Goal: Task Accomplishment & Management: Manage account settings

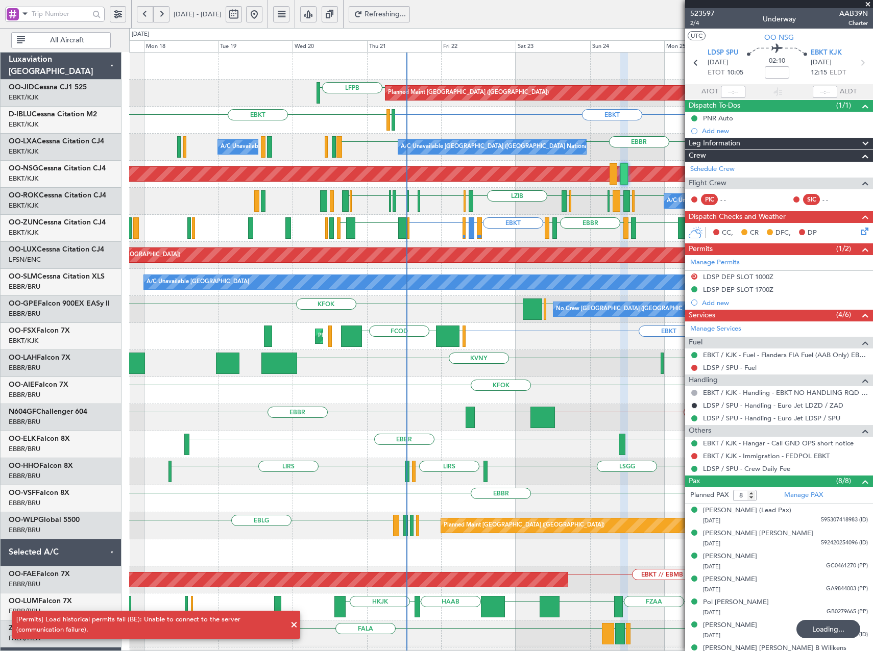
click at [485, 401] on div "EBKT LFPB LFPB Planned Maint [GEOGRAPHIC_DATA] ([GEOGRAPHIC_DATA]) [GEOGRAPHIC_…" at bounding box center [500, 377] width 743 height 649
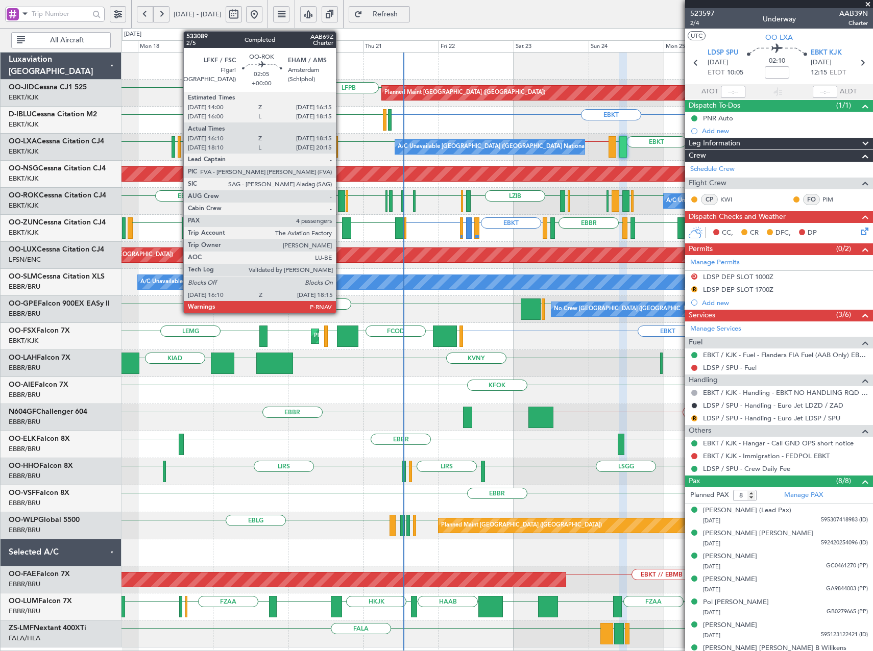
click at [341, 202] on div at bounding box center [341, 200] width 7 height 21
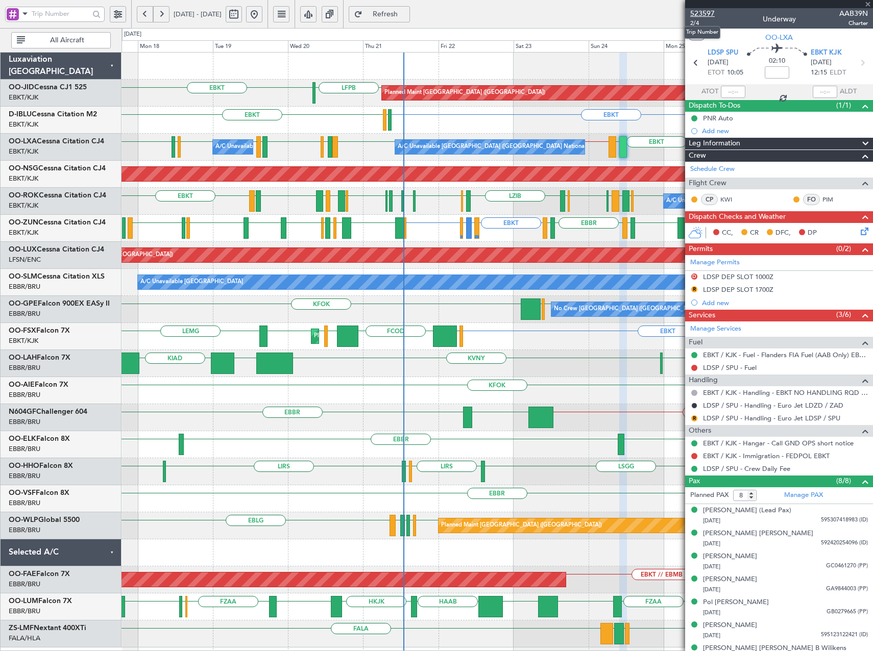
type input "16:15"
type input "18:10"
type input "4"
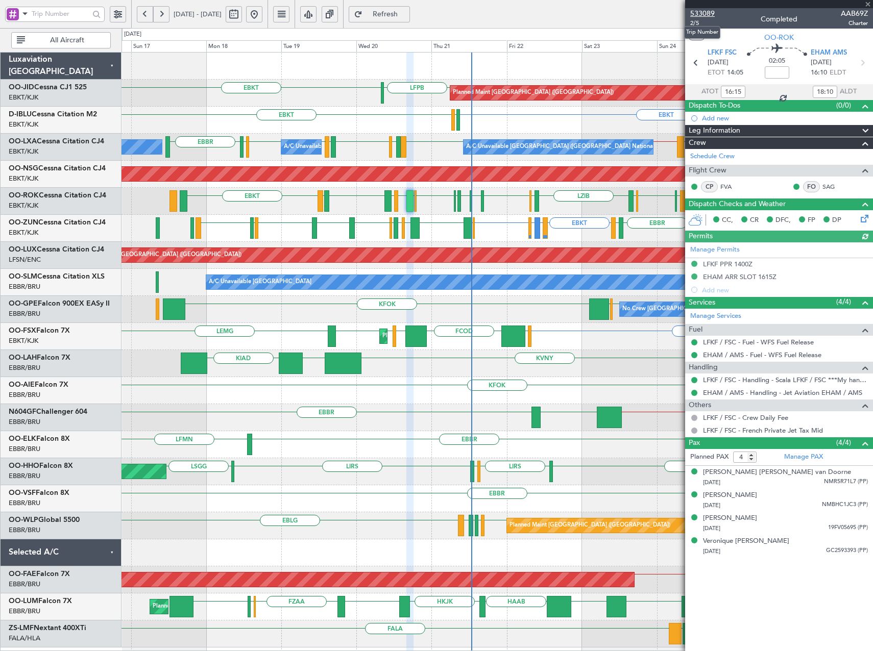
click at [710, 12] on span "533089" at bounding box center [702, 13] width 25 height 11
click at [406, 18] on span "Refresh" at bounding box center [386, 14] width 42 height 7
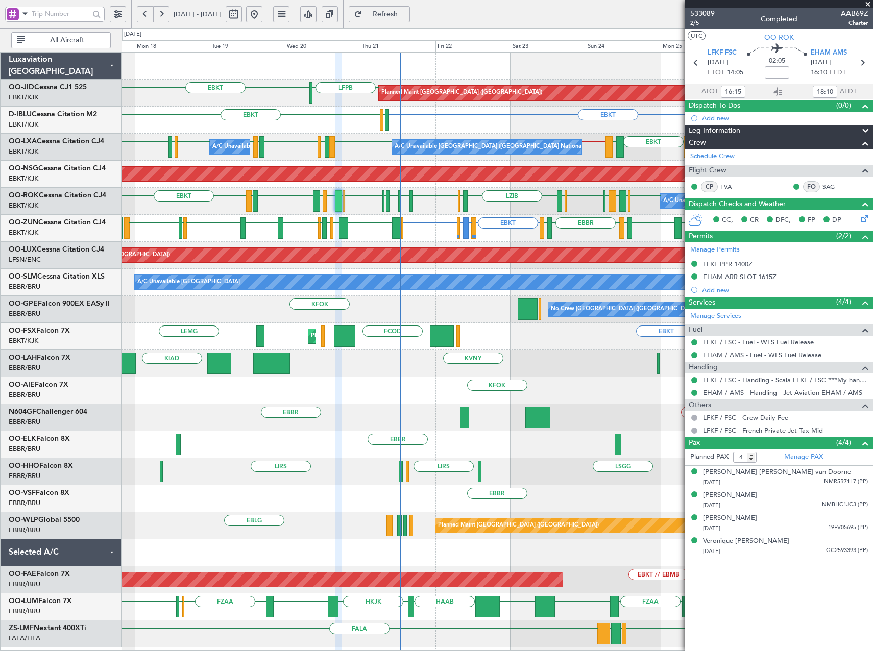
click at [470, 342] on div "EBKT LFPB EBKT LFPB Planned Maint [GEOGRAPHIC_DATA] ([GEOGRAPHIC_DATA]) EBKT EB…" at bounding box center [497, 350] width 751 height 595
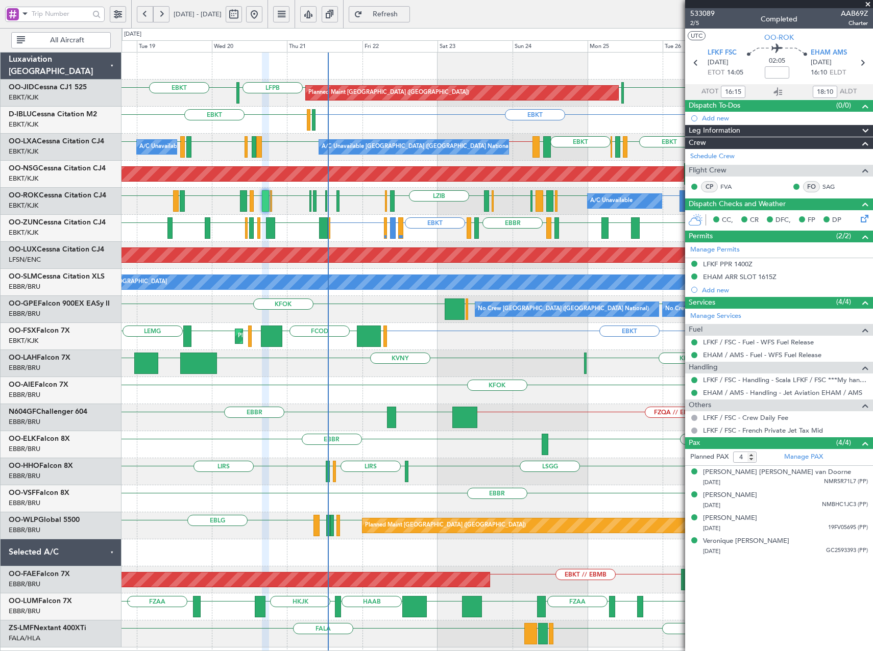
click at [495, 378] on div "EBKT EBKT LFPB LFPB Planned Maint [GEOGRAPHIC_DATA] ([GEOGRAPHIC_DATA]) EBKT EH…" at bounding box center [497, 350] width 751 height 595
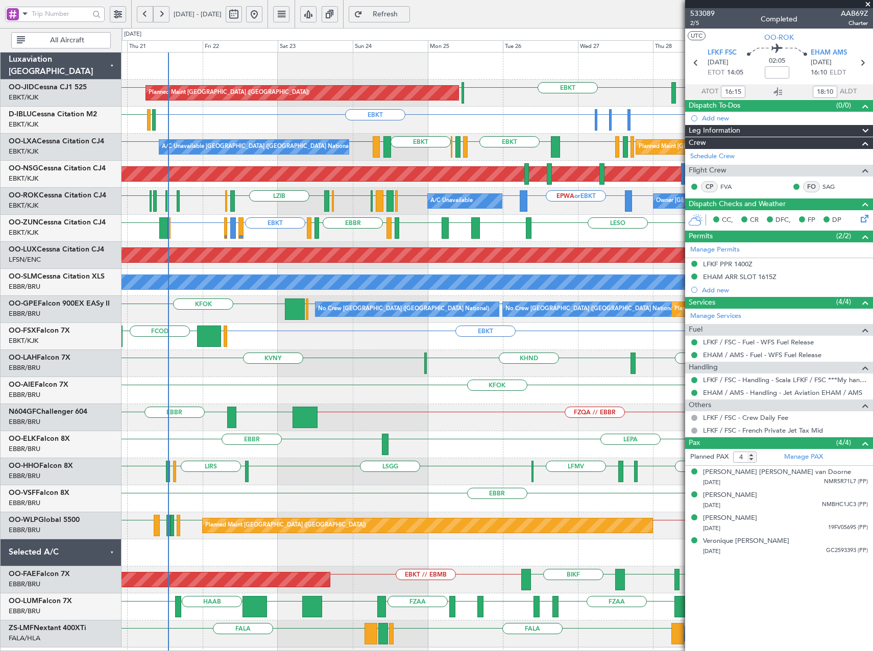
click at [450, 345] on div "EBKT [GEOGRAPHIC_DATA] FCOD [GEOGRAPHIC_DATA] EBKT Planned Maint [GEOGRAPHIC_DA…" at bounding box center [497, 336] width 751 height 27
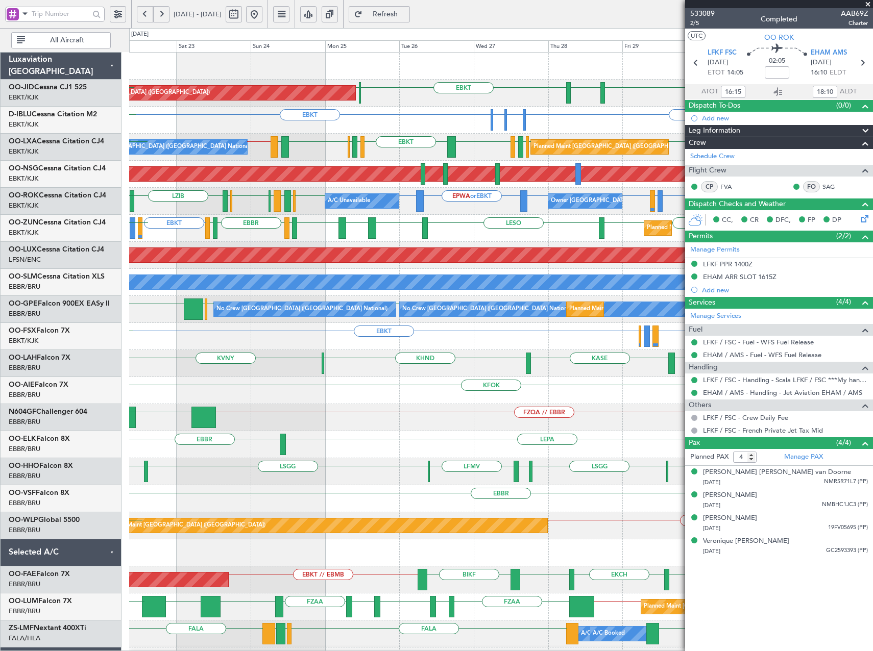
click at [438, 341] on div "EBBR or EBKT LIRZ or EBKT EBBR or EBKT EBKT [GEOGRAPHIC_DATA] FCOD Planned Main…" at bounding box center [500, 336] width 743 height 27
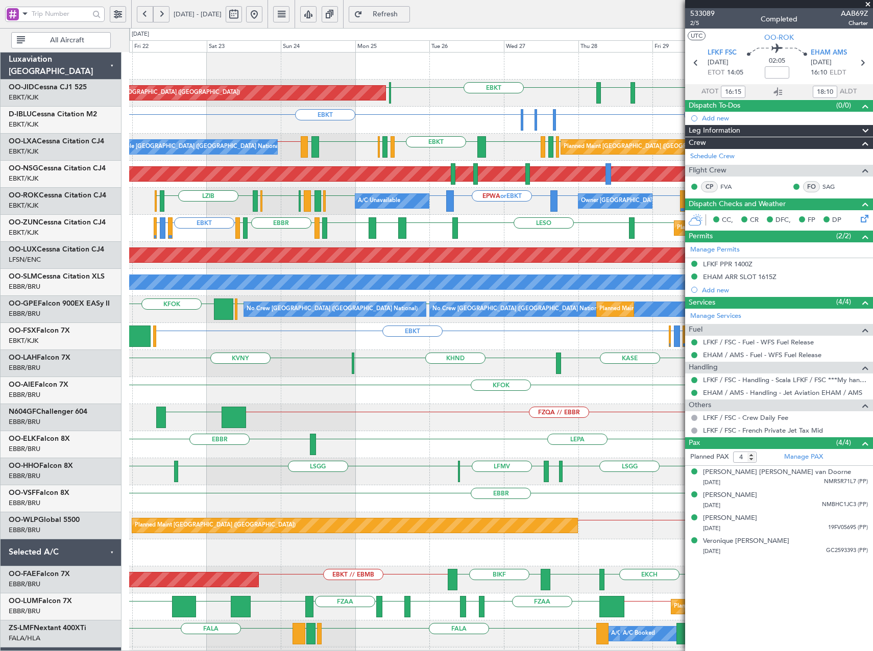
click at [266, 349] on div "Planned Maint [GEOGRAPHIC_DATA] ([GEOGRAPHIC_DATA]) EBKT [GEOGRAPHIC_DATA] EBKT…" at bounding box center [500, 391] width 743 height 676
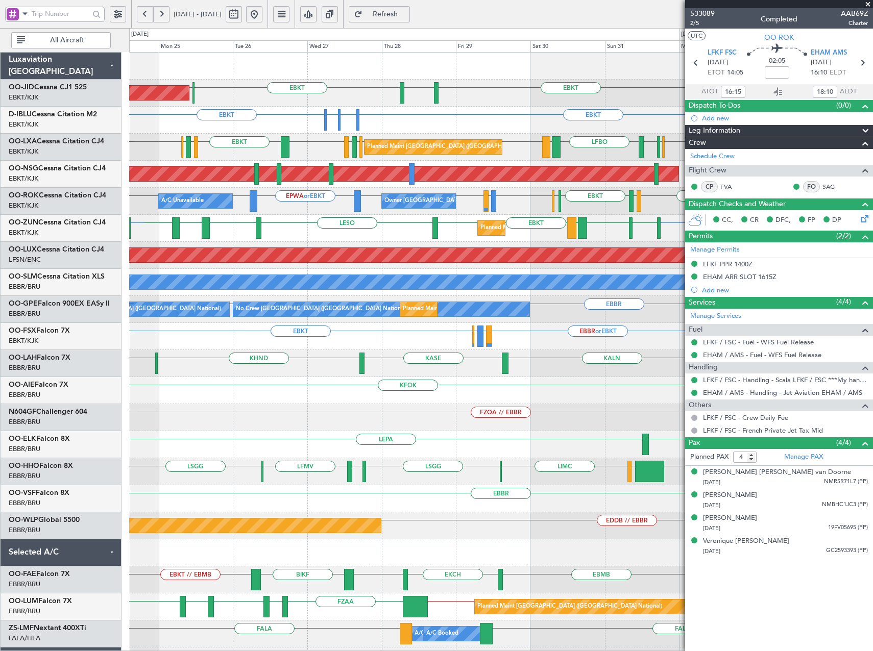
click at [343, 238] on div "Planned Maint Kortrijk-[GEOGRAPHIC_DATA] EBKT EGGD EBKT LICA EBKT EBKT LESO EBK…" at bounding box center [500, 228] width 743 height 27
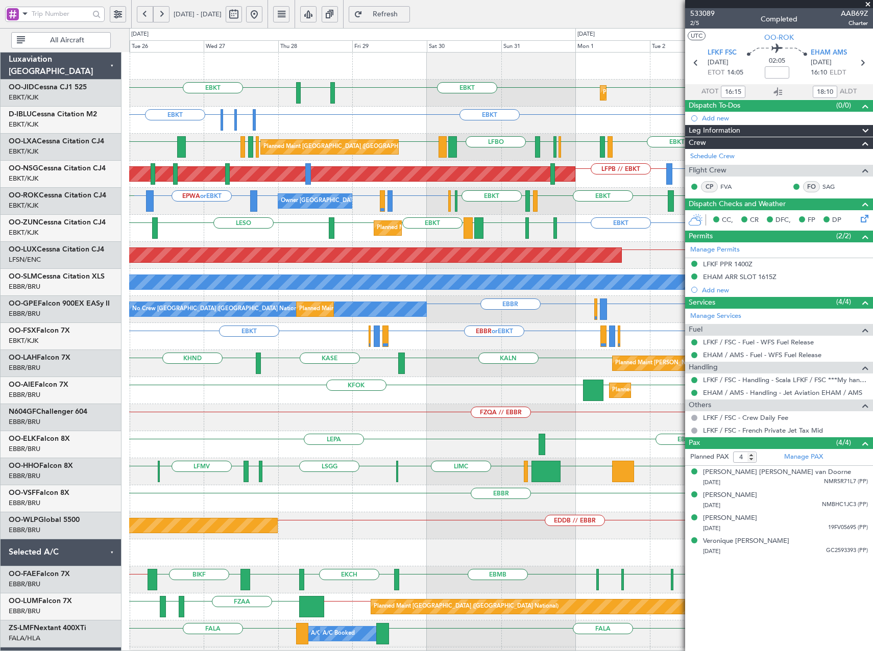
click at [494, 329] on div "Planned Maint Kortrijk-[GEOGRAPHIC_DATA] EBKT EBKT [GEOGRAPHIC_DATA] EBKT LFPB …" at bounding box center [500, 391] width 743 height 676
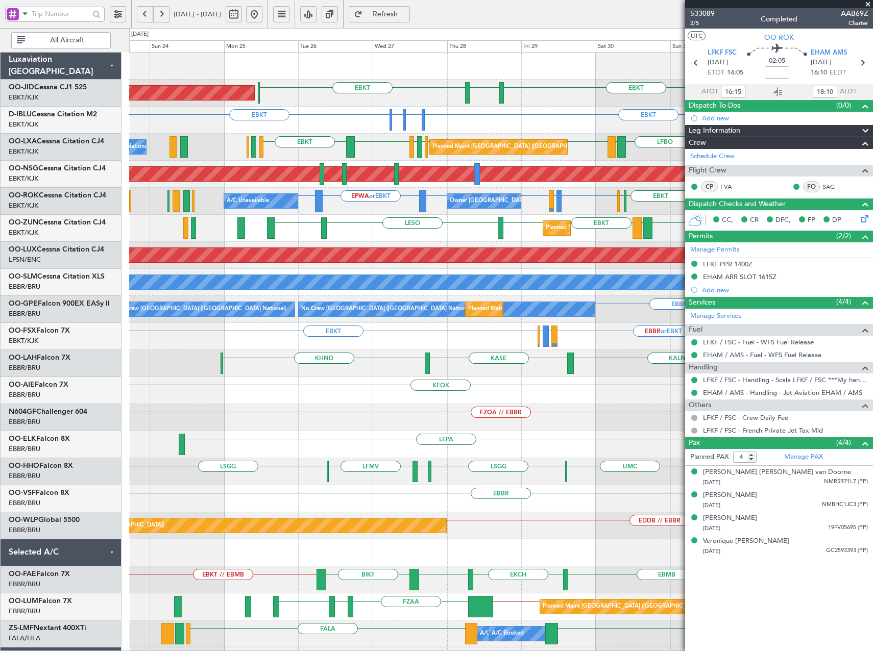
click at [607, 337] on div "Planned Maint Kortrijk-[GEOGRAPHIC_DATA] EBKT EBKT [GEOGRAPHIC_DATA] EBKT Plann…" at bounding box center [500, 391] width 743 height 676
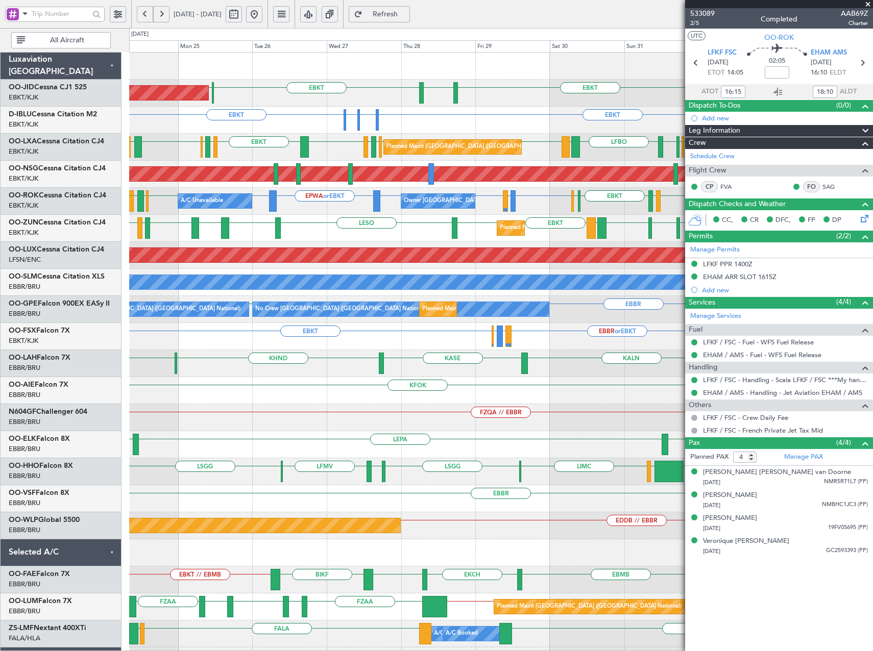
click at [341, 162] on div "Planned Maint Kortrijk-[GEOGRAPHIC_DATA] Planned Maint [GEOGRAPHIC_DATA] ([GEOG…" at bounding box center [500, 391] width 743 height 676
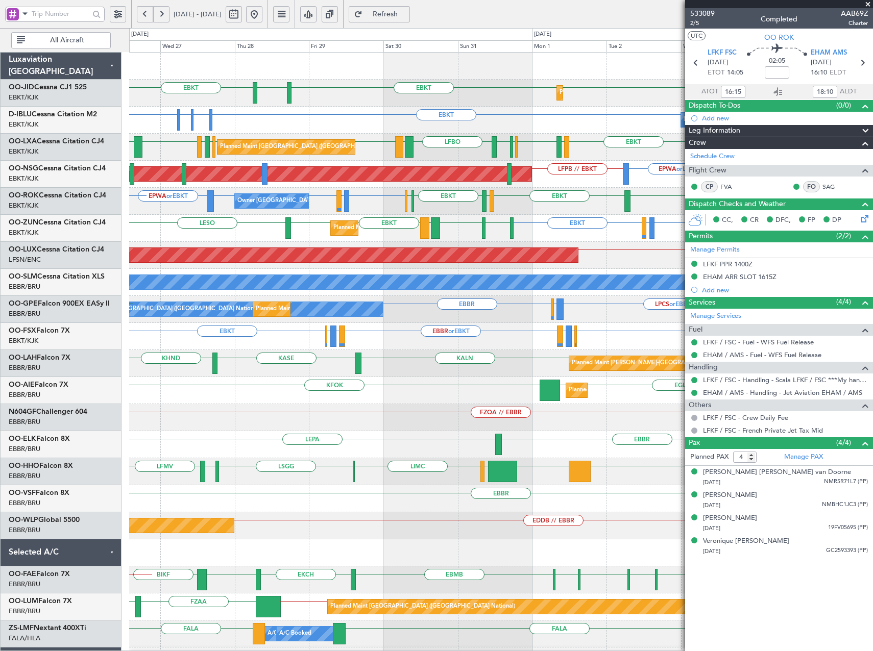
click at [365, 231] on div "Planned Maint Kortrijk-[GEOGRAPHIC_DATA] EBKT EBKT [GEOGRAPHIC_DATA] EBKT LFPB …" at bounding box center [500, 391] width 743 height 676
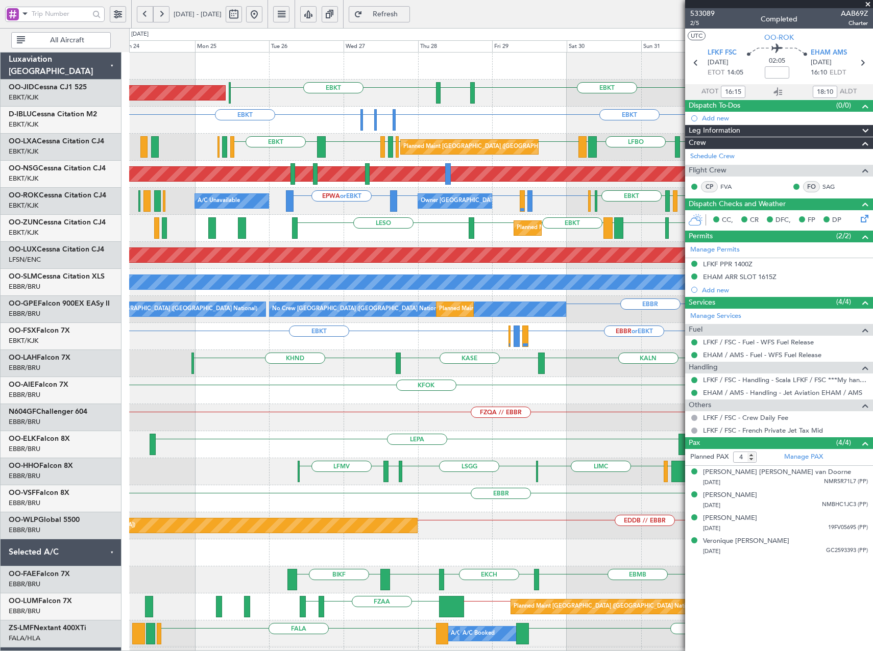
click at [419, 246] on div "Planned Maint Kortrijk-[GEOGRAPHIC_DATA] EBKT EBKT [GEOGRAPHIC_DATA] EBKT Plann…" at bounding box center [500, 391] width 743 height 676
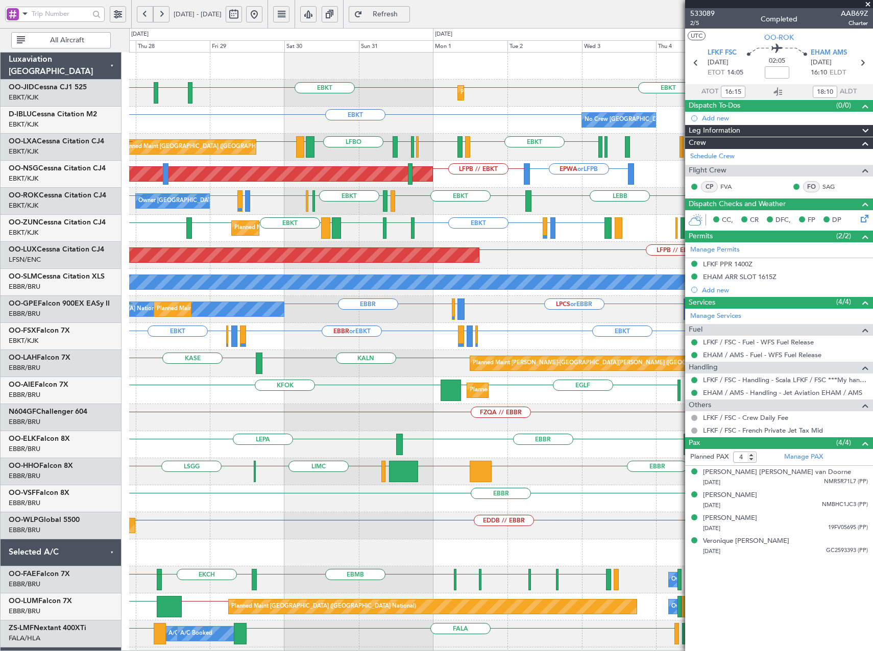
click at [351, 404] on div "Planned Maint Kortrijk-[GEOGRAPHIC_DATA] EBKT EBKT [GEOGRAPHIC_DATA] EBKT LFPB …" at bounding box center [500, 391] width 743 height 676
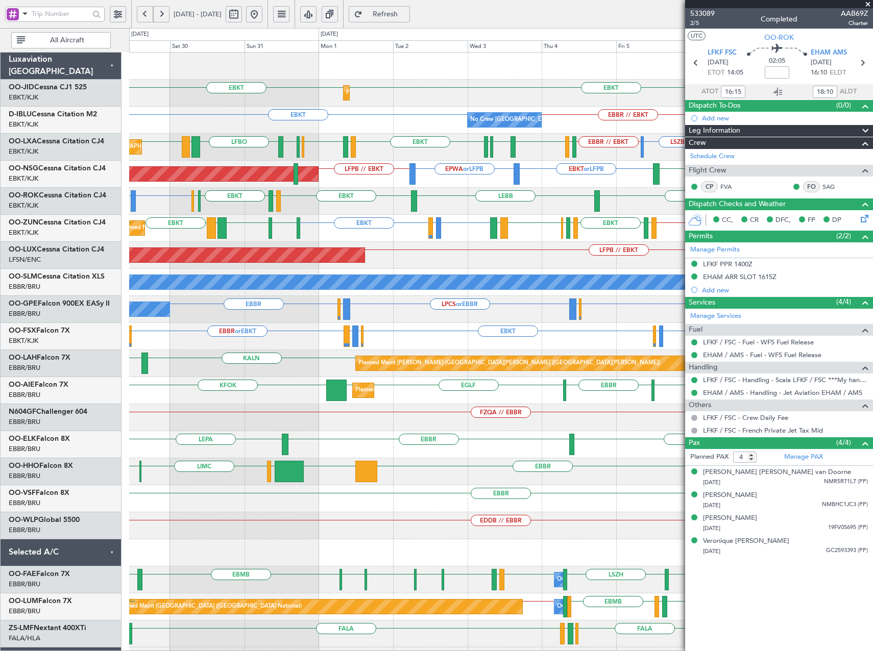
click at [440, 476] on div "EBBR KTEB [GEOGRAPHIC_DATA] LIMC [GEOGRAPHIC_DATA] GCTS GMMH [GEOGRAPHIC_DATA]" at bounding box center [500, 471] width 743 height 27
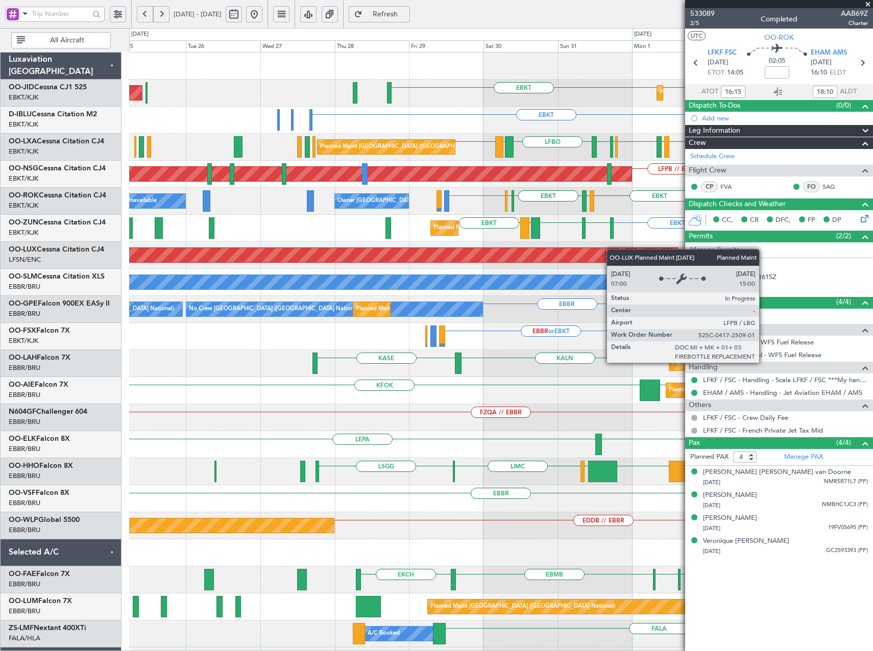
click at [612, 249] on div "EBKT EBKT Planned Maint [GEOGRAPHIC_DATA]-[GEOGRAPHIC_DATA] Planned Maint [GEOG…" at bounding box center [500, 391] width 743 height 676
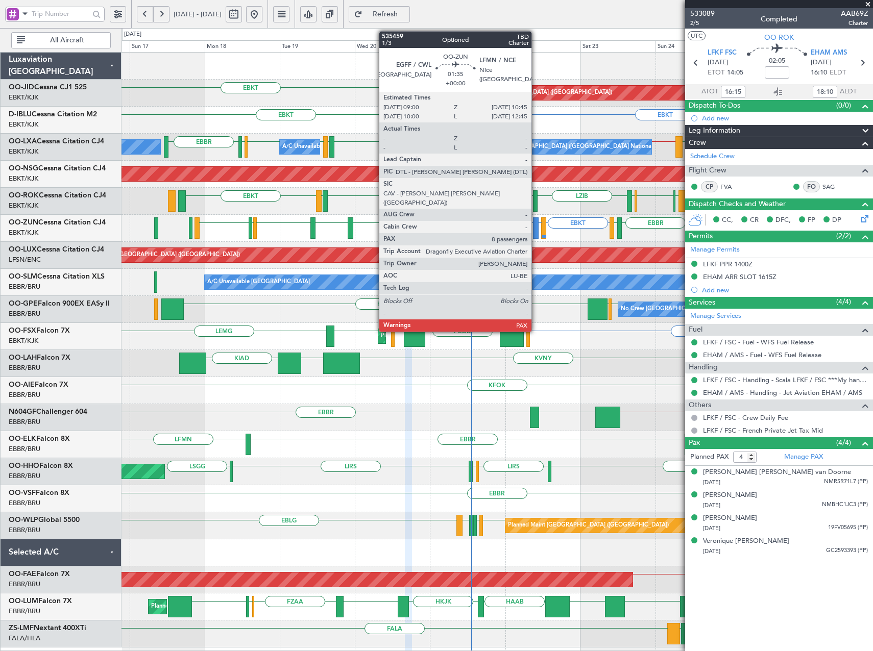
click at [535, 230] on div at bounding box center [536, 228] width 6 height 21
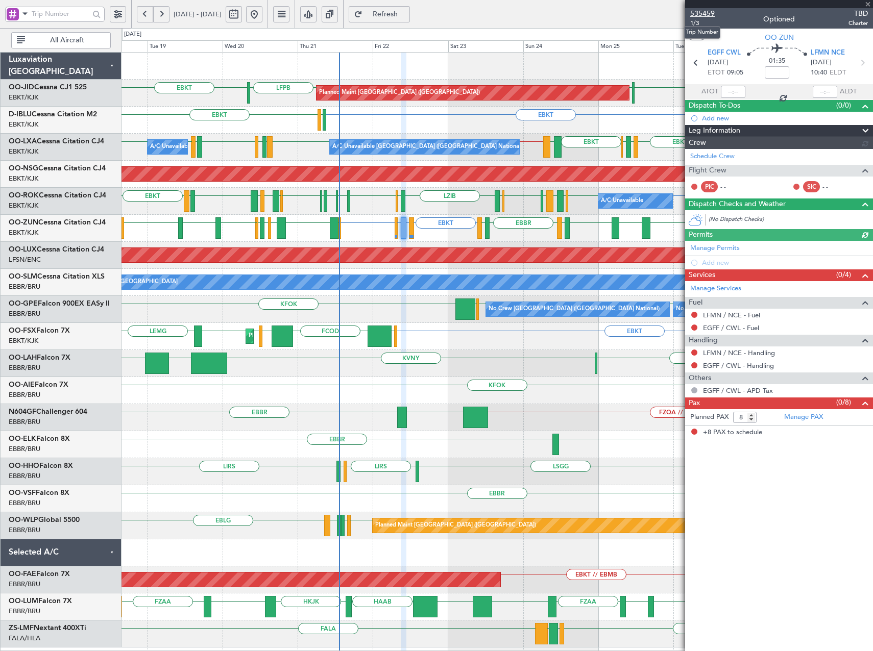
click at [705, 12] on span "535459" at bounding box center [702, 13] width 25 height 11
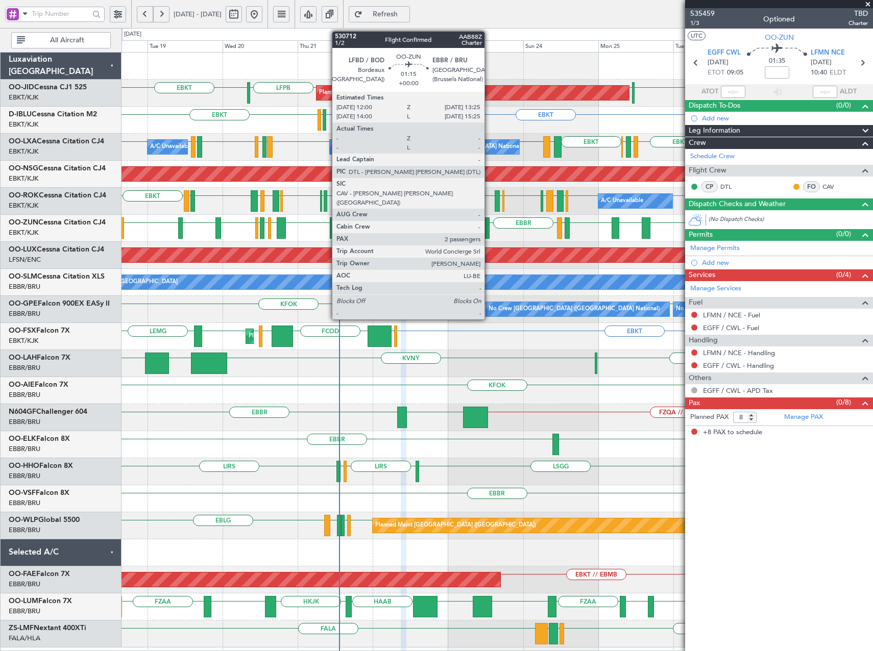
click at [489, 230] on div at bounding box center [487, 228] width 5 height 21
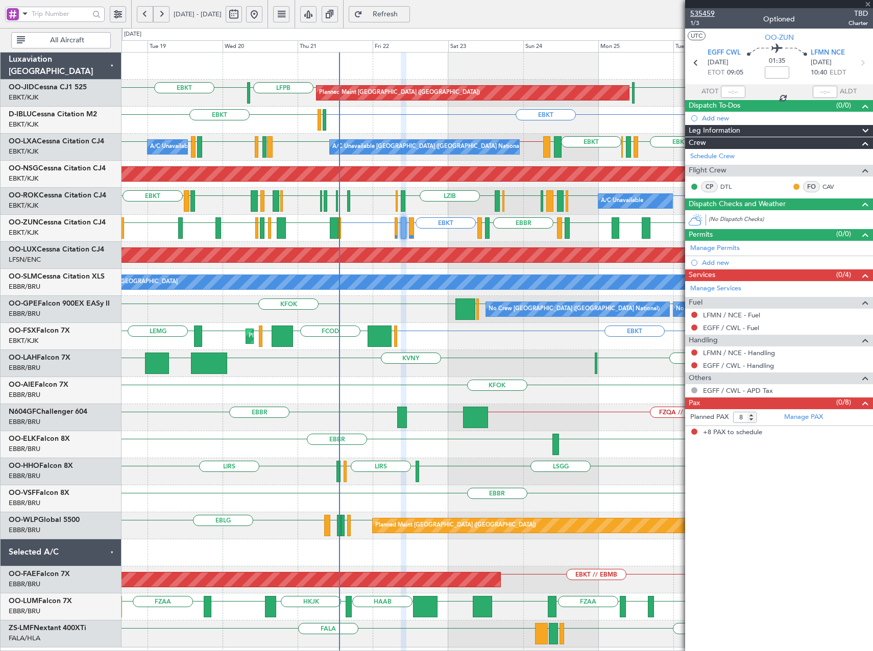
click at [707, 11] on span "535459" at bounding box center [702, 13] width 25 height 11
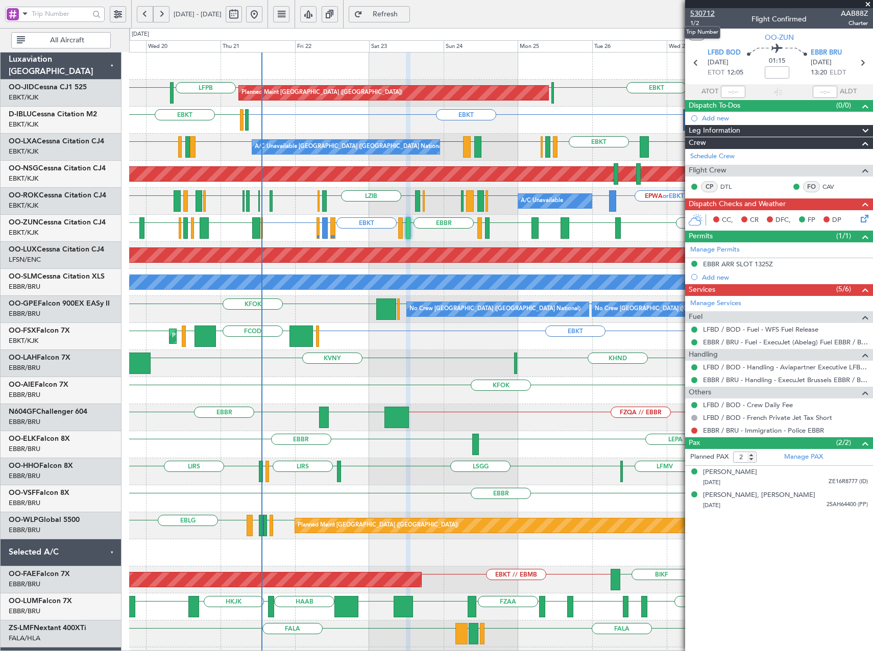
click at [700, 8] on span "530712" at bounding box center [702, 13] width 25 height 11
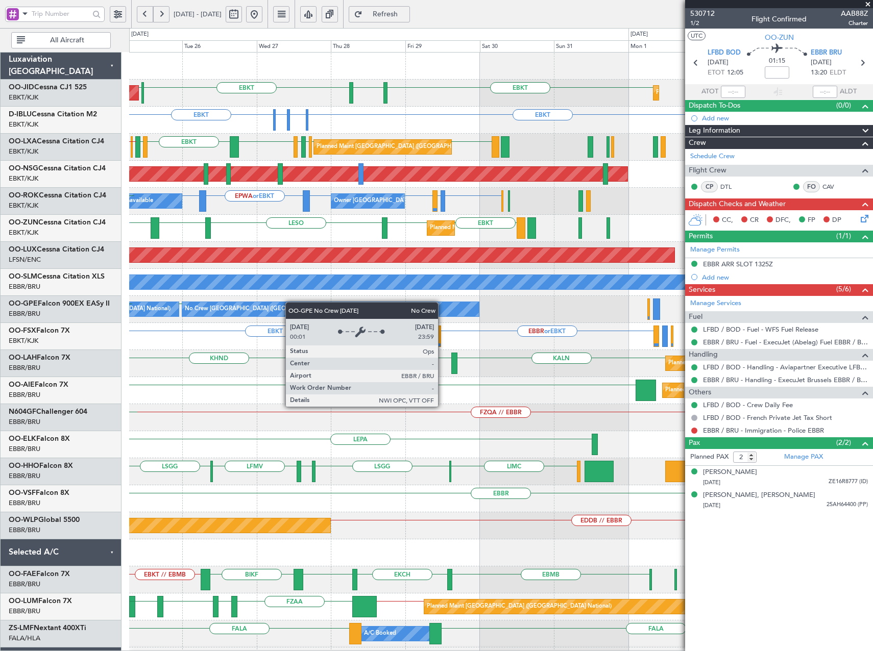
click at [233, 304] on div "EBKT [GEOGRAPHIC_DATA] EBKT LFPB Planned Maint [GEOGRAPHIC_DATA] ([GEOGRAPHIC_D…" at bounding box center [500, 377] width 743 height 649
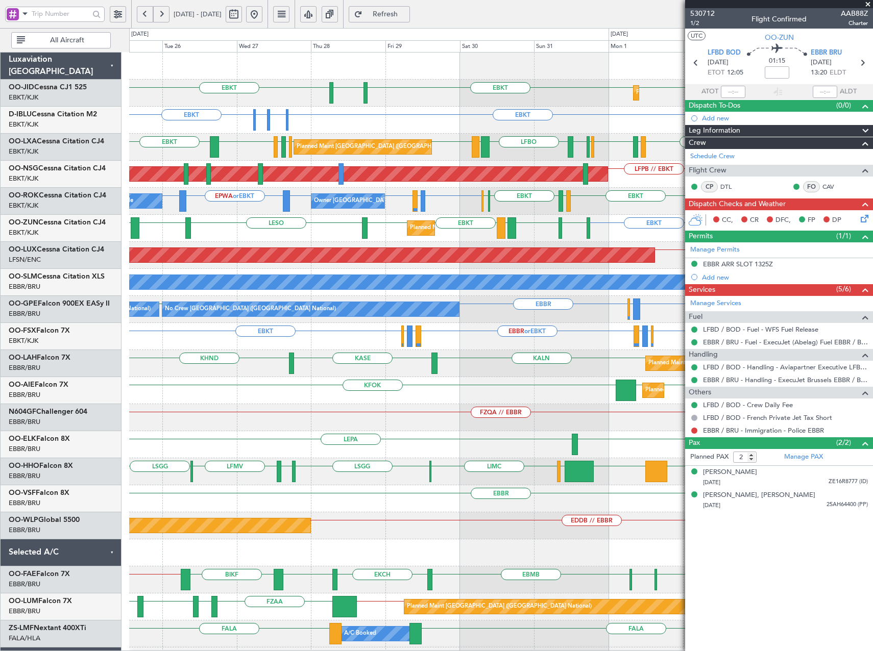
click at [566, 320] on div "Planned Maint [GEOGRAPHIC_DATA] ([GEOGRAPHIC_DATA] National) No Crew [GEOGRAPHI…" at bounding box center [500, 309] width 743 height 27
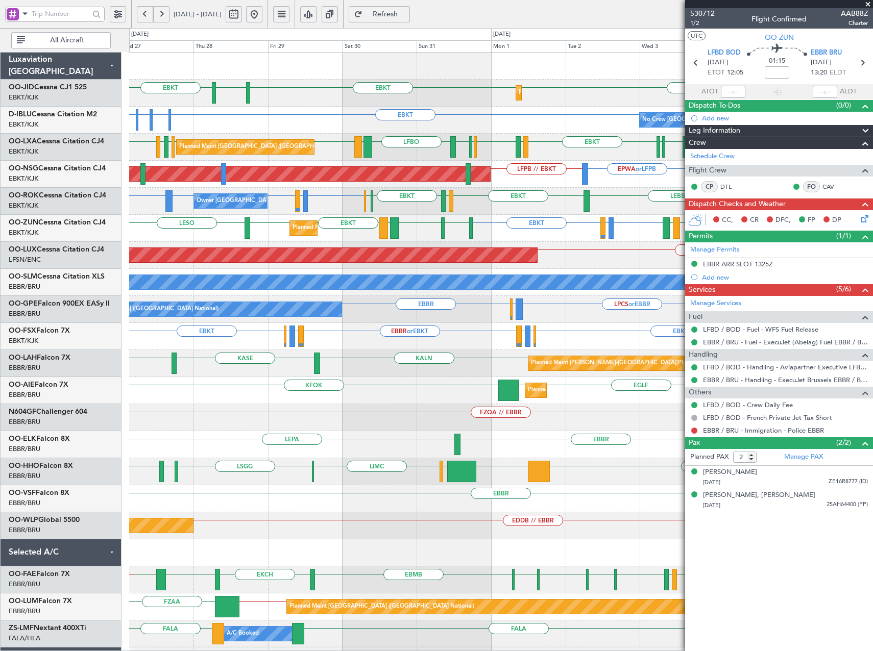
click at [438, 353] on div "Planned Maint Kortrijk-[GEOGRAPHIC_DATA] EBKT EBKT [GEOGRAPHIC_DATA] EBKT Plann…" at bounding box center [500, 391] width 743 height 676
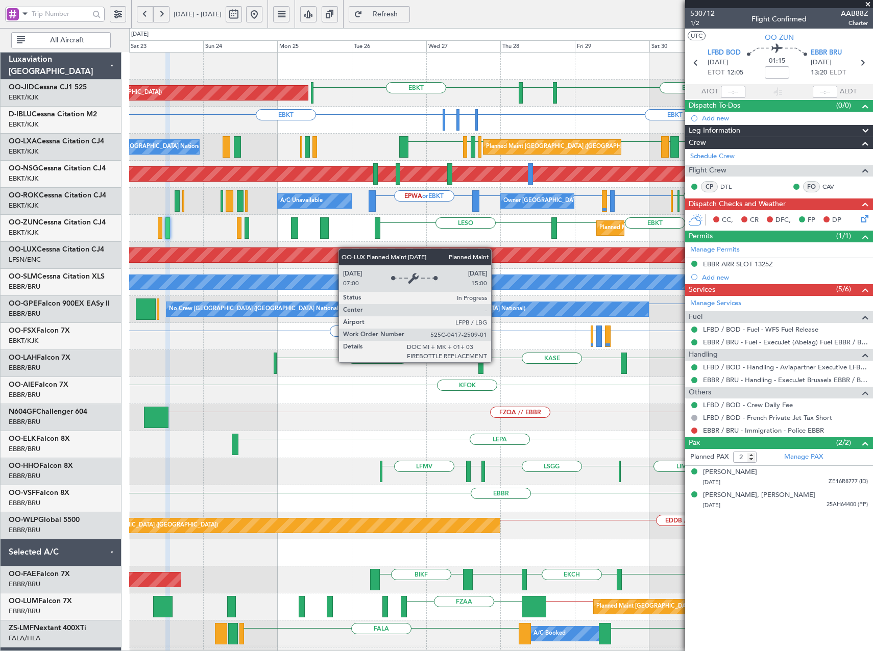
click at [530, 255] on div "Planned Maint Kortrijk-[GEOGRAPHIC_DATA] EBKT EBKT [GEOGRAPHIC_DATA] EBKT Plann…" at bounding box center [500, 391] width 743 height 676
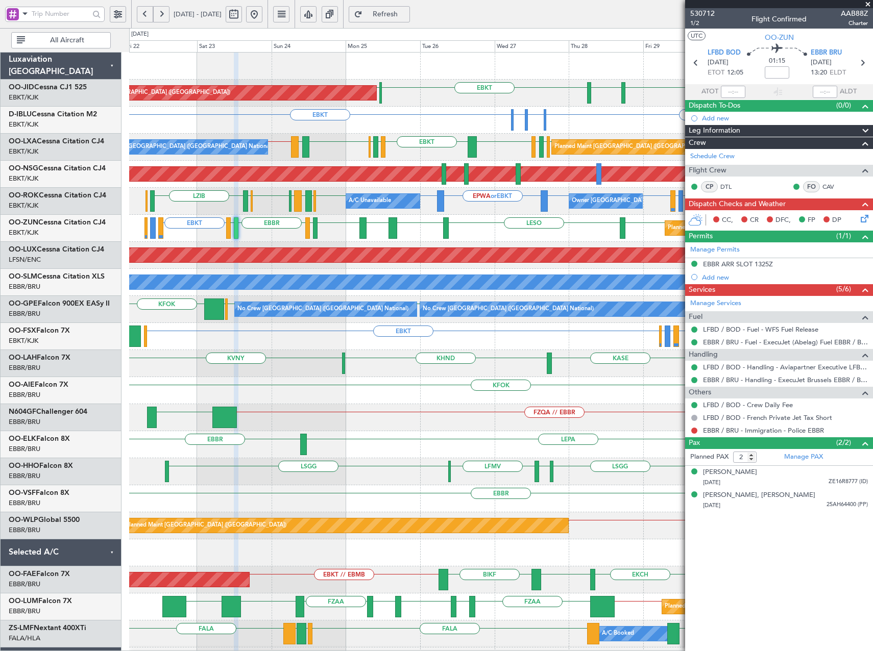
click at [342, 157] on div "Planned Maint [GEOGRAPHIC_DATA] ([GEOGRAPHIC_DATA] National) A/C Unavailable [G…" at bounding box center [500, 147] width 743 height 27
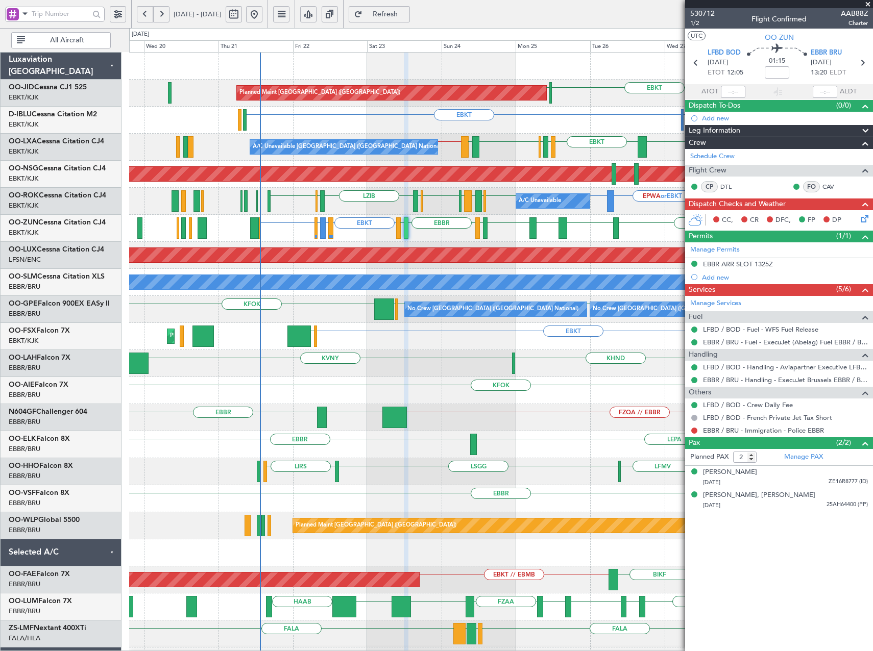
click at [440, 163] on div "Planned Maint [GEOGRAPHIC_DATA] ([GEOGRAPHIC_DATA]) EBKT [GEOGRAPHIC_DATA] EBKT…" at bounding box center [500, 391] width 743 height 676
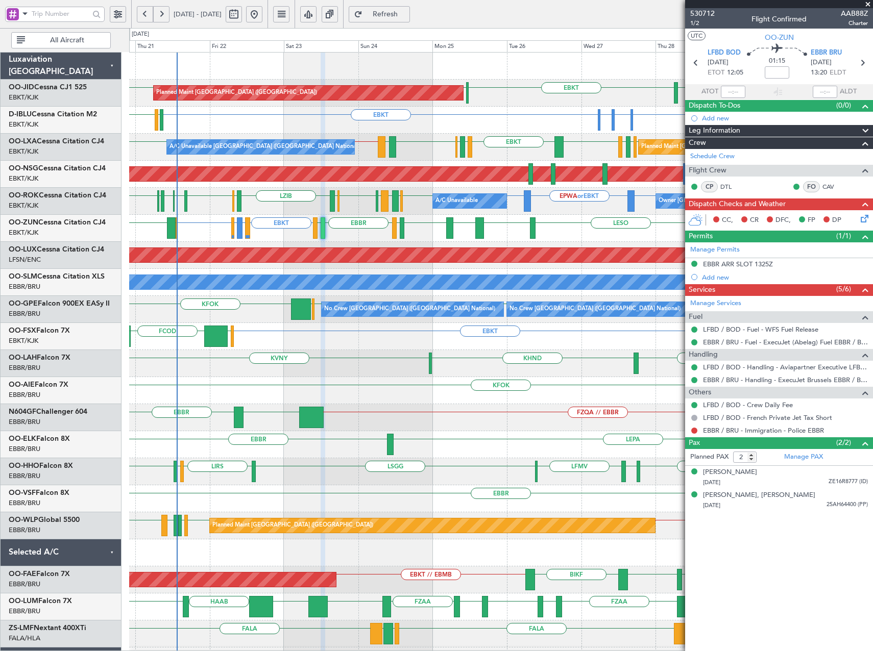
click at [431, 165] on div "Planned Maint [GEOGRAPHIC_DATA] ([GEOGRAPHIC_DATA]) EBKT [GEOGRAPHIC_DATA] EBKT…" at bounding box center [500, 377] width 743 height 649
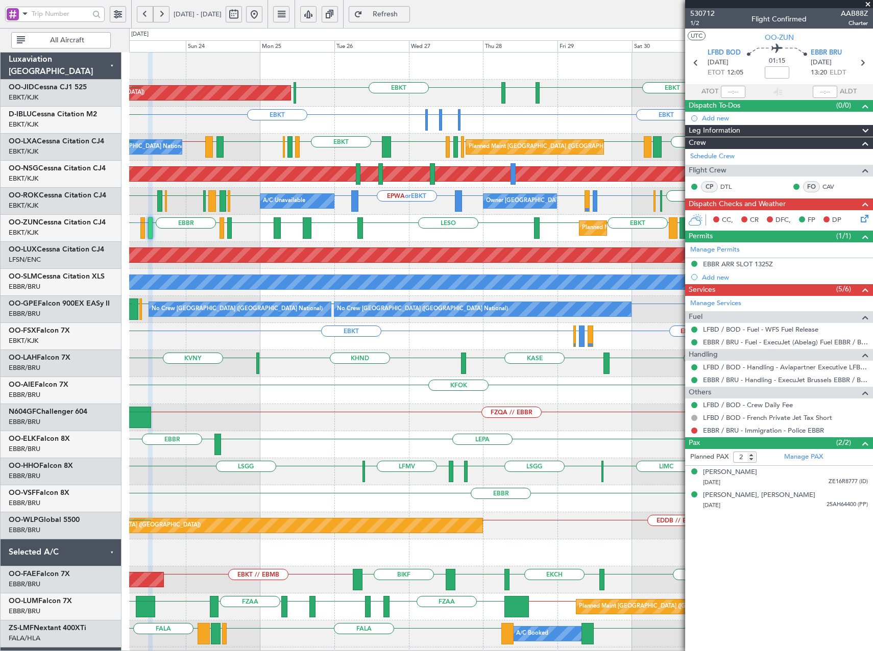
click at [399, 152] on div "Planned Maint [GEOGRAPHIC_DATA] ([GEOGRAPHIC_DATA] National) A/C Unavailable [G…" at bounding box center [500, 147] width 743 height 27
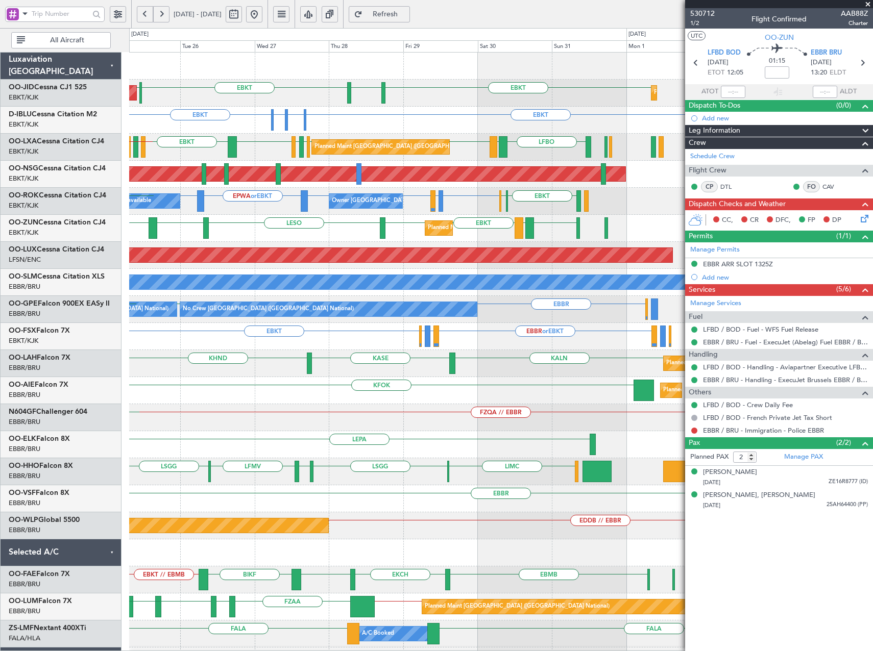
click at [419, 165] on div "Planned Maint [GEOGRAPHIC_DATA] ([GEOGRAPHIC_DATA]) EBKT [GEOGRAPHIC_DATA] EBKT…" at bounding box center [500, 377] width 743 height 649
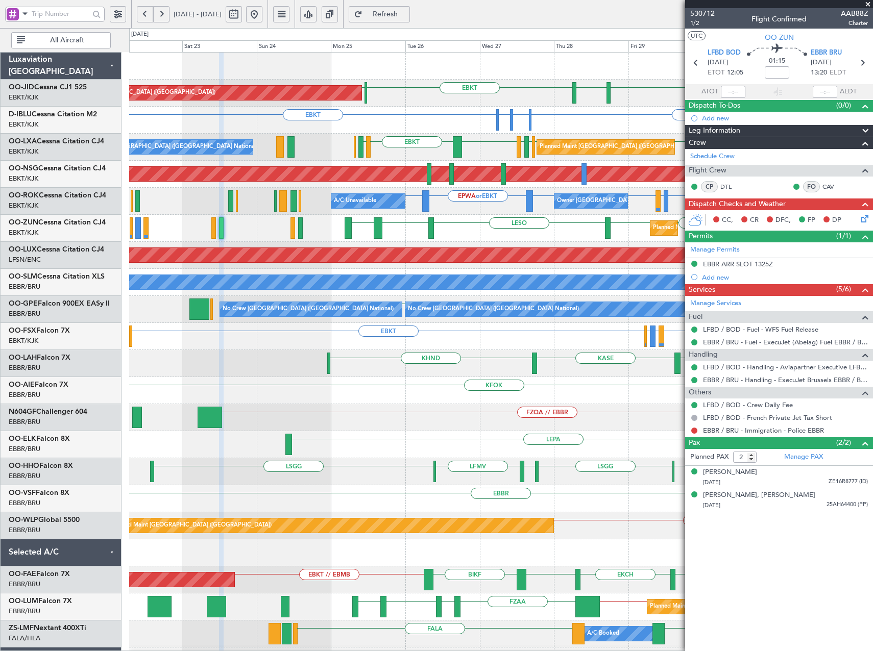
click at [410, 157] on div "Planned Maint [GEOGRAPHIC_DATA] ([GEOGRAPHIC_DATA]) EBKT [GEOGRAPHIC_DATA] EBKT…" at bounding box center [500, 391] width 743 height 676
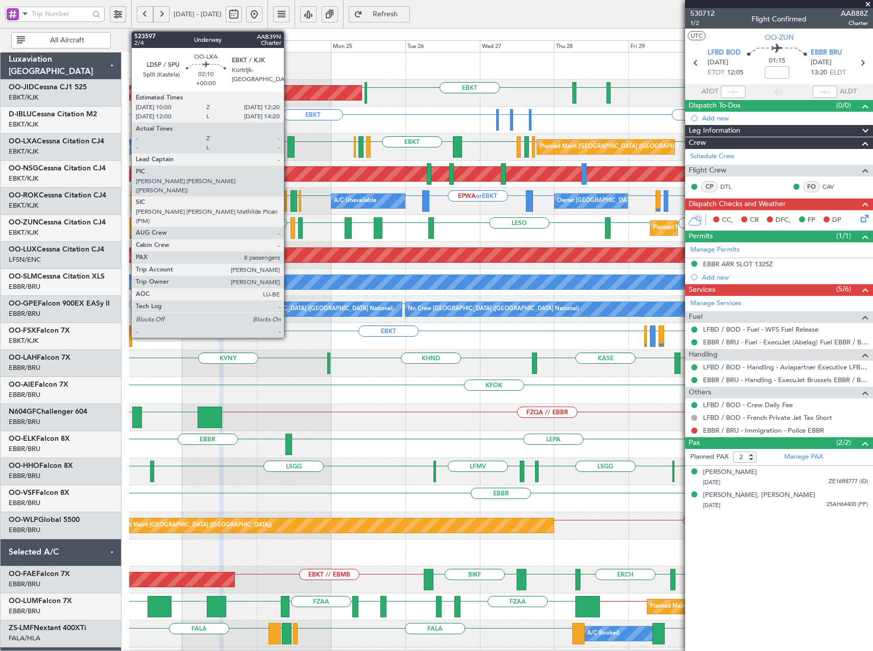
click at [288, 144] on div at bounding box center [291, 146] width 8 height 21
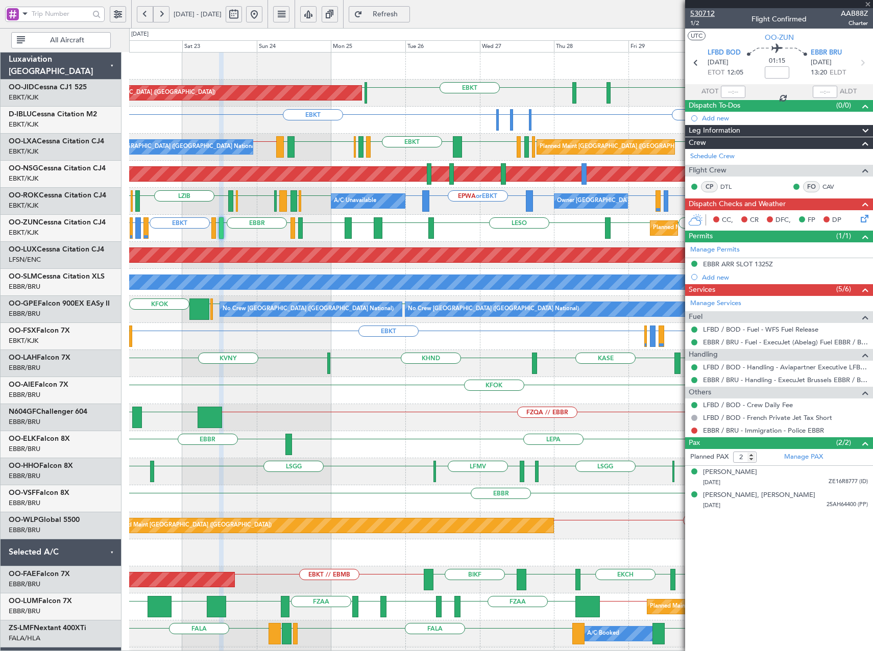
type input "8"
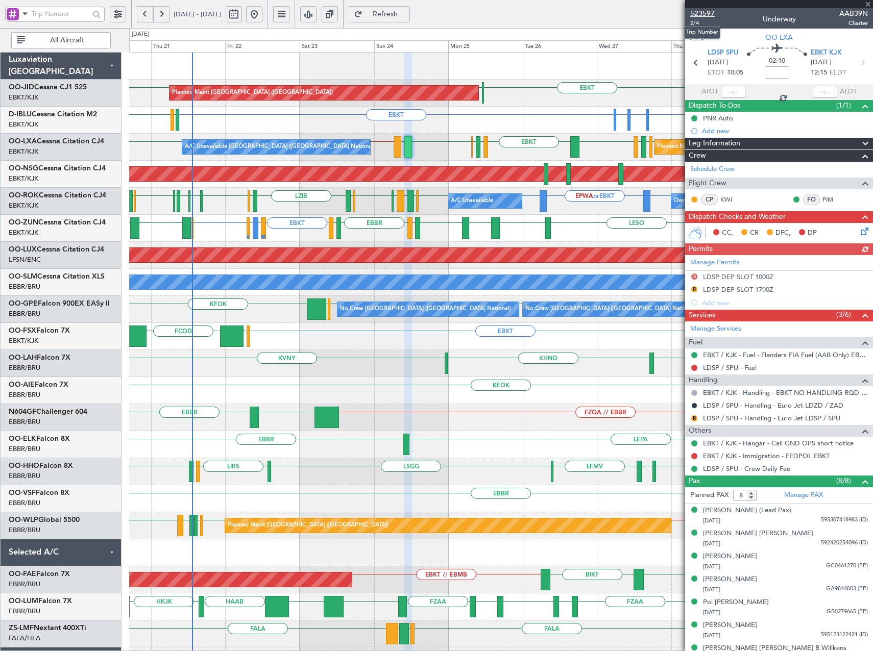
click at [705, 13] on span "523597" at bounding box center [702, 13] width 25 height 11
click at [347, 147] on div "Planned Maint [GEOGRAPHIC_DATA] ([GEOGRAPHIC_DATA]) EBKT [GEOGRAPHIC_DATA] EBKT…" at bounding box center [500, 377] width 743 height 649
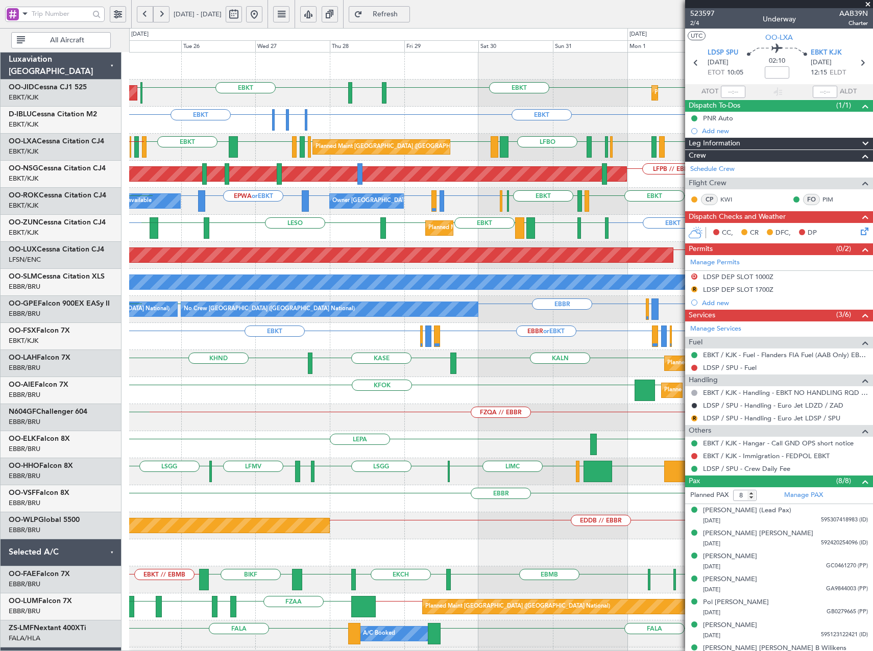
click at [312, 229] on div "Planned Maint Kortrijk-[GEOGRAPHIC_DATA] EBKT EGGD EBKT LICA EBKT EBKT LESO EBK…" at bounding box center [500, 228] width 743 height 27
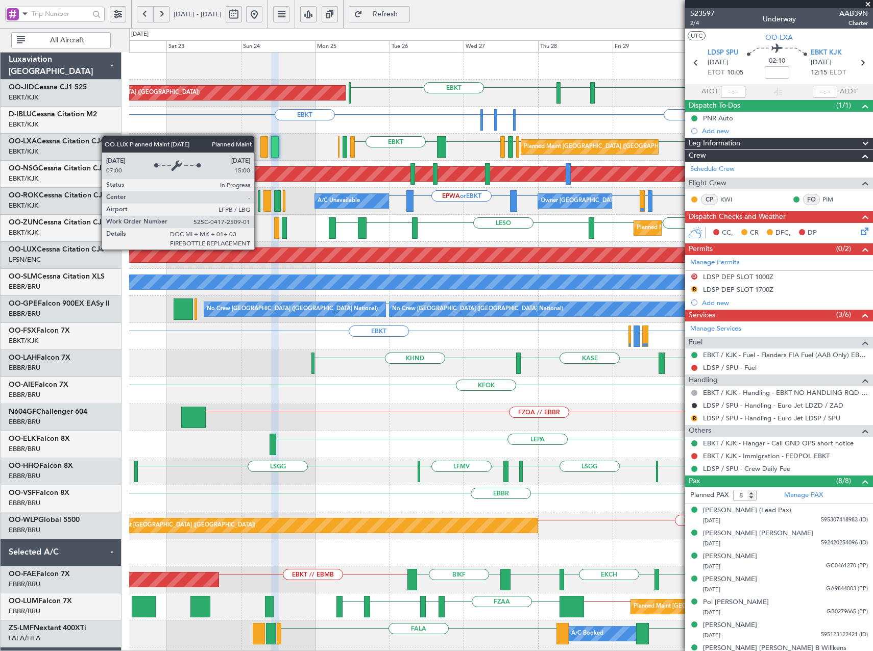
click at [486, 253] on div "Planned Maint [GEOGRAPHIC_DATA] ([GEOGRAPHIC_DATA])" at bounding box center [275, 255] width 1214 height 14
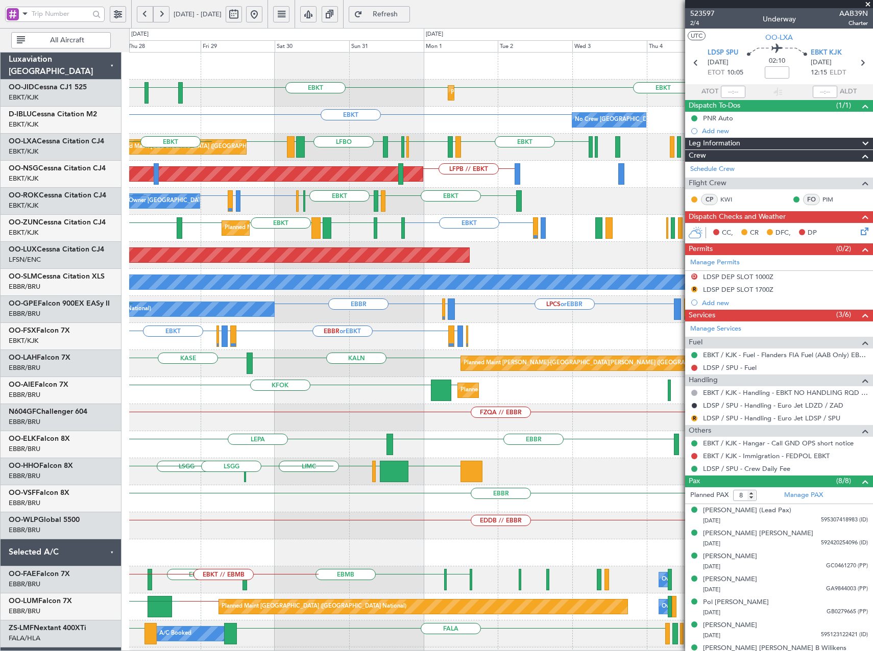
click at [106, 264] on div "Planned Maint Kortrijk-Wevelgem EBKT EBKT EGNT EBKT EBKT No Crew Brussels (Brus…" at bounding box center [436, 339] width 873 height 623
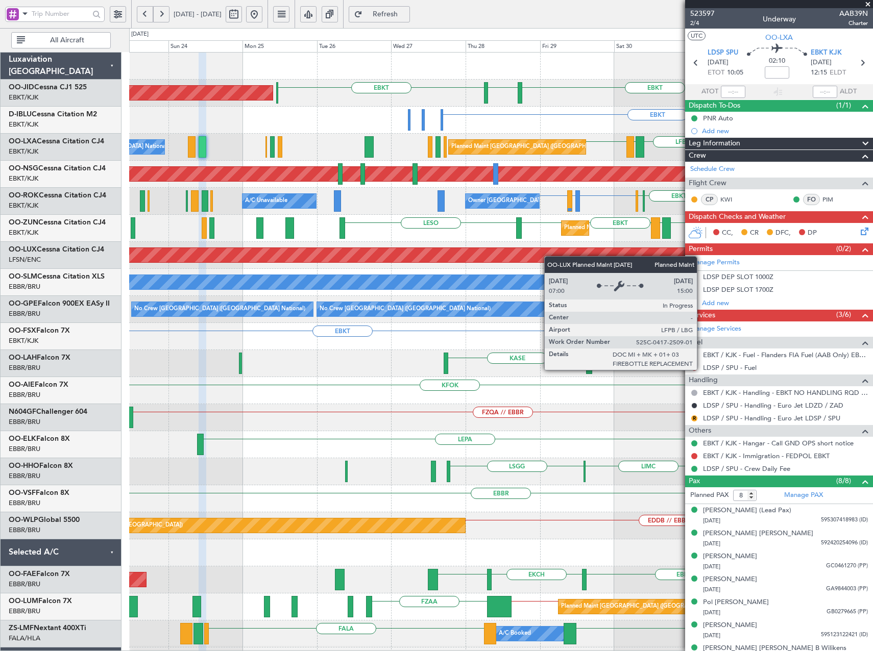
click at [588, 257] on div "EBKT EBKT EGNT EBKT Planned Maint Kortrijk-Wevelgem Planned Maint Paris (Le Bou…" at bounding box center [500, 391] width 743 height 676
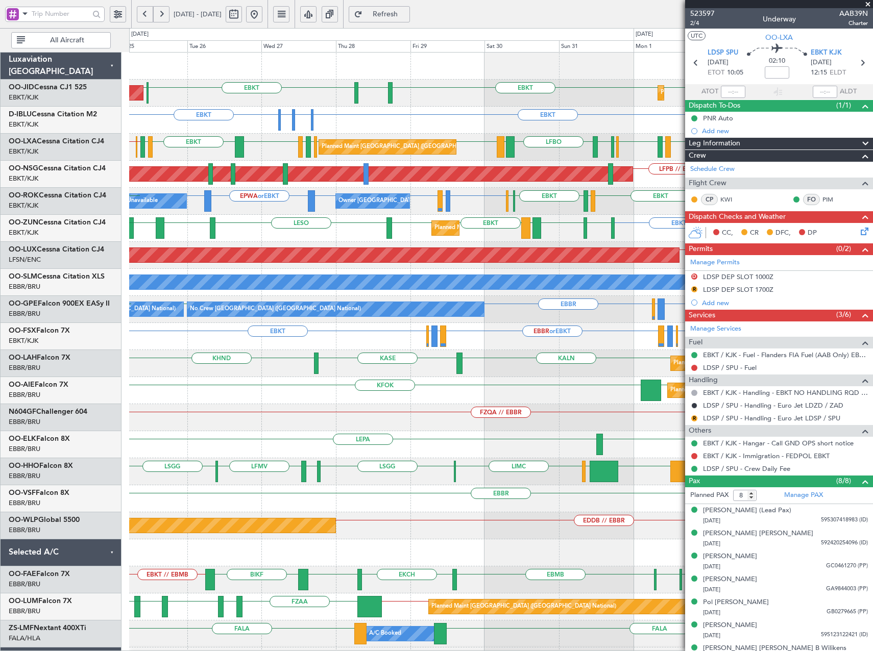
scroll to position [1, 0]
click at [374, 226] on div "Planned Maint Kortrijk-Wevelgem EBKT EGGD EBKT LICA EBKT EBKT LESO EBKT LEBZ EB…" at bounding box center [500, 228] width 743 height 27
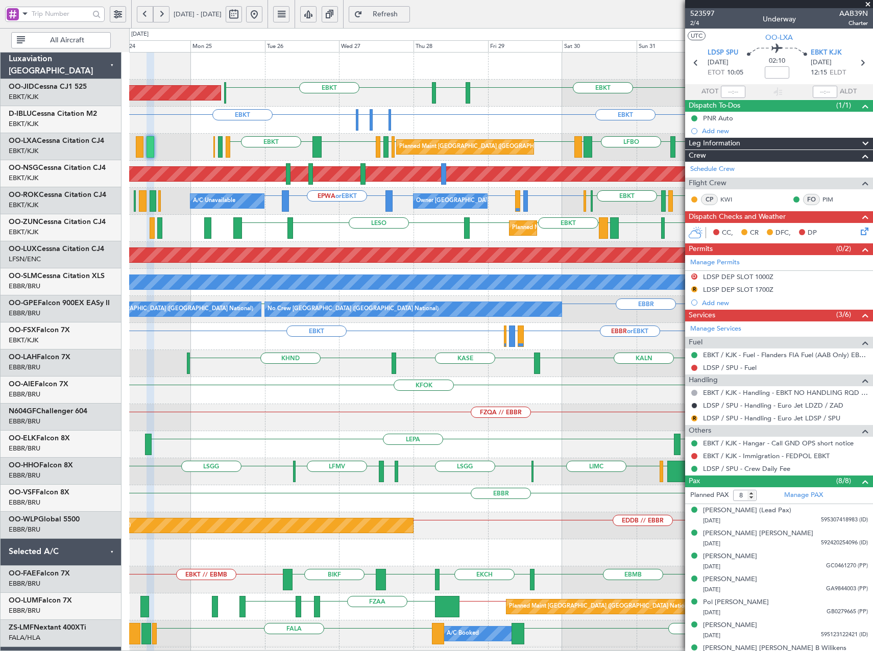
scroll to position [0, 0]
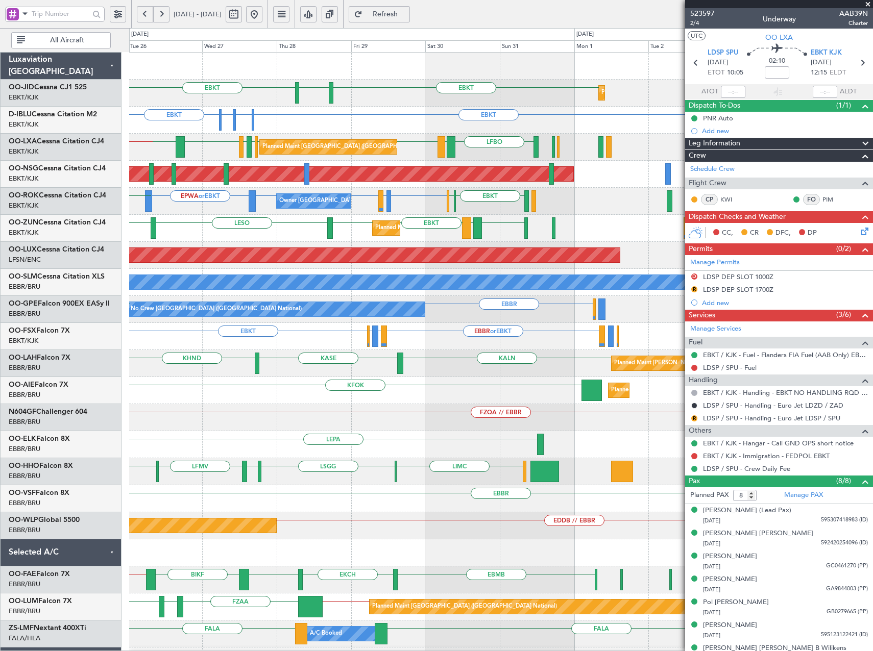
click at [179, 359] on div "EBKT EGNT EBKT Planned Maint Kortrijk-Wevelgem LFPB Planned Maint Paris (Le Bou…" at bounding box center [500, 377] width 743 height 649
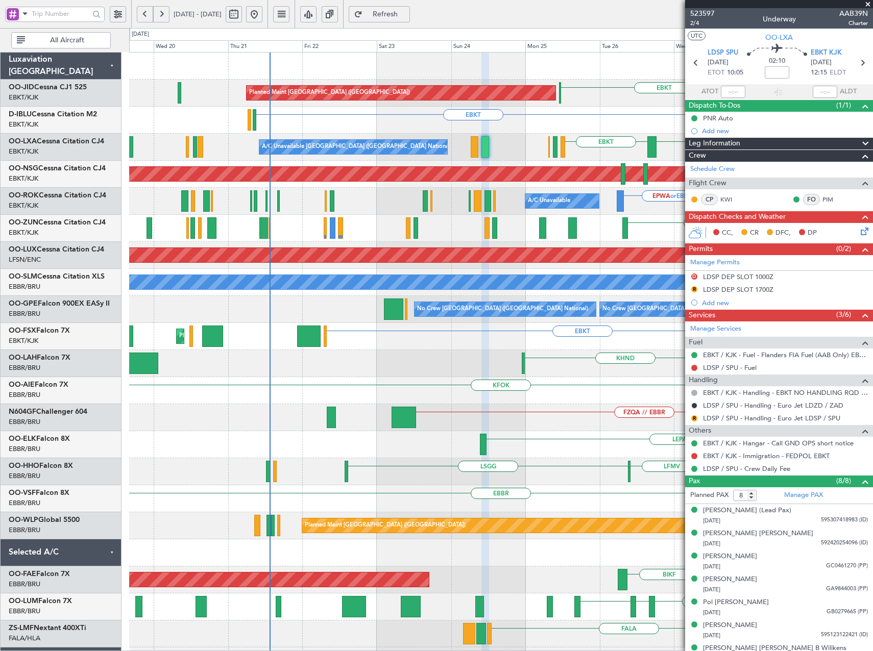
click at [873, 345] on html "26 Aug 2025 - 05 Sep 2025 Refresh Quick Links All Aircraft EBKT EBKT EGNT Plann…" at bounding box center [436, 325] width 873 height 651
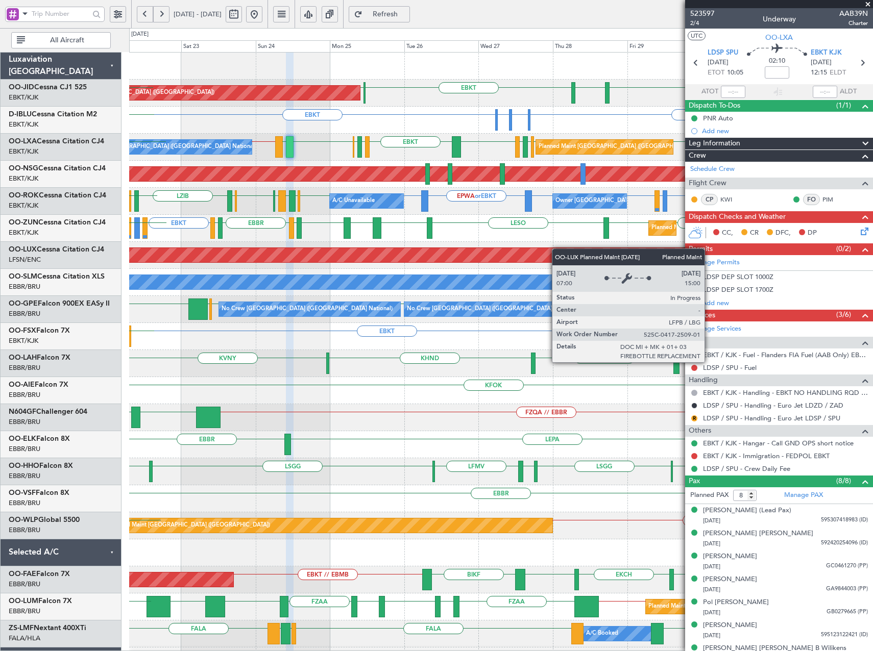
click at [455, 252] on div "Planned Maint Paris (Le Bourget) EBKT LFPB EBKT EGNT LFPB Planned Maint Kortrij…" at bounding box center [500, 377] width 743 height 649
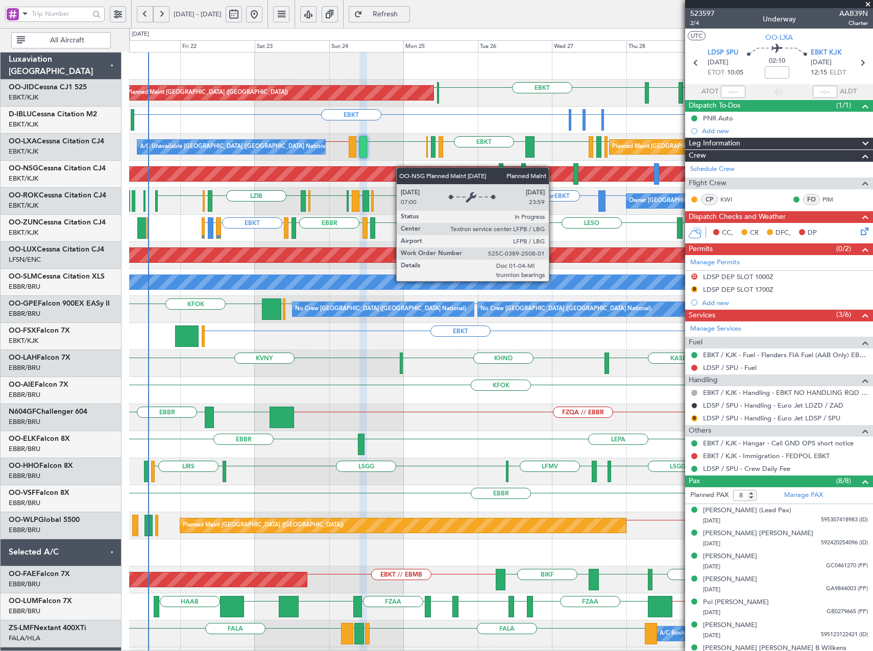
click at [259, 166] on div "EBKT LFPB EBKT EGNT Planned Maint Paris (Le Bourget) Planned Maint Kortrijk-Wev…" at bounding box center [500, 391] width 743 height 676
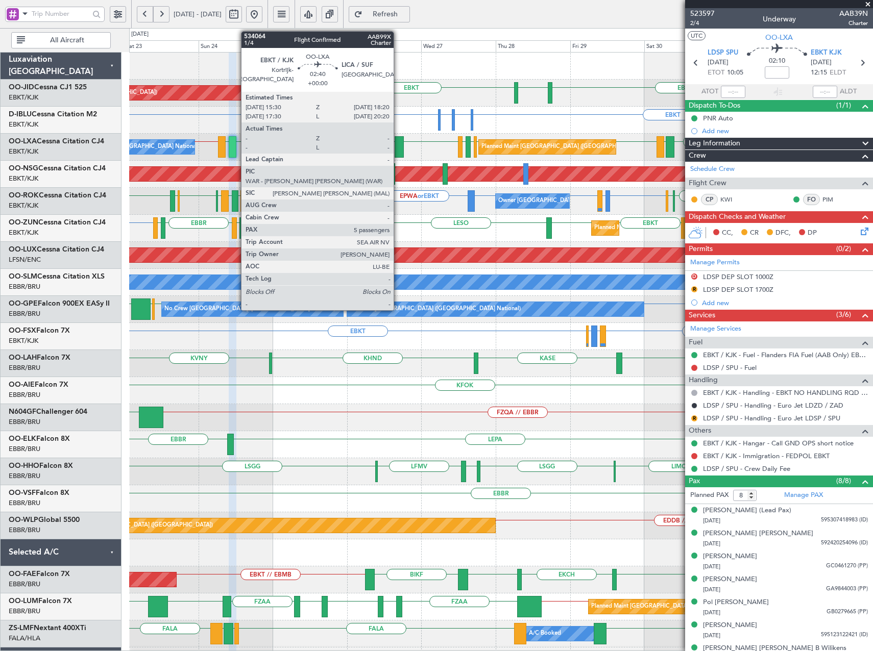
click at [398, 148] on div at bounding box center [399, 146] width 9 height 21
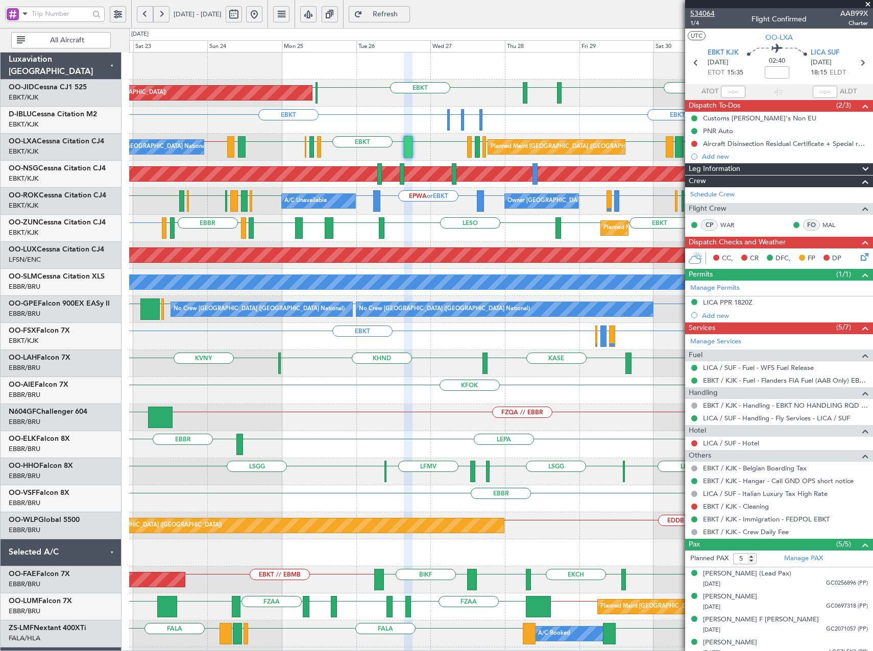
click at [703, 13] on span "534064" at bounding box center [702, 13] width 25 height 11
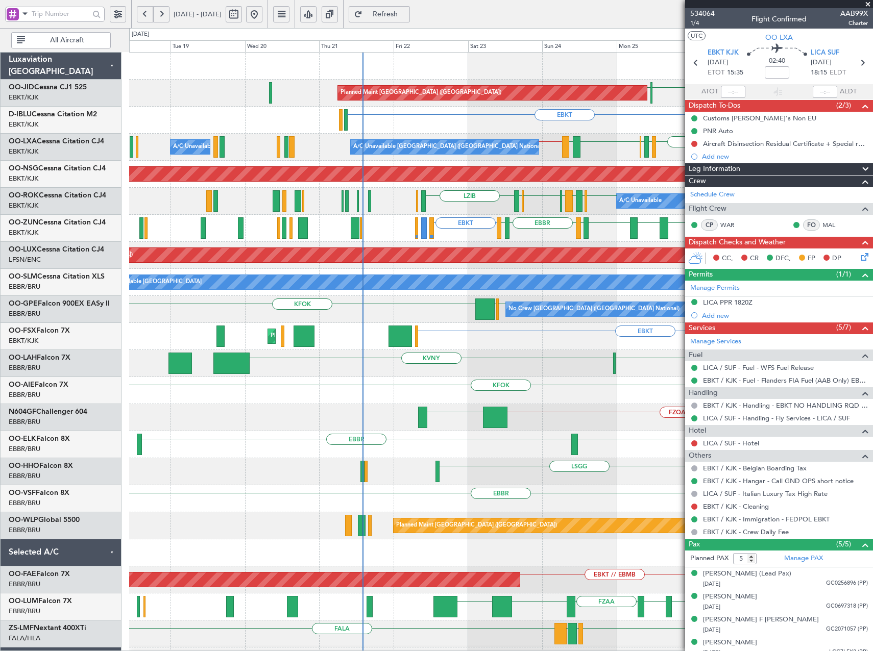
click at [656, 224] on div "EGNT EBKT LFPB Planned Maint Paris (Le Bourget) EBKT EBKT EHAM or EBKT ELLX or …" at bounding box center [500, 391] width 743 height 676
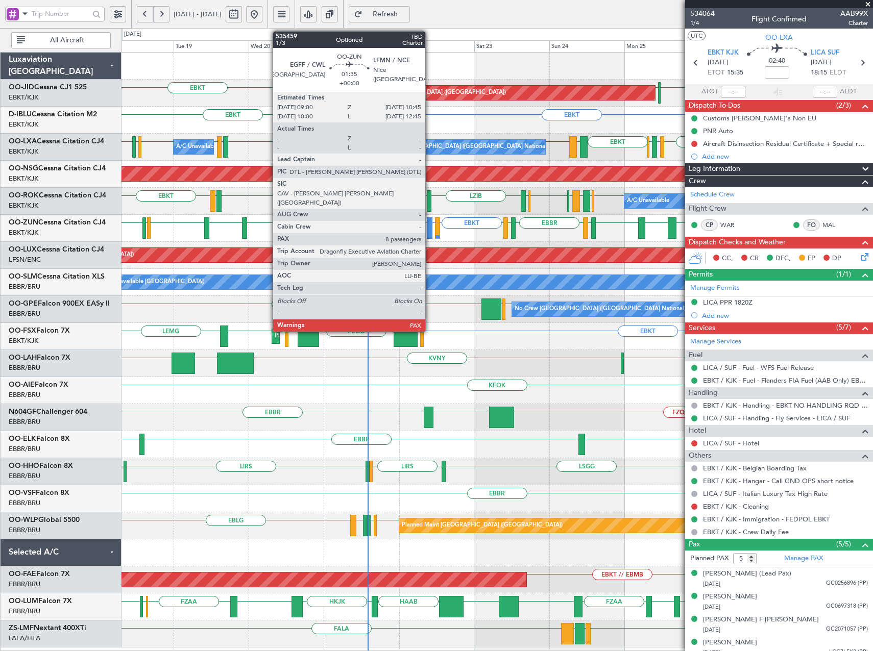
click at [430, 225] on div at bounding box center [430, 228] width 6 height 21
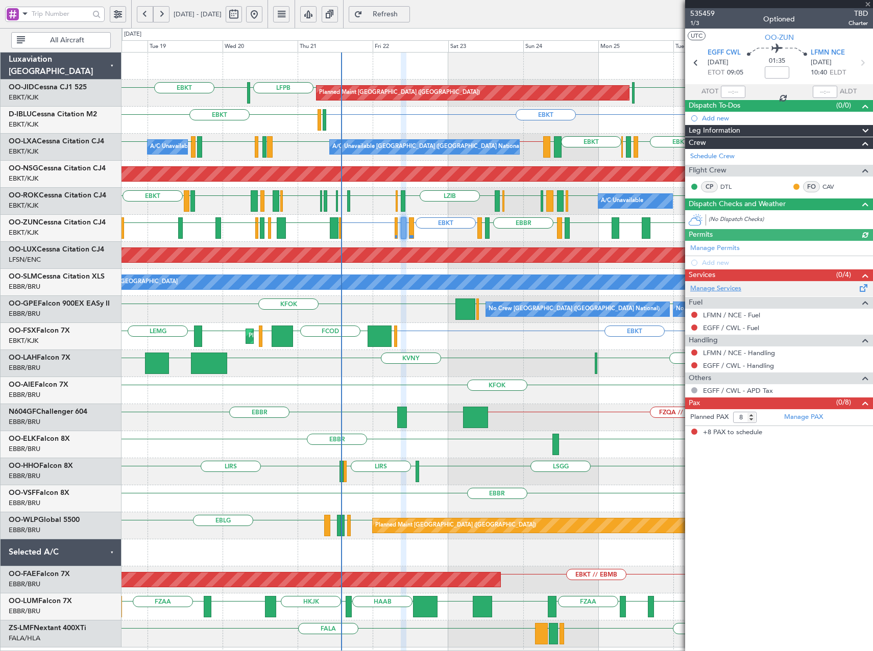
click at [729, 293] on link "Manage Services" at bounding box center [715, 289] width 51 height 10
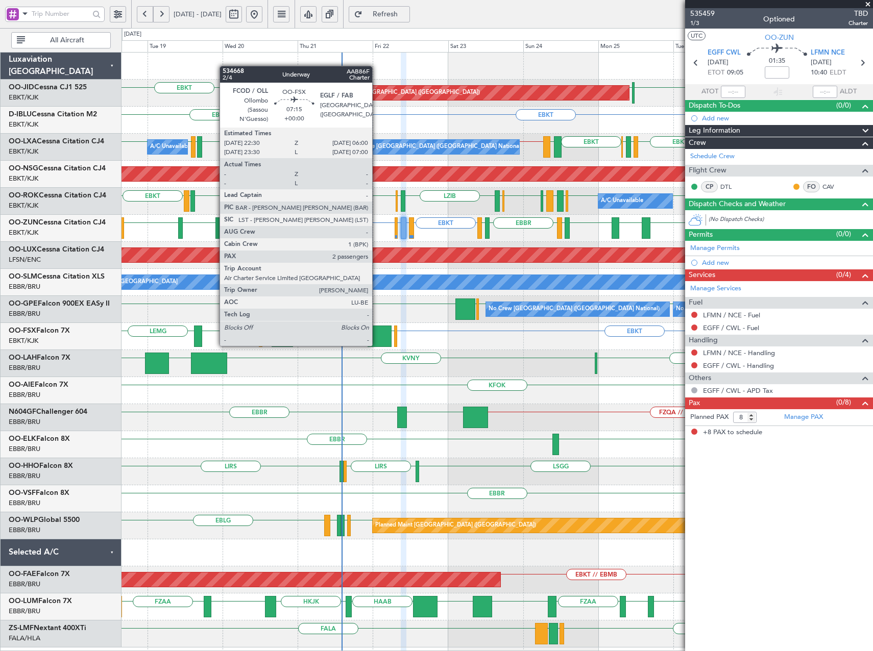
click at [376, 338] on div at bounding box center [379, 336] width 23 height 21
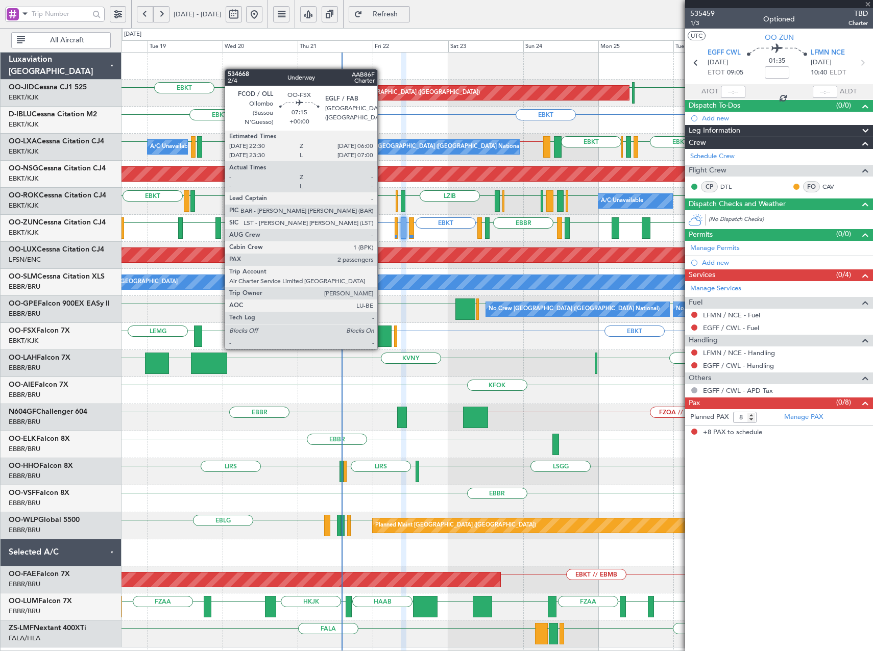
type input "2"
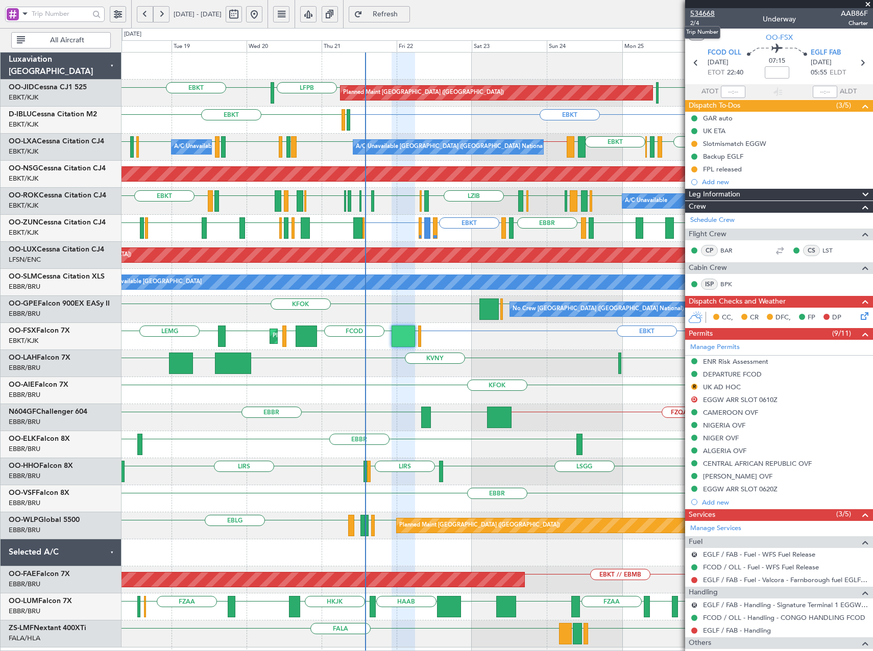
click at [711, 14] on span "534668" at bounding box center [702, 13] width 25 height 11
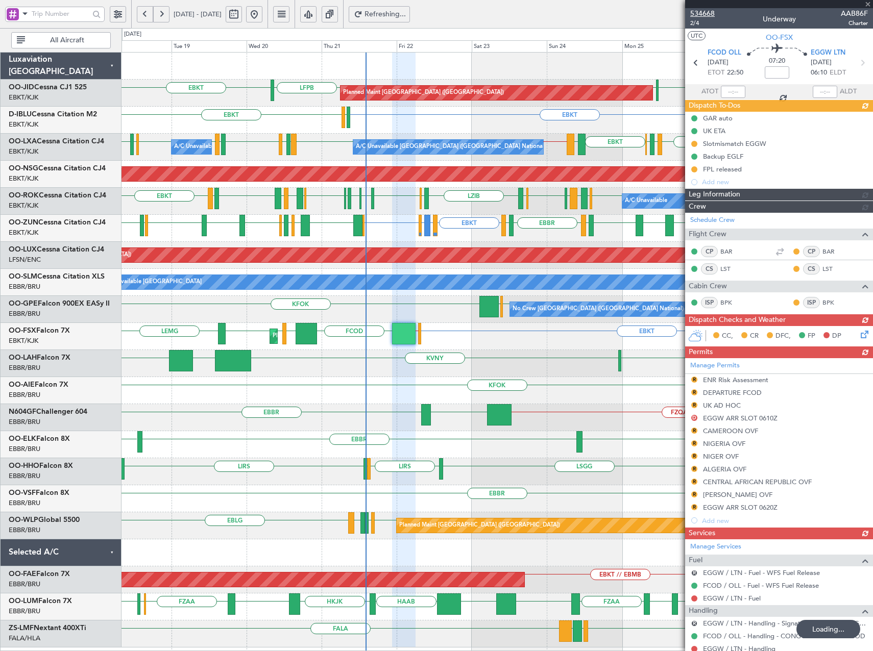
type input "+00:10"
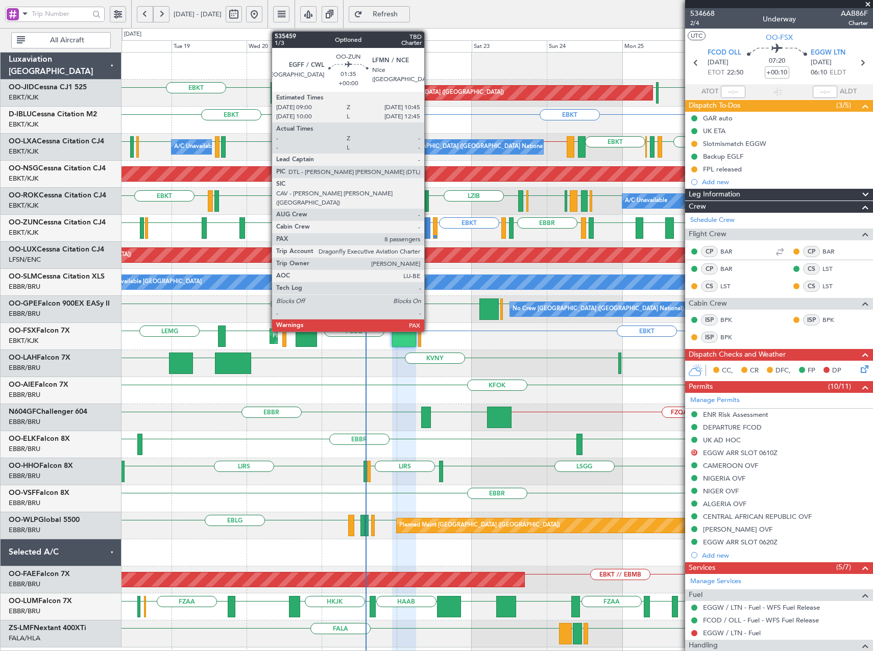
click at [429, 229] on div at bounding box center [427, 228] width 6 height 21
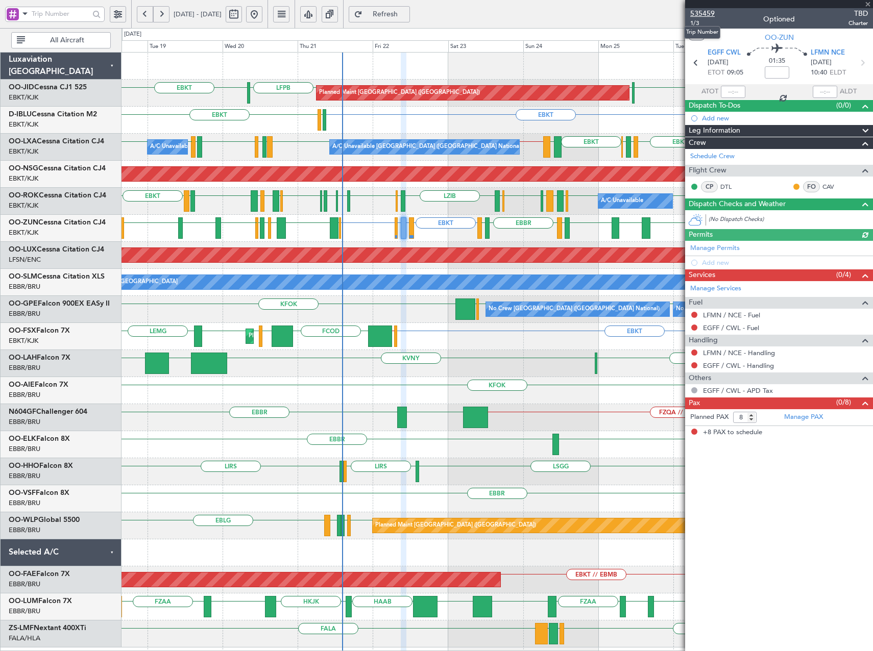
click at [708, 15] on span "535459" at bounding box center [702, 13] width 25 height 11
drag, startPoint x: 430, startPoint y: 17, endPoint x: 436, endPoint y: 22, distance: 7.2
click at [406, 17] on span "Refresh" at bounding box center [386, 14] width 42 height 7
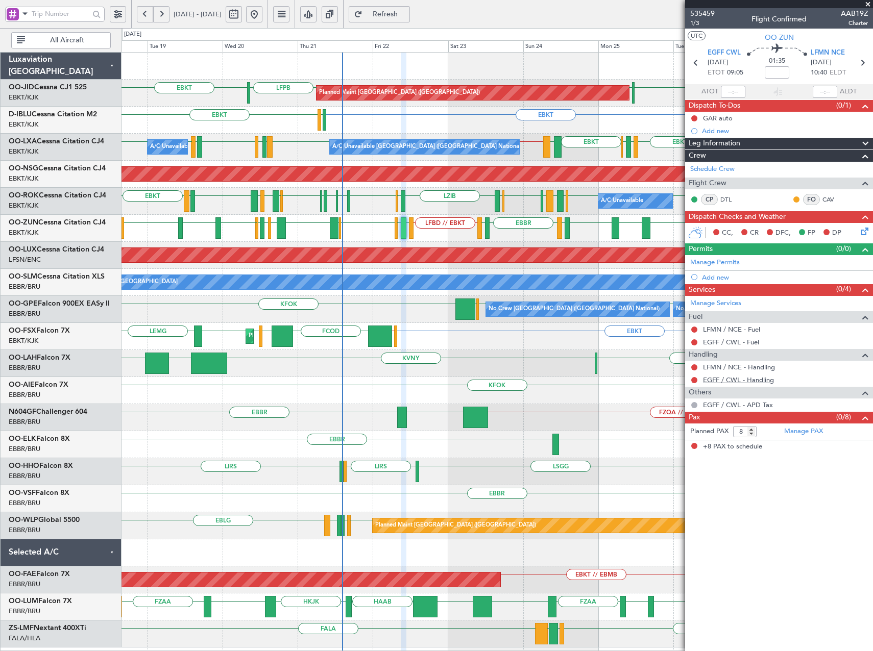
click at [729, 378] on link "EGFF / CWL - Handling" at bounding box center [738, 380] width 71 height 9
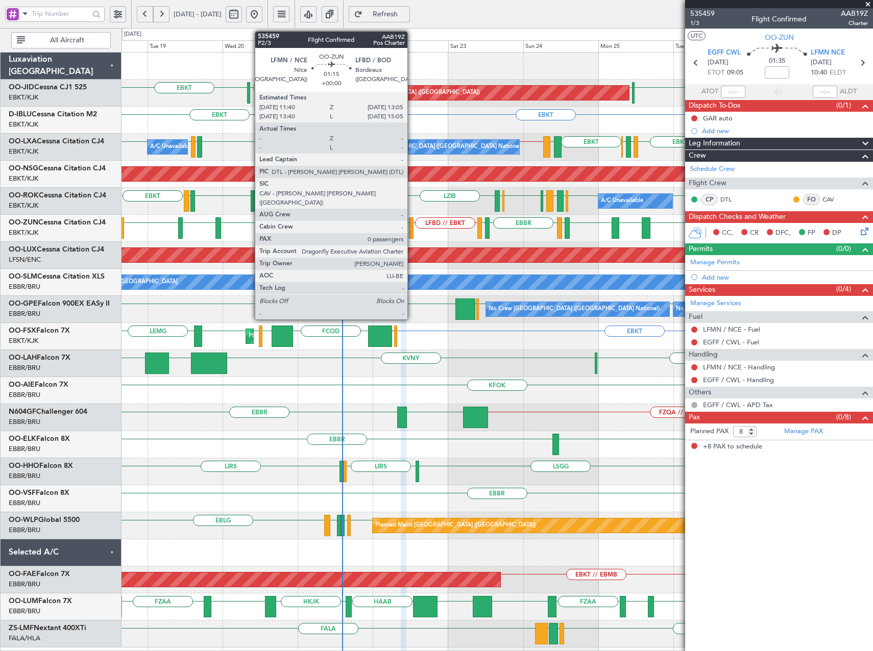
click at [412, 228] on div at bounding box center [411, 228] width 5 height 21
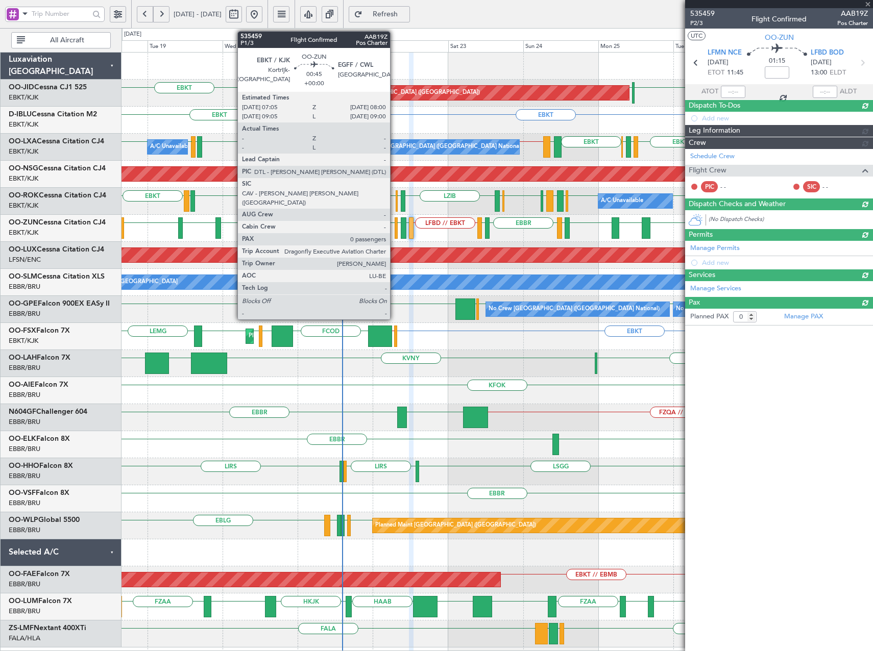
click at [395, 228] on div at bounding box center [396, 228] width 3 height 21
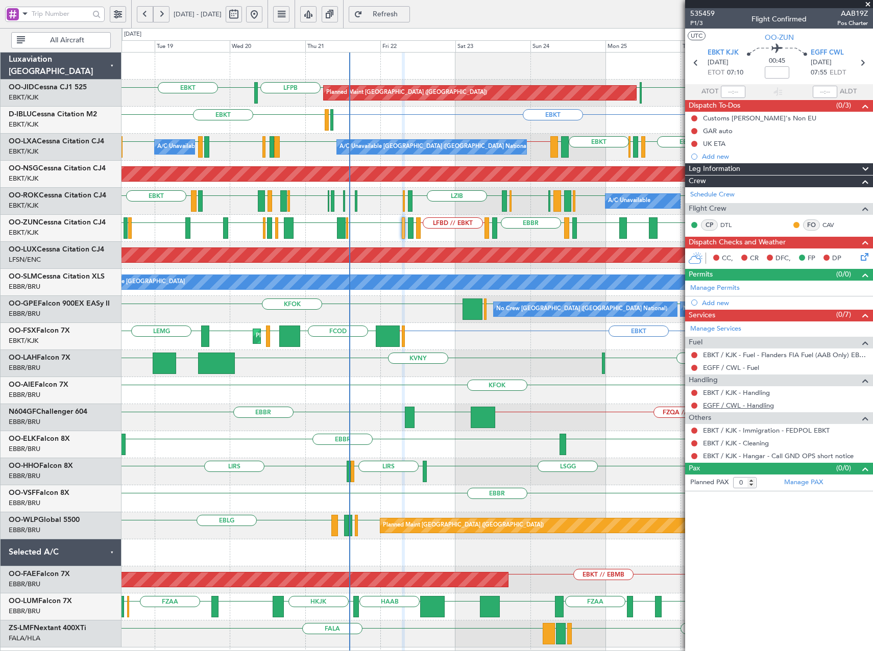
click at [760, 407] on link "EGFF / CWL - Handling" at bounding box center [738, 405] width 71 height 9
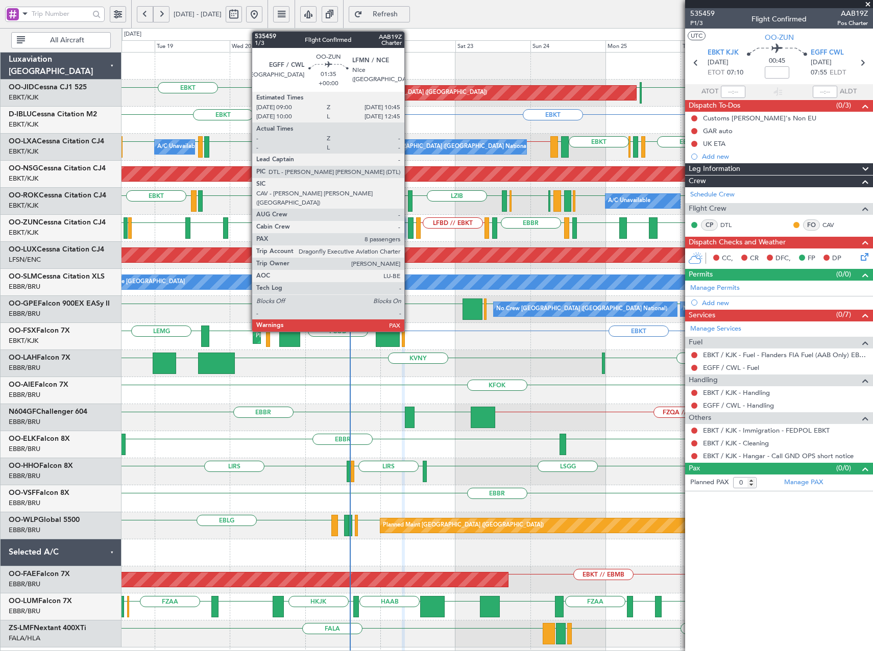
click at [409, 229] on div at bounding box center [411, 228] width 6 height 21
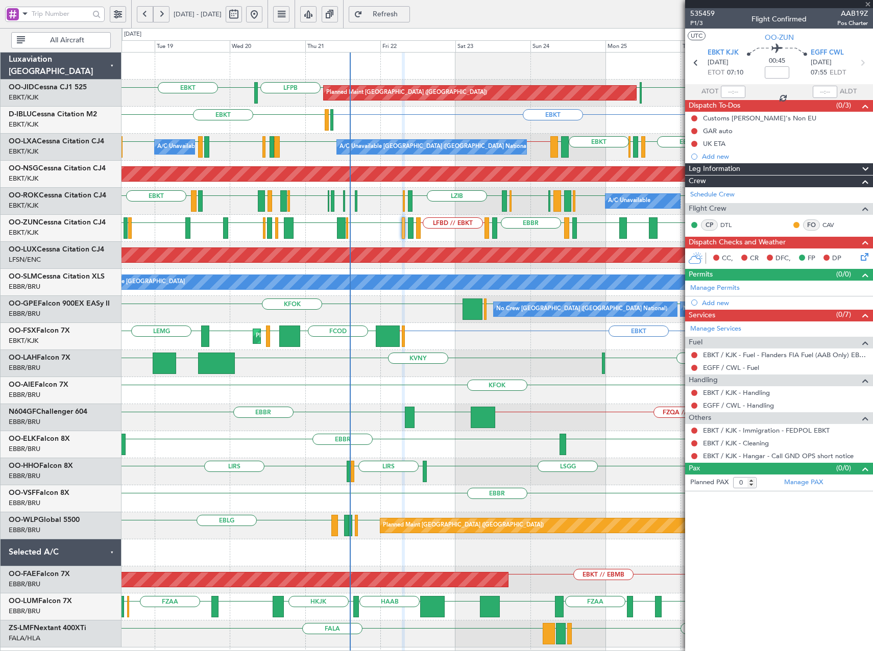
type input "8"
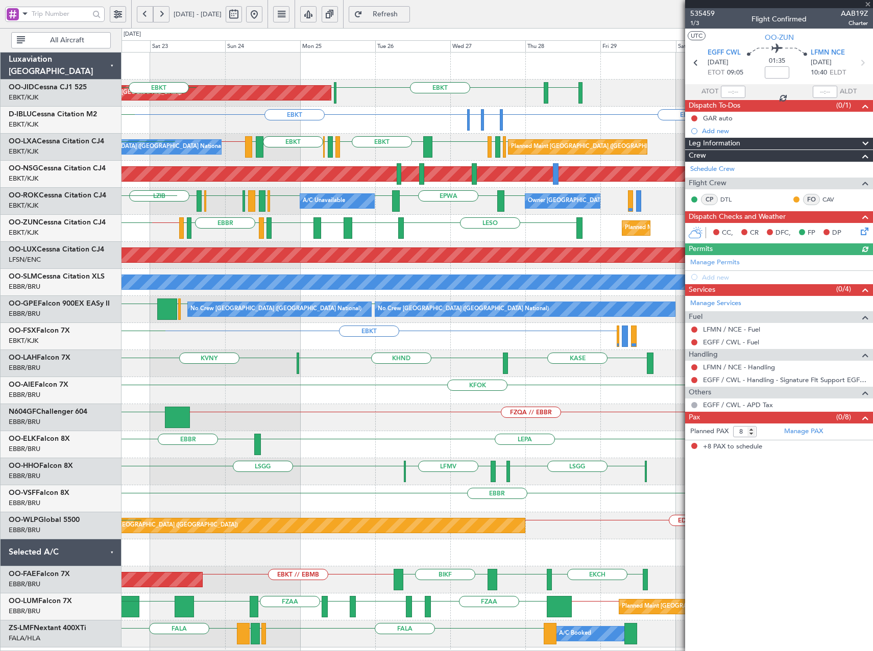
click at [345, 165] on div "EBKT LFPB EGNT Planned Maint Paris (Le Bourget) Planned Maint Kortrijk-Wevelgem…" at bounding box center [497, 350] width 751 height 595
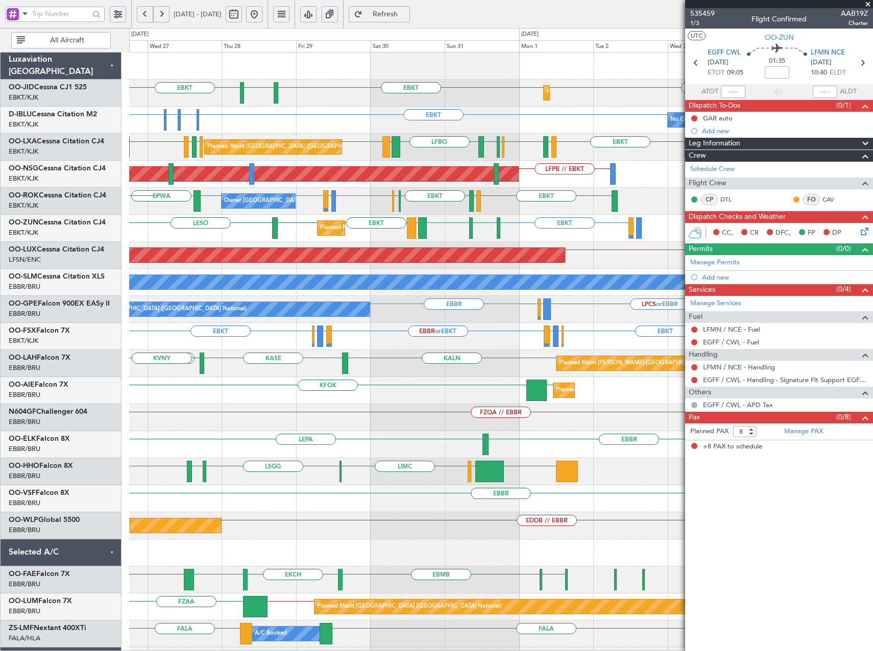
click at [276, 163] on div "Planned Maint Kortrijk-Wevelgem EBKT EBKT EBKT EGNT LFPB Planned Maint Paris (L…" at bounding box center [500, 391] width 743 height 676
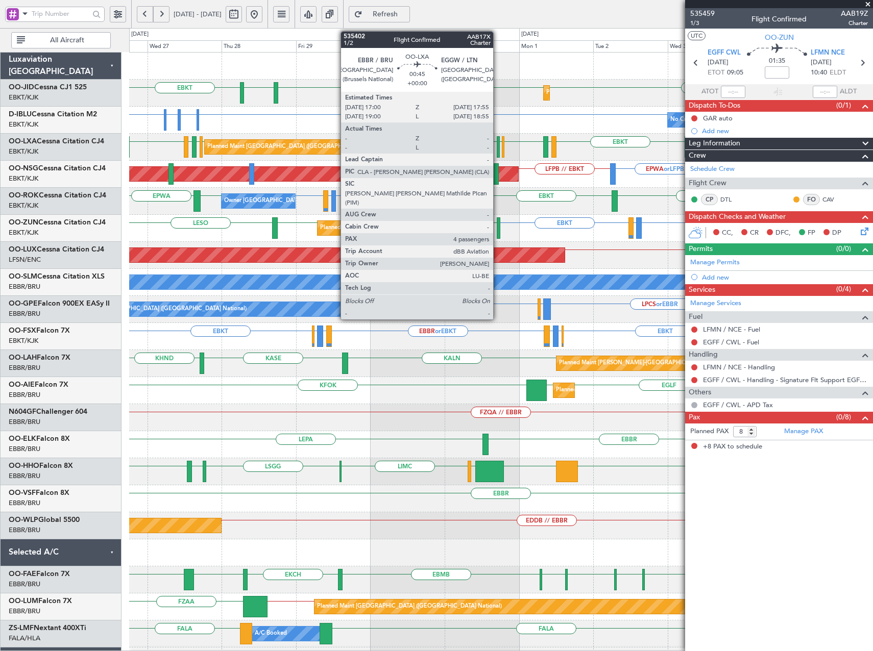
click at [498, 149] on div at bounding box center [498, 146] width 3 height 21
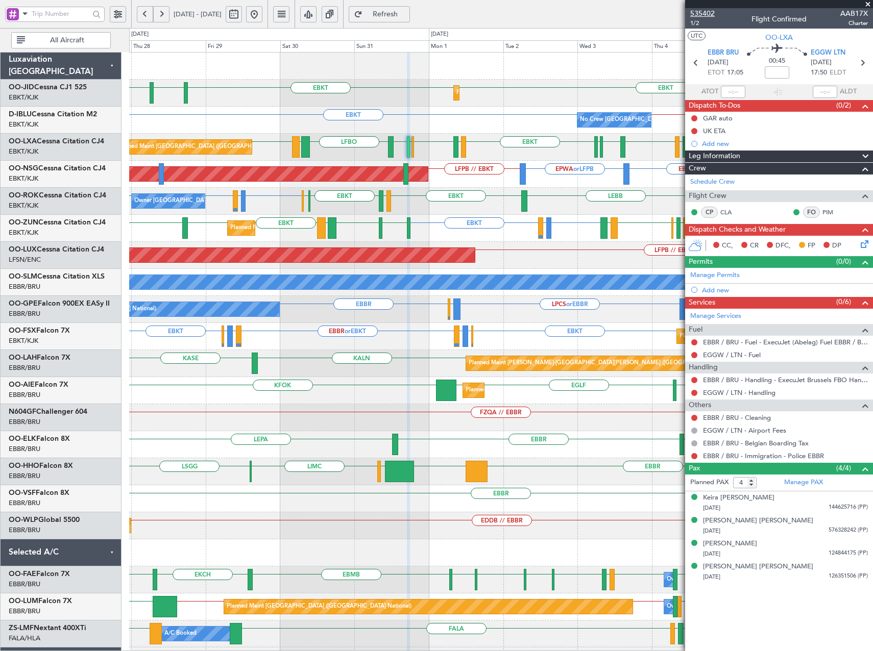
click at [707, 13] on span "535402" at bounding box center [702, 13] width 25 height 11
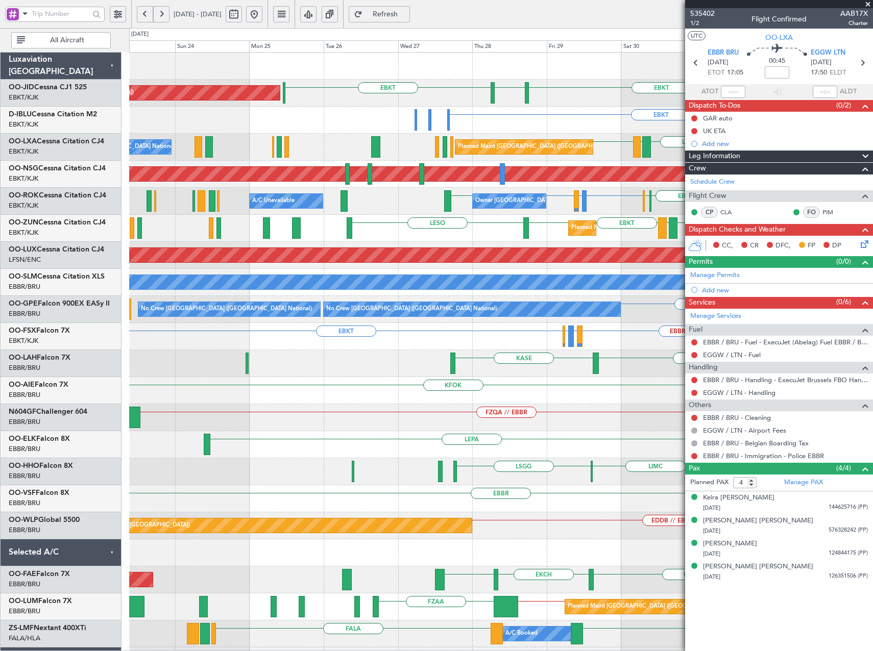
click at [676, 302] on div "Planned Maint Kortrijk-Wevelgem EBKT EBKT EBKT EGNT Planned Maint Paris (Le Bou…" at bounding box center [500, 391] width 743 height 676
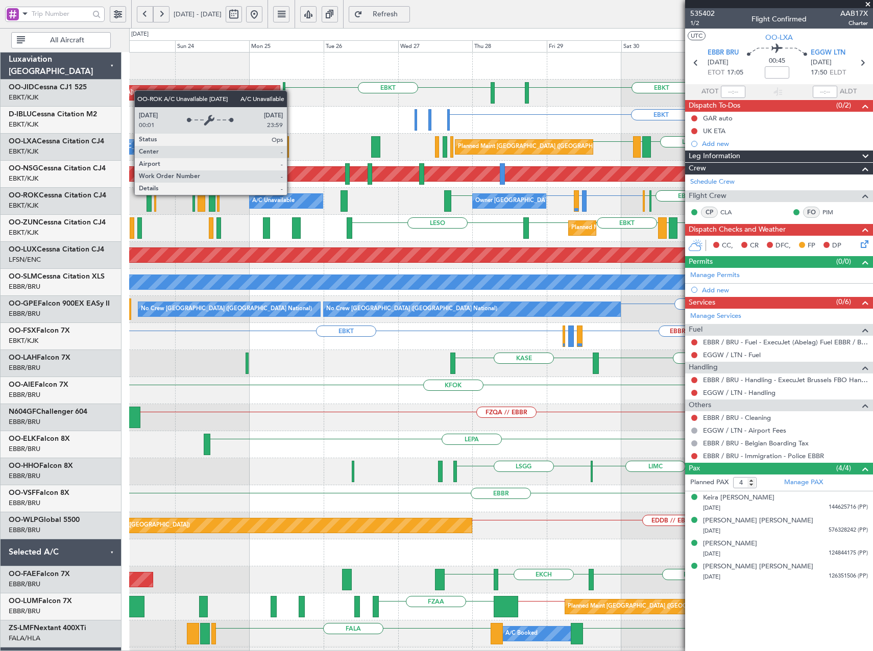
click at [873, 250] on html "27 Aug 2025 - 06 Sep 2025 Refresh Quick Links All Aircraft Planned Maint Kortri…" at bounding box center [436, 325] width 873 height 651
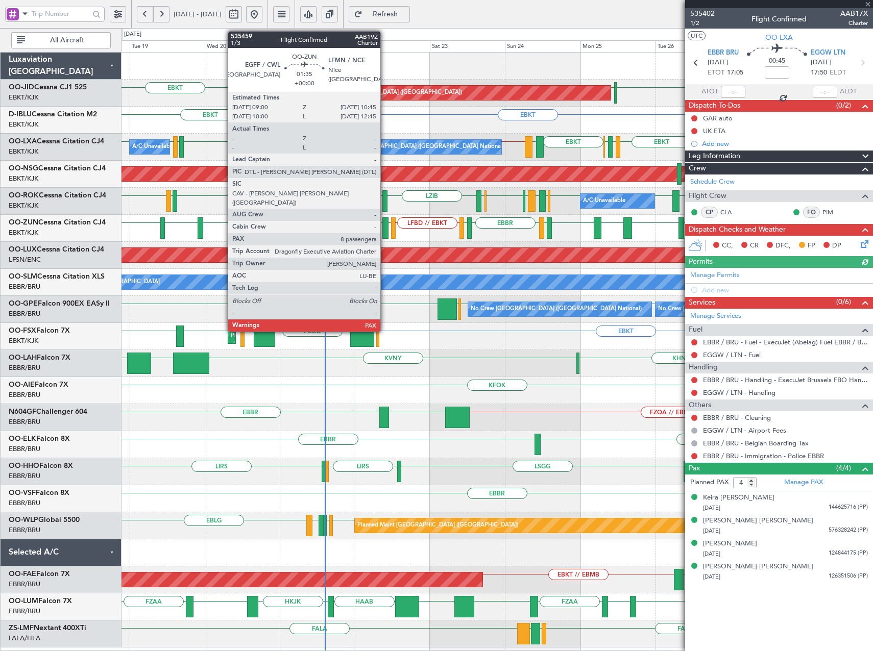
click at [385, 229] on div at bounding box center [385, 228] width 6 height 21
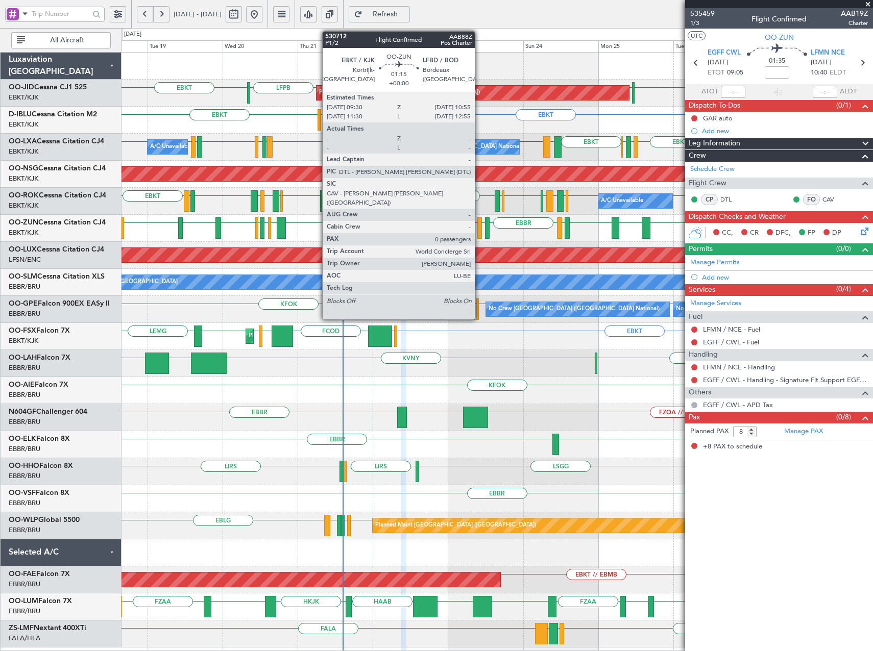
click at [479, 231] on div at bounding box center [479, 228] width 5 height 21
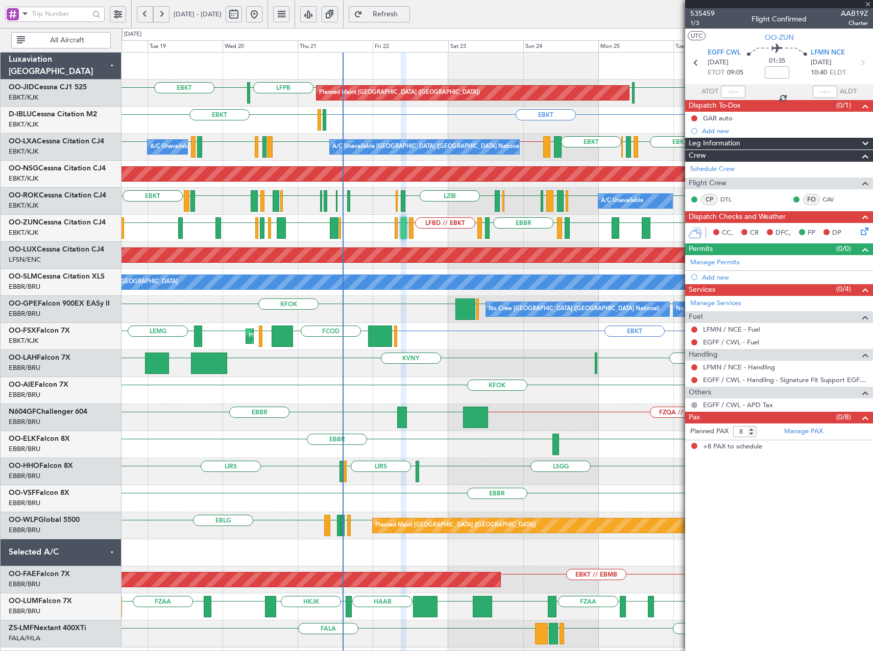
type input "0"
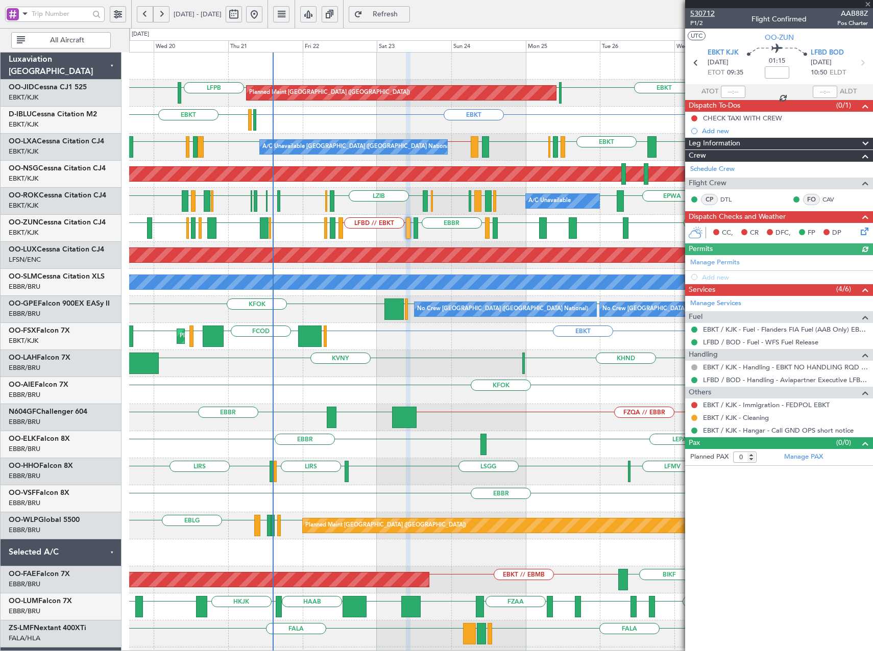
click at [708, 14] on span "530712" at bounding box center [702, 13] width 25 height 11
click at [406, 11] on span "Refresh" at bounding box center [386, 14] width 42 height 7
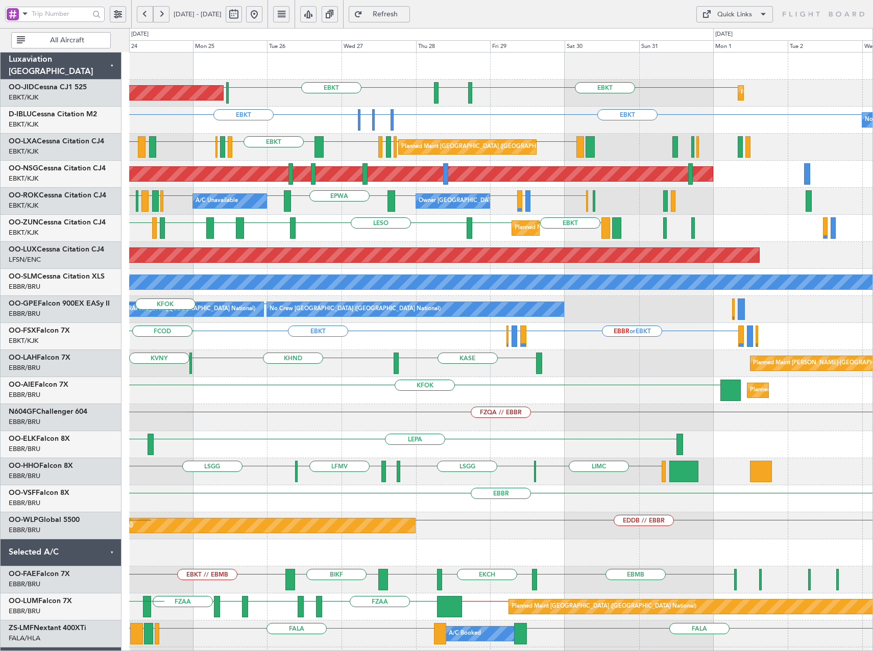
click at [377, 297] on div "EBKT EGNT EBKT LFPB Planned Maint Paris (Le Bourget) Planned Maint Kortrijk-Wev…" at bounding box center [500, 377] width 743 height 649
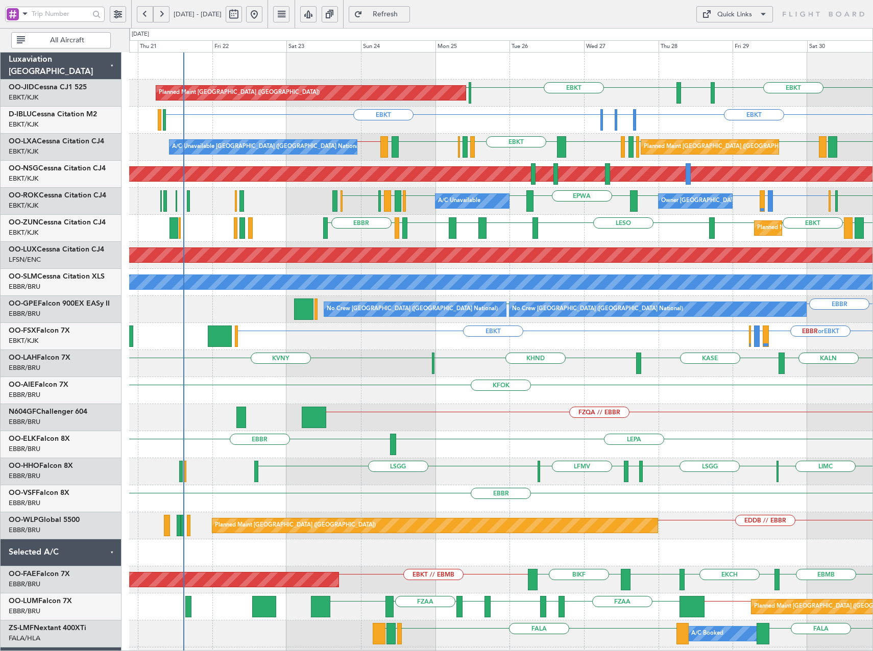
click at [557, 194] on div "EBKT EGNT EBKT LFPB Planned Maint Paris (Le Bourget) Planned Maint Kortrijk-Wev…" at bounding box center [500, 391] width 743 height 676
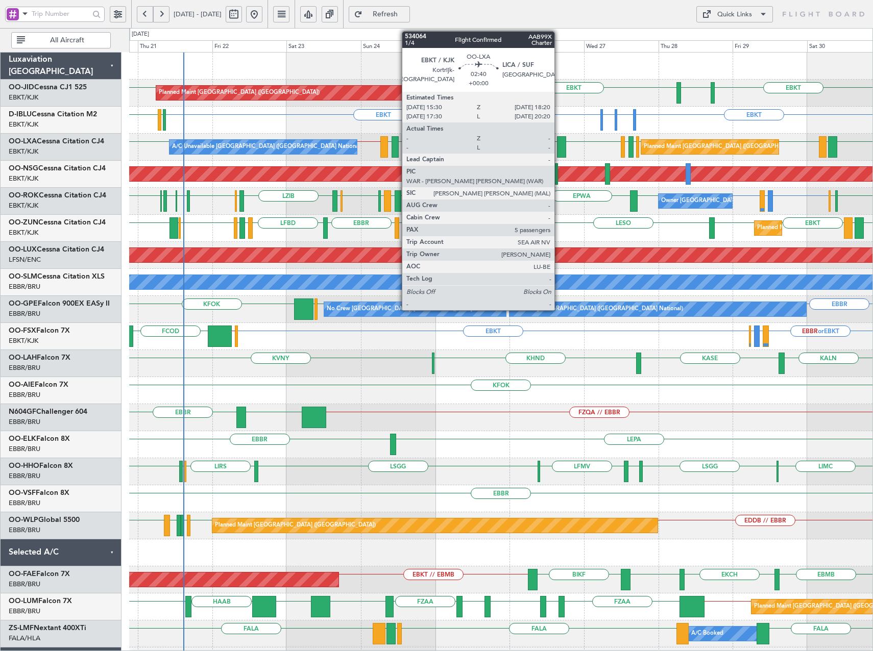
click at [559, 148] on div at bounding box center [561, 146] width 9 height 21
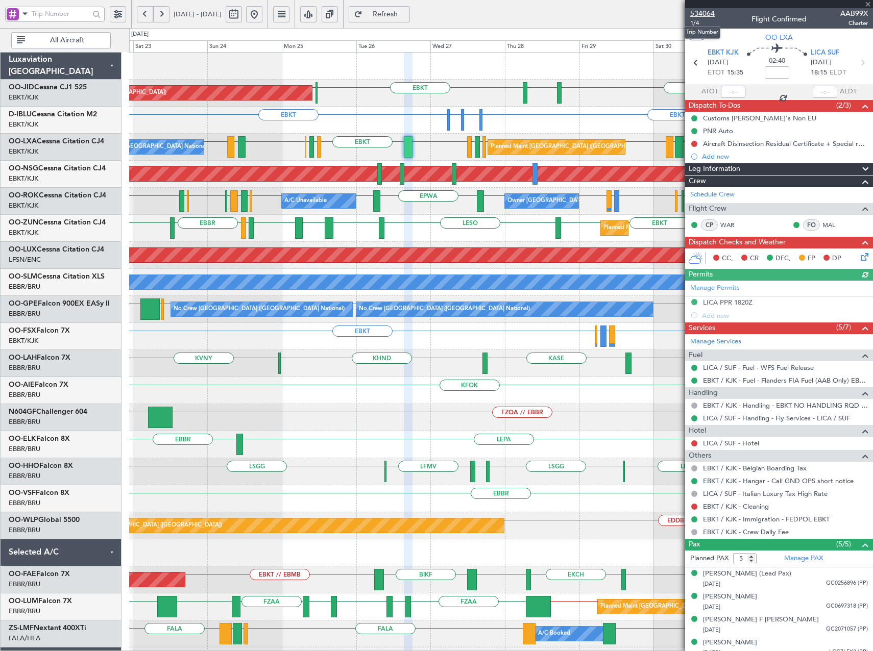
click at [708, 12] on span "534064" at bounding box center [702, 13] width 25 height 11
click at [406, 16] on span "Refresh" at bounding box center [386, 14] width 42 height 7
click at [866, 1] on span at bounding box center [868, 4] width 10 height 9
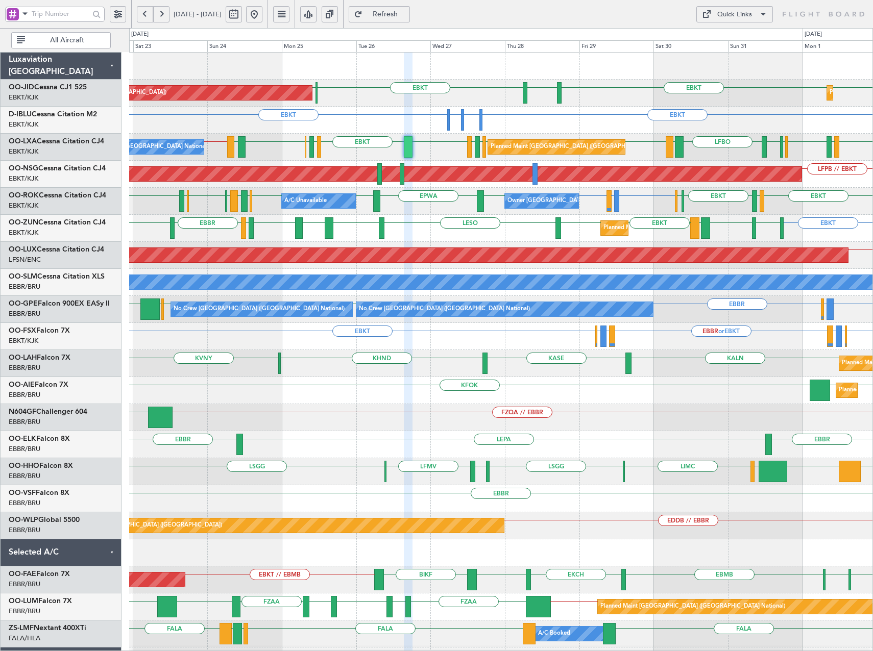
type input "0"
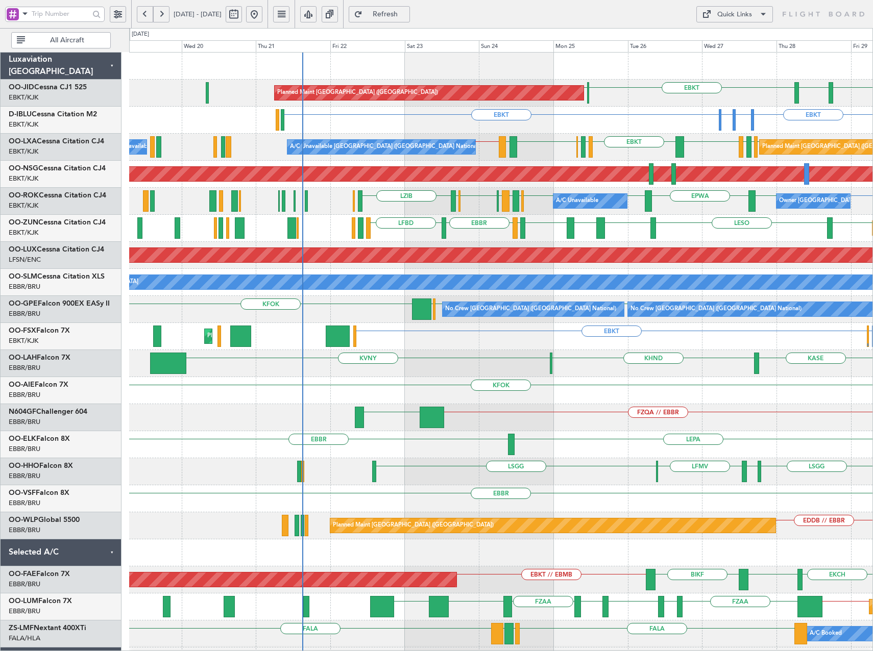
click at [572, 186] on div "EBKT LFPB EBKT EGNT Planned Maint Paris (Le Bourget) EBKT EHAM or EBKT ELLX or …" at bounding box center [500, 391] width 743 height 676
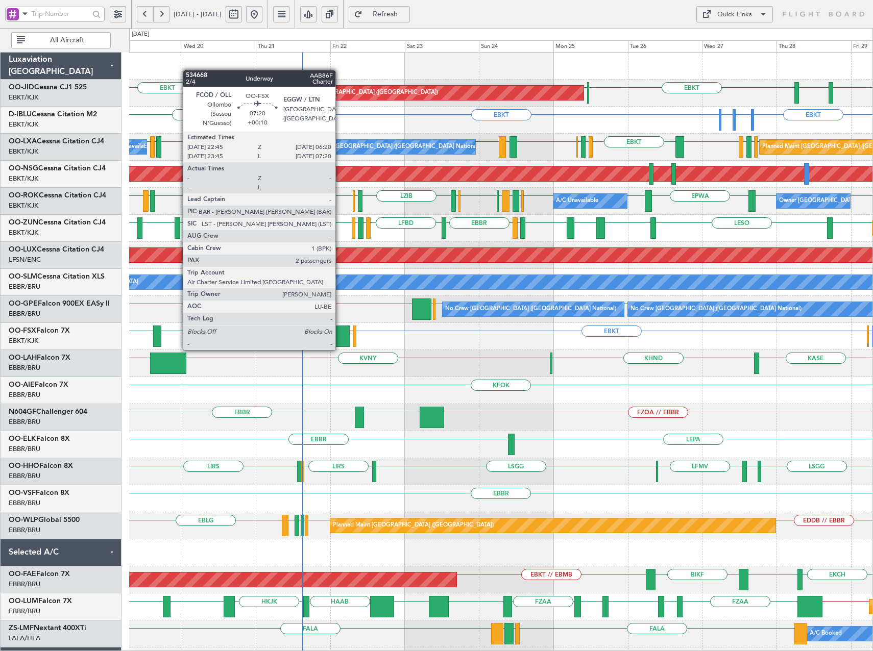
click at [340, 340] on div at bounding box center [338, 336] width 24 height 21
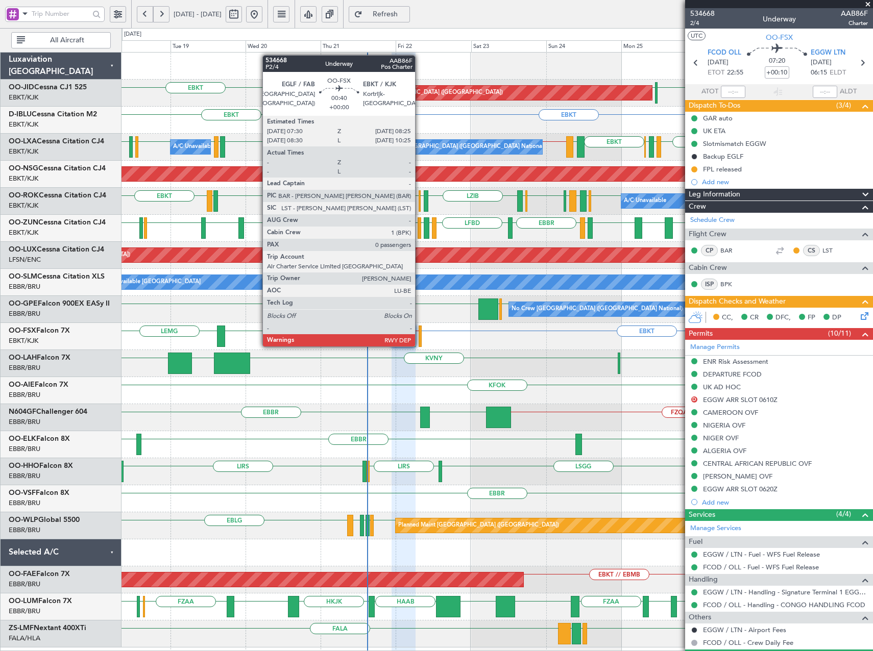
click at [420, 336] on div at bounding box center [420, 336] width 3 height 21
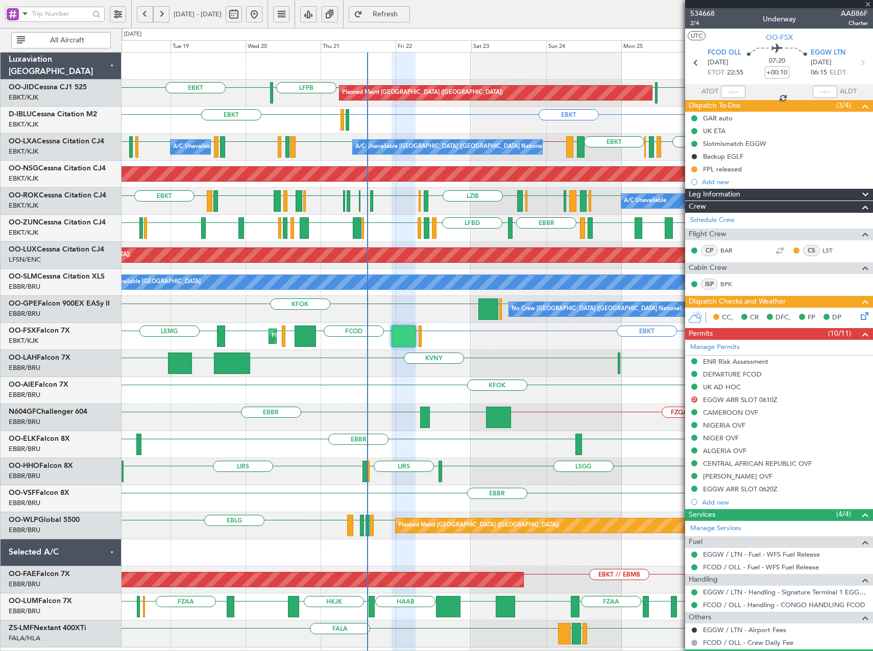
type input "0"
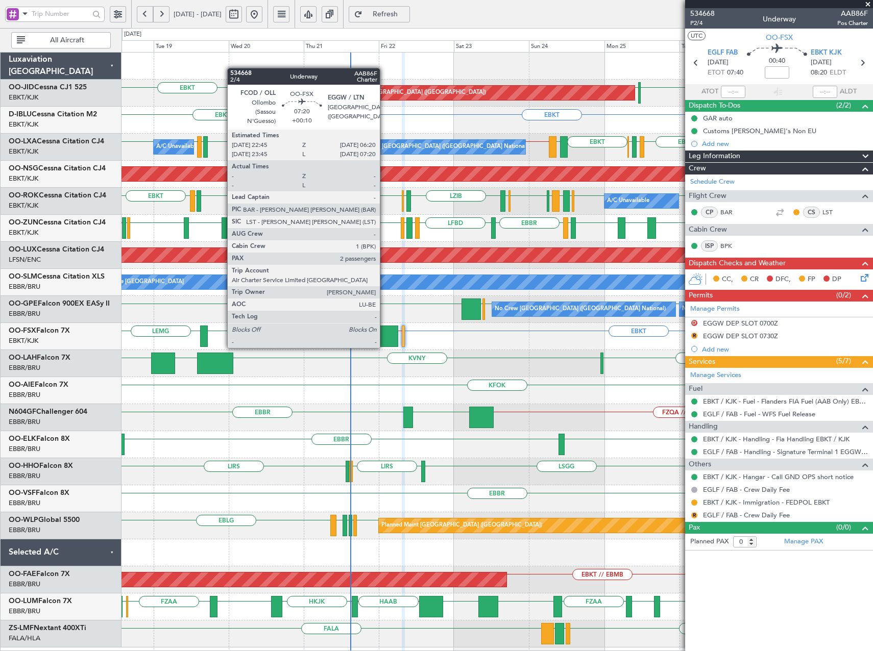
click at [384, 338] on div at bounding box center [386, 336] width 24 height 21
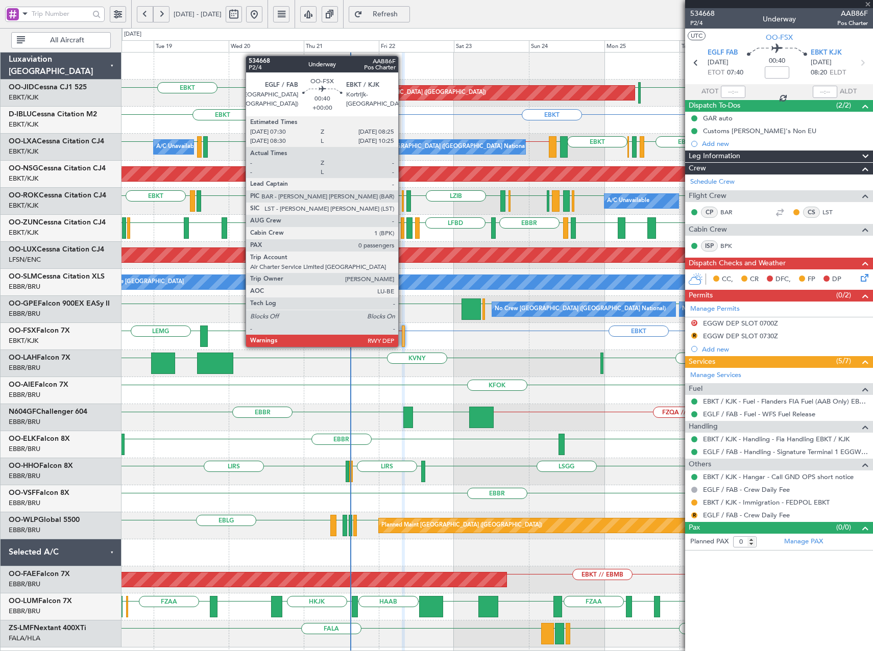
type input "+00:10"
type input "2"
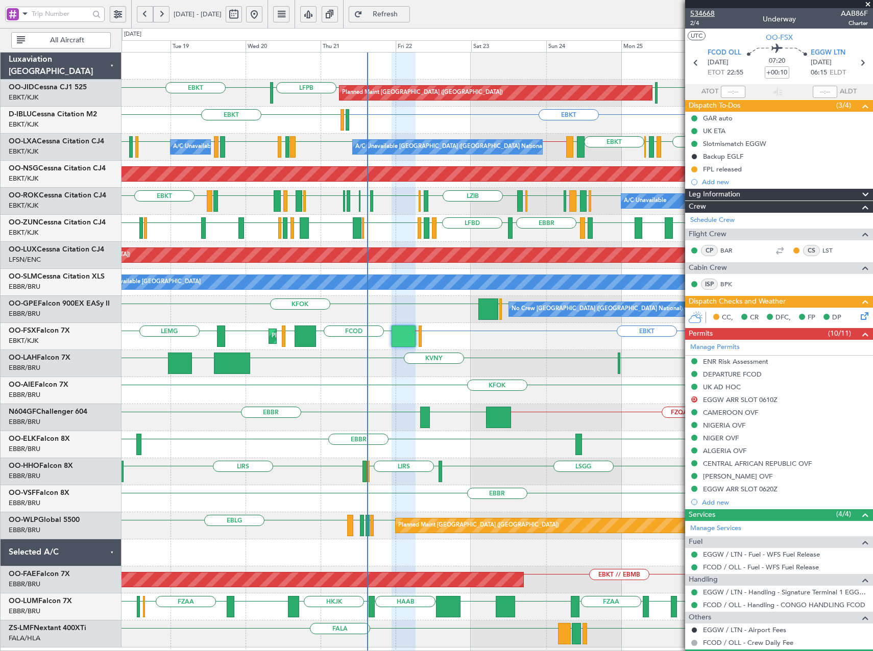
click at [714, 14] on span "534668" at bounding box center [702, 13] width 25 height 11
drag, startPoint x: 397, startPoint y: 14, endPoint x: 404, endPoint y: 21, distance: 9.8
click at [398, 14] on button "Refresh" at bounding box center [379, 14] width 61 height 16
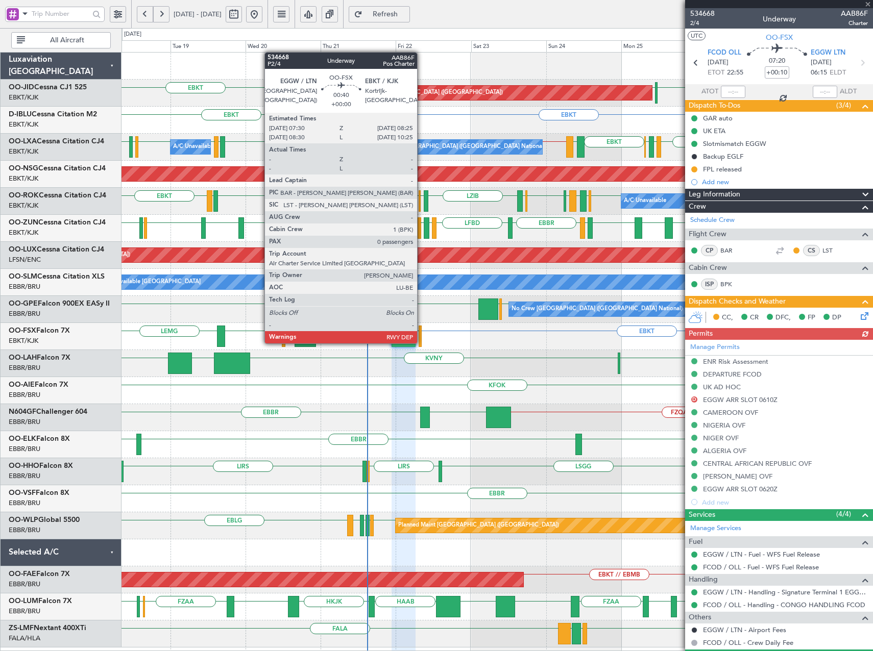
click at [422, 333] on div at bounding box center [420, 336] width 3 height 21
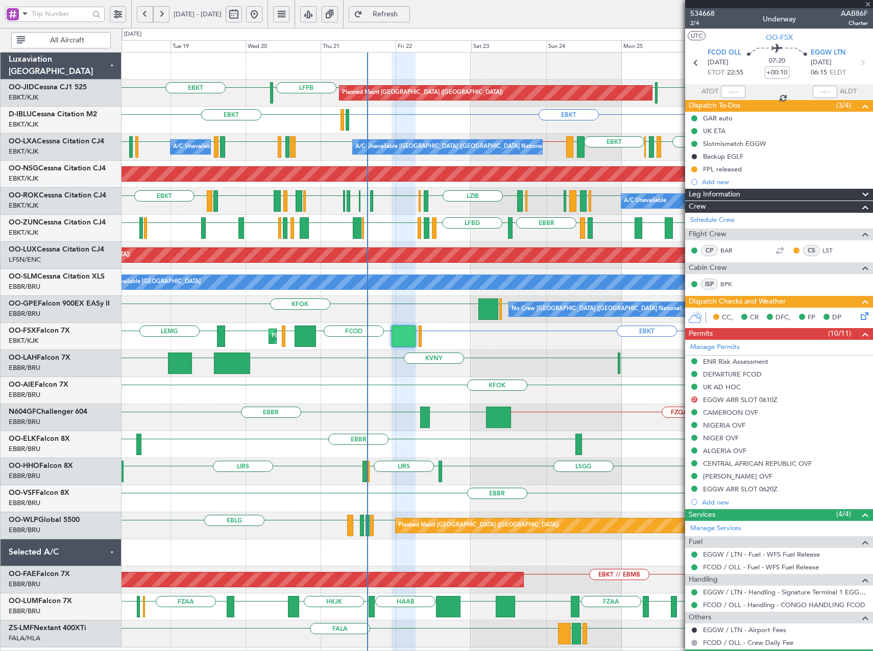
type input "0"
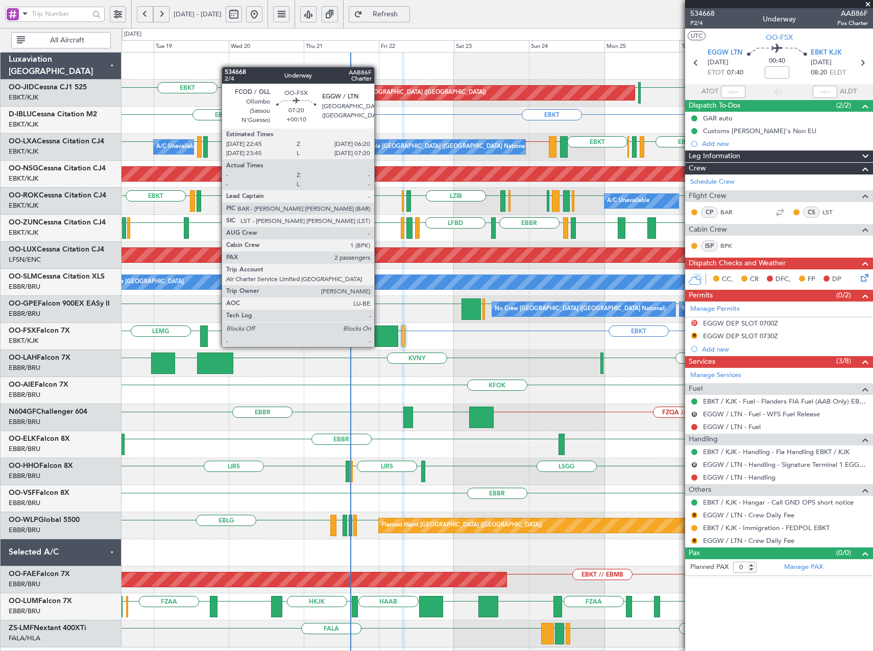
click at [379, 337] on div at bounding box center [386, 336] width 24 height 21
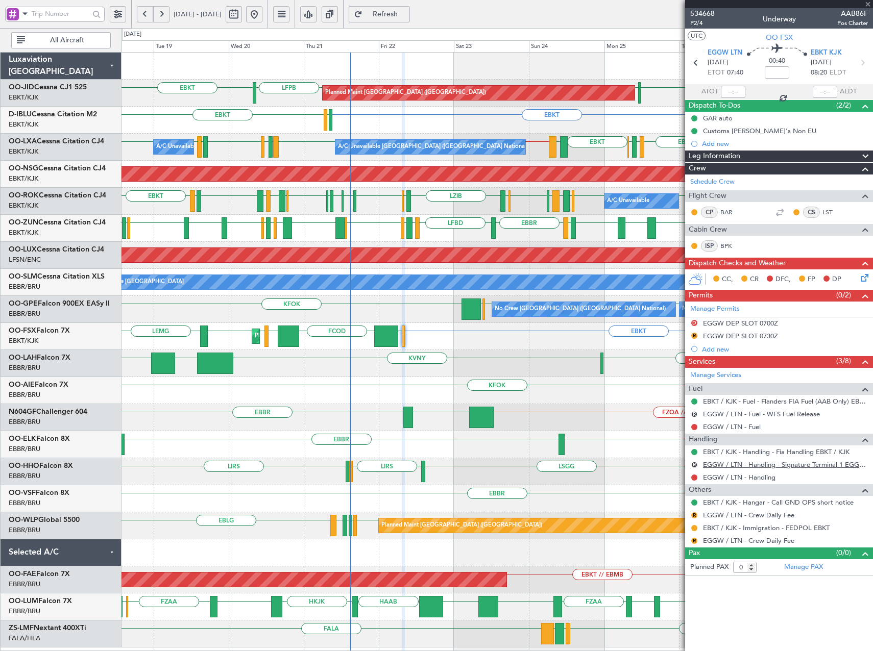
type input "+00:10"
type input "2"
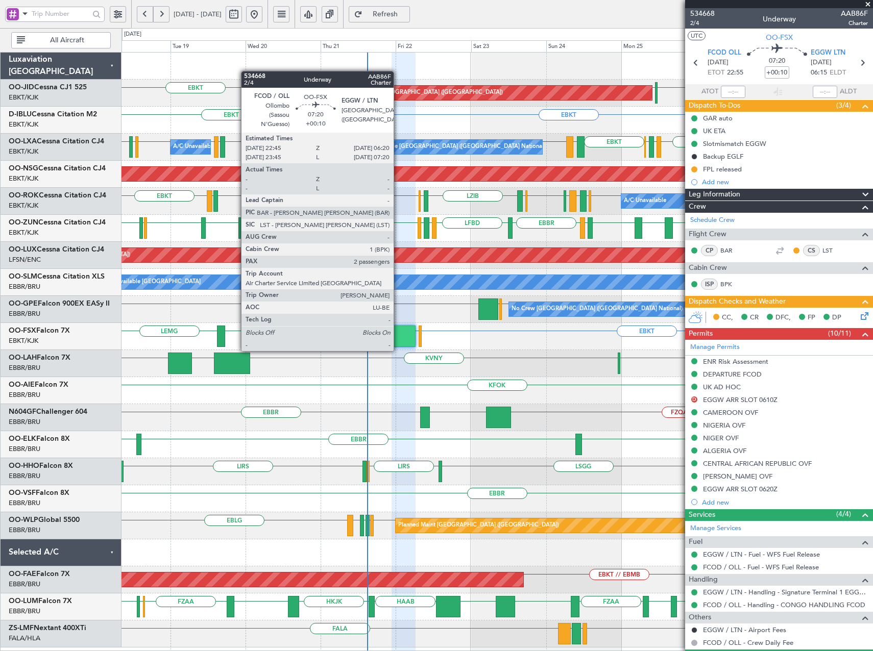
click at [398, 341] on div at bounding box center [404, 336] width 24 height 21
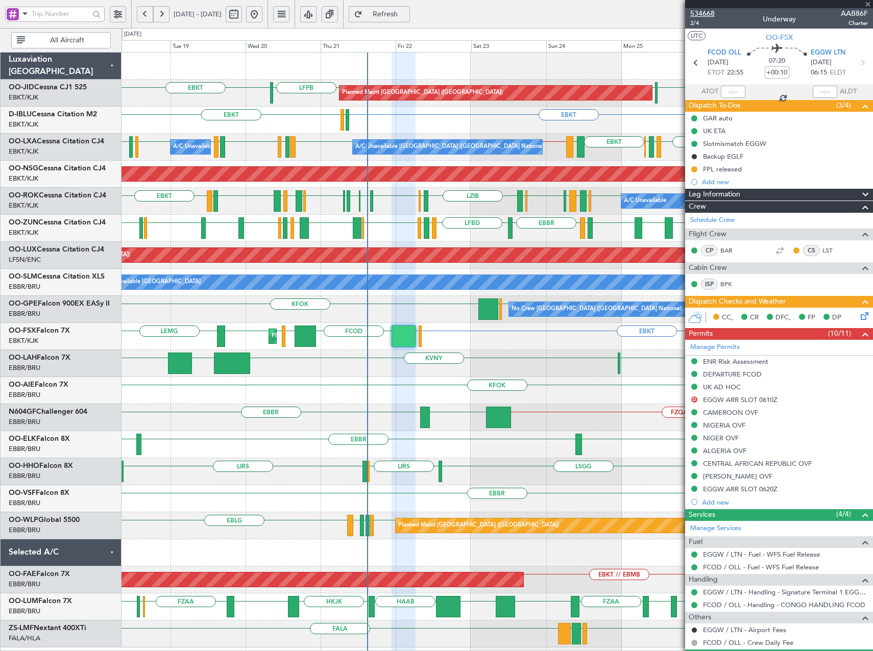
click at [698, 13] on span "534668" at bounding box center [702, 13] width 25 height 11
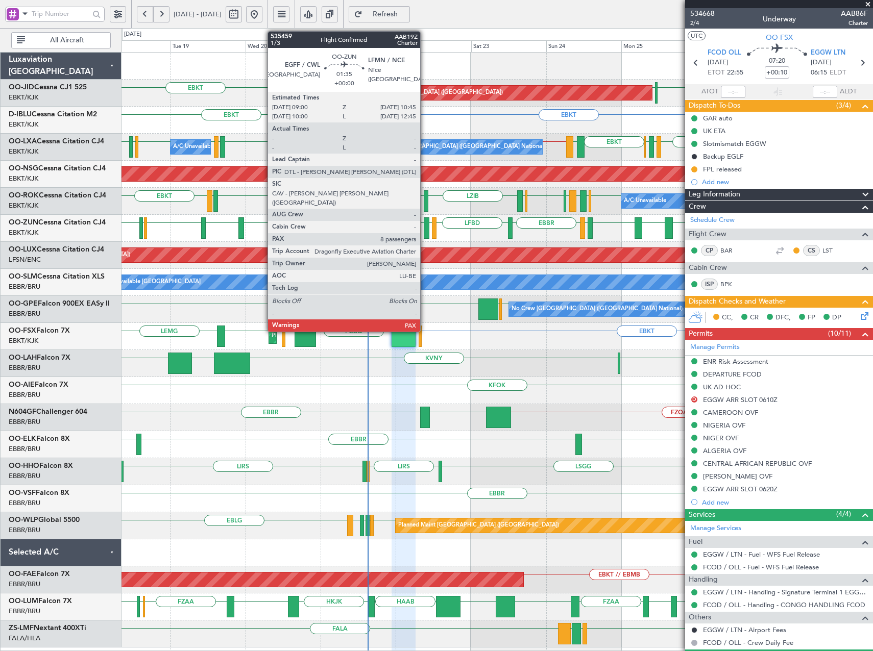
click at [425, 229] on div at bounding box center [427, 228] width 6 height 21
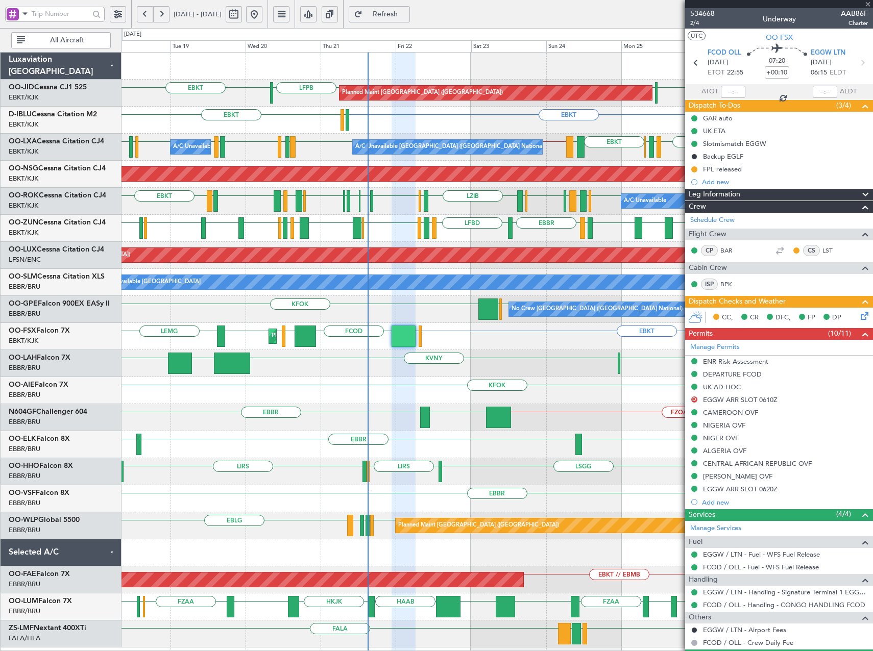
type input "8"
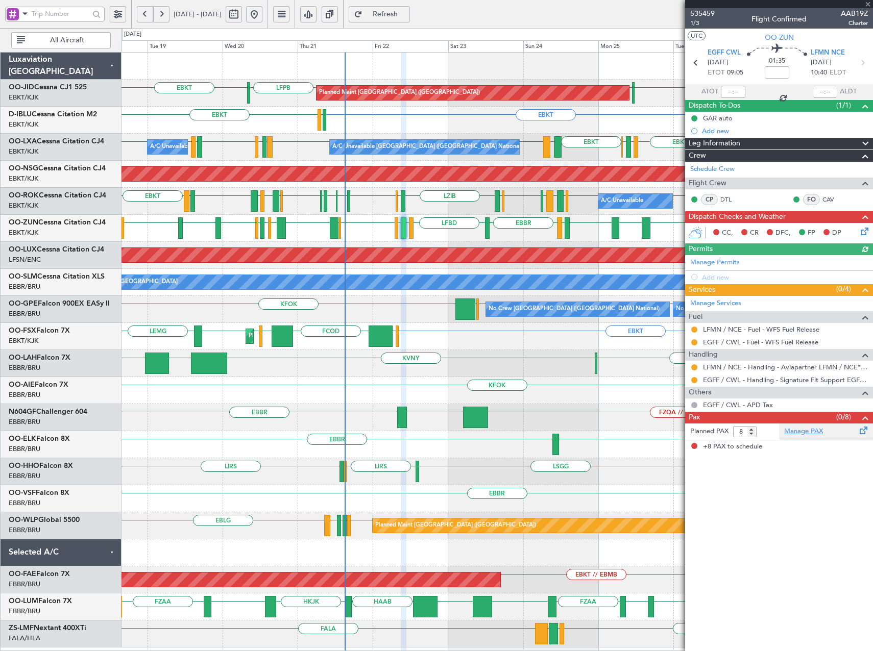
click at [800, 430] on link "Manage PAX" at bounding box center [803, 432] width 39 height 10
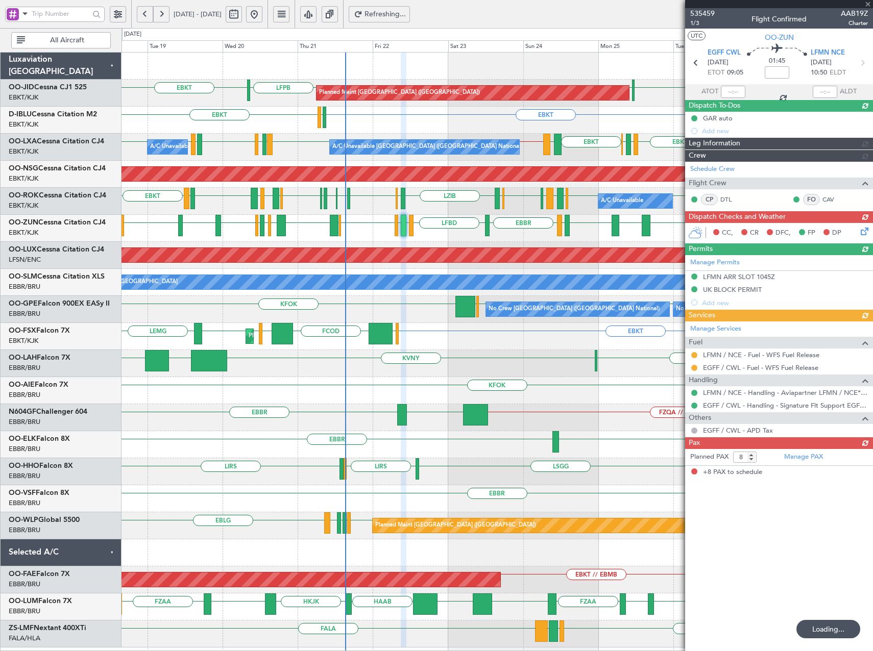
type input "+00:10"
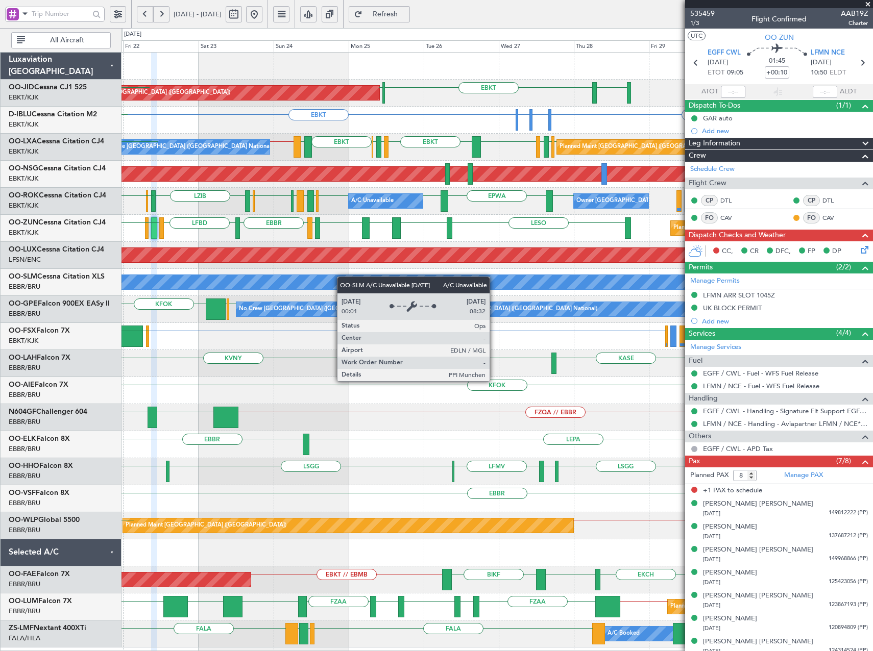
click at [236, 306] on div "EGNT EBKT LFPB Planned Maint Paris (Le Bourget) LFPB Planned Maint Kortrijk-Wev…" at bounding box center [497, 350] width 751 height 595
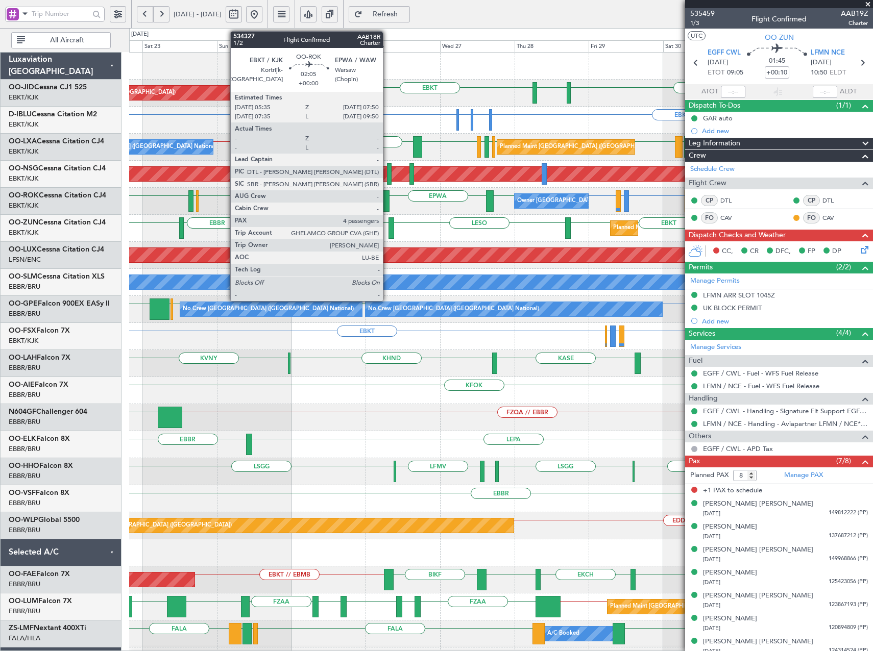
click at [388, 203] on div at bounding box center [385, 200] width 7 height 21
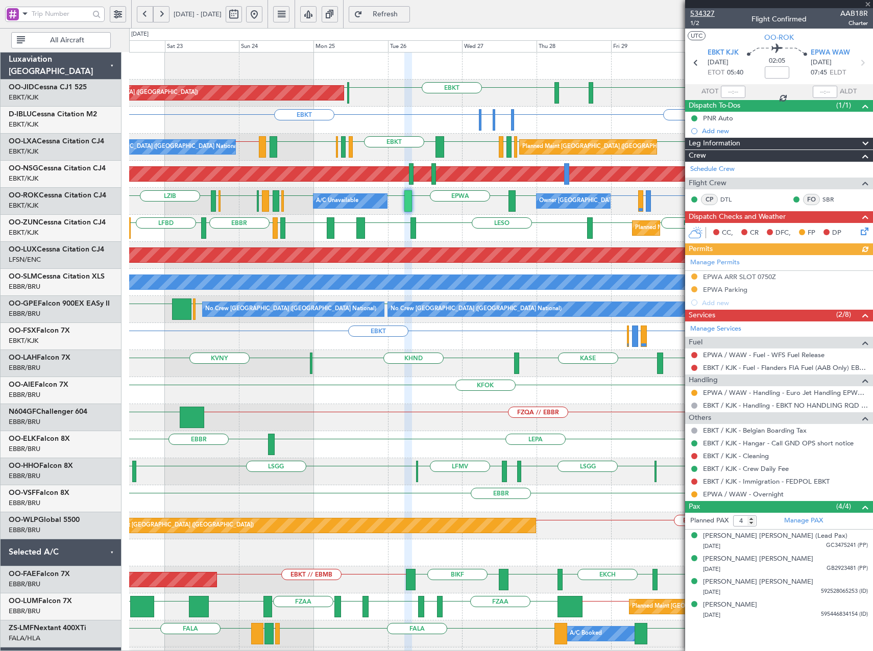
click at [706, 12] on span "534327" at bounding box center [702, 13] width 25 height 11
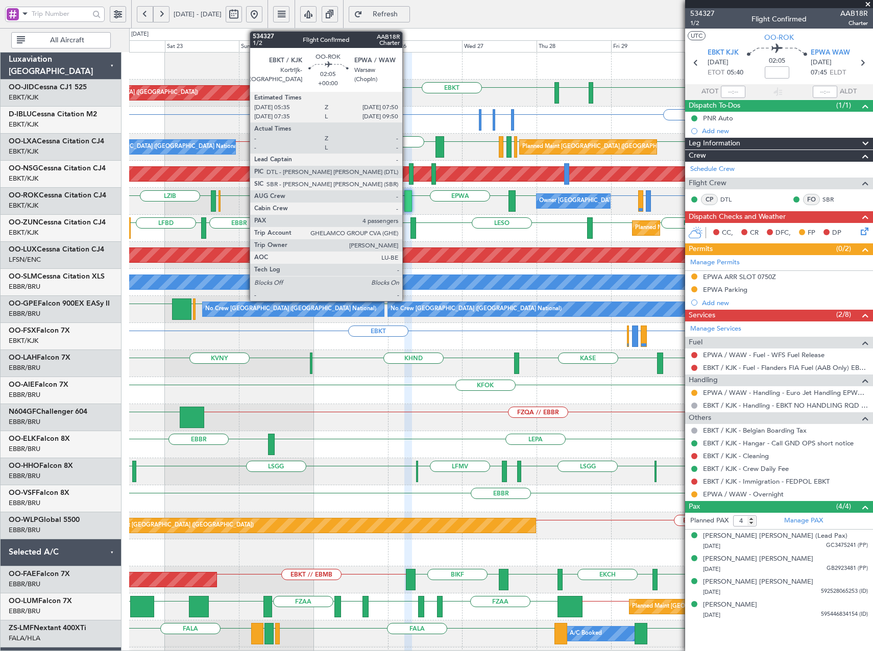
click at [407, 206] on div at bounding box center [407, 200] width 7 height 21
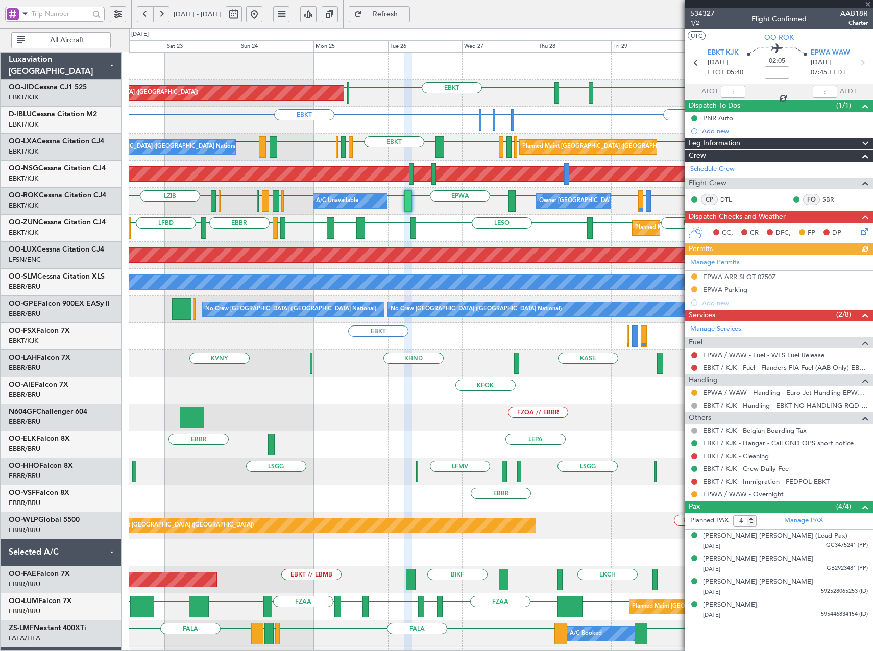
click at [407, 206] on div at bounding box center [407, 200] width 7 height 21
click at [704, 13] on span "534327" at bounding box center [702, 13] width 25 height 11
click at [871, 1] on span at bounding box center [868, 4] width 10 height 9
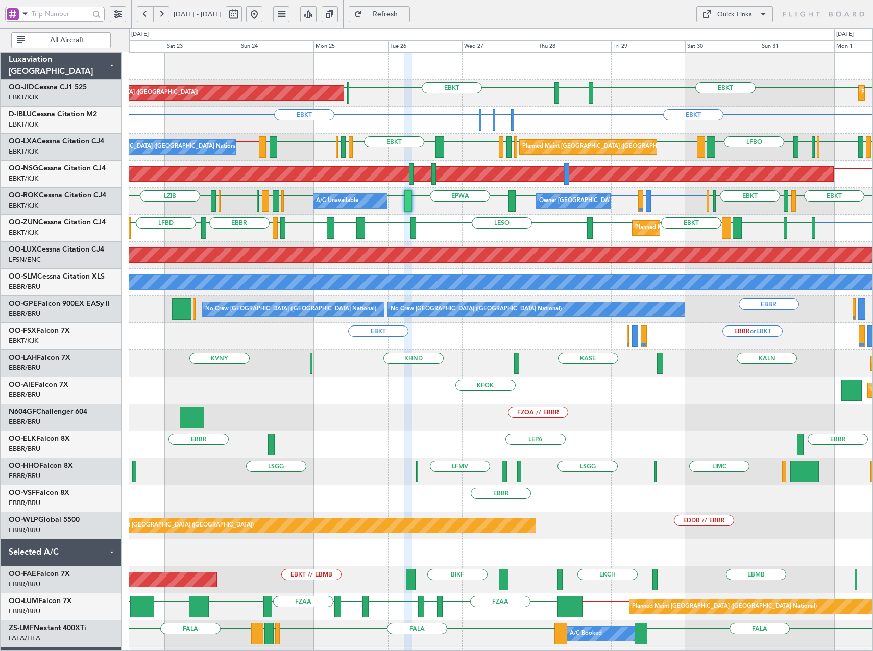
type input "0"
click at [755, 15] on button "Quick Links" at bounding box center [734, 14] width 77 height 16
click at [744, 42] on button "Trip Builder" at bounding box center [734, 39] width 77 height 25
click at [406, 13] on span "Refresh" at bounding box center [386, 14] width 42 height 7
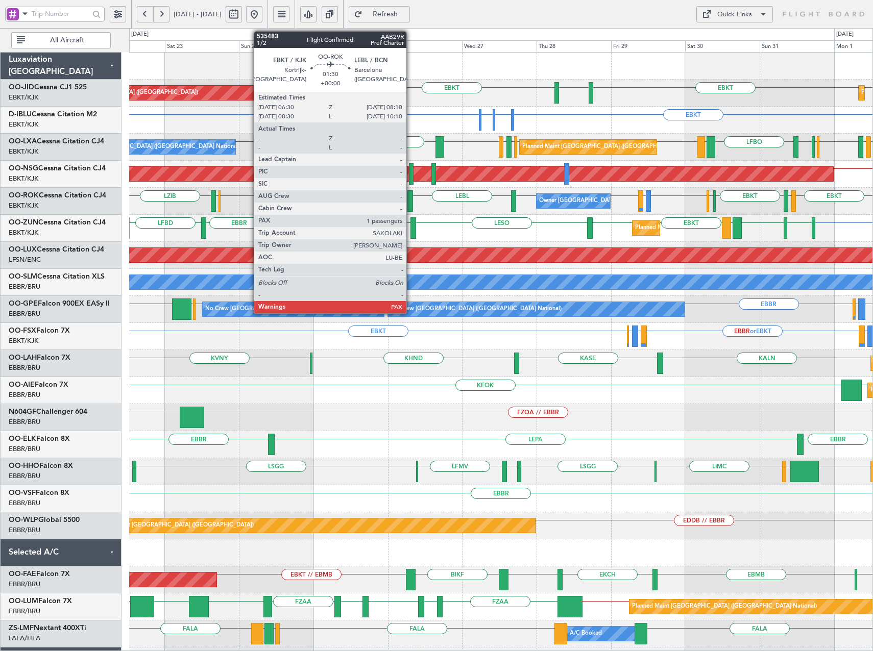
click at [411, 203] on div at bounding box center [410, 200] width 6 height 21
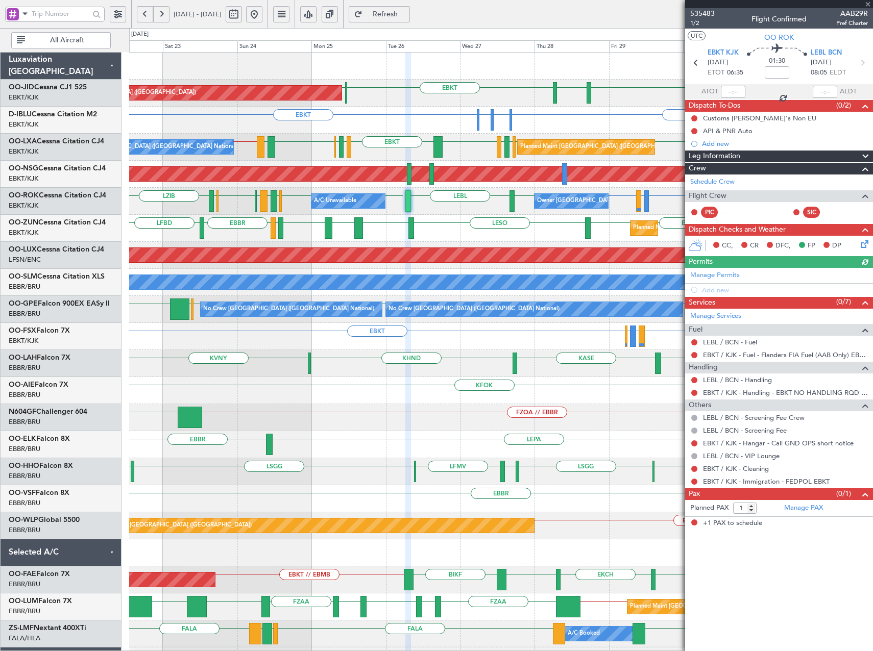
click at [815, 499] on div "Pax (0/1)" at bounding box center [779, 495] width 188 height 12
click at [838, 490] on span "(0/1)" at bounding box center [843, 494] width 15 height 11
click at [811, 506] on link "Manage PAX" at bounding box center [803, 508] width 39 height 10
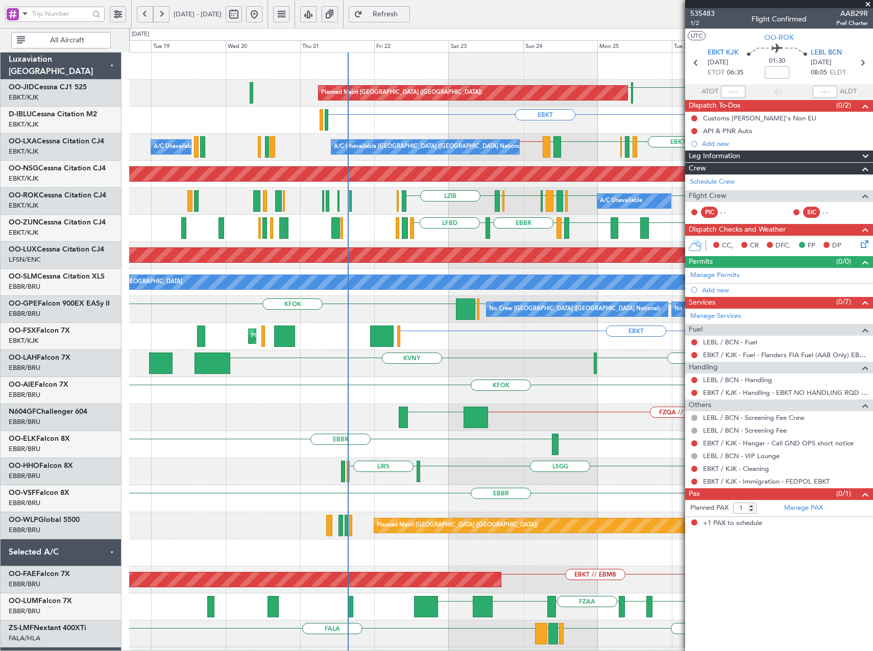
click at [548, 225] on div "Planned Maint Paris (Le Bourget) EGNT EBKT LFPB EBKT EBKT EHAM or EBKT ELLX or …" at bounding box center [500, 405] width 743 height 704
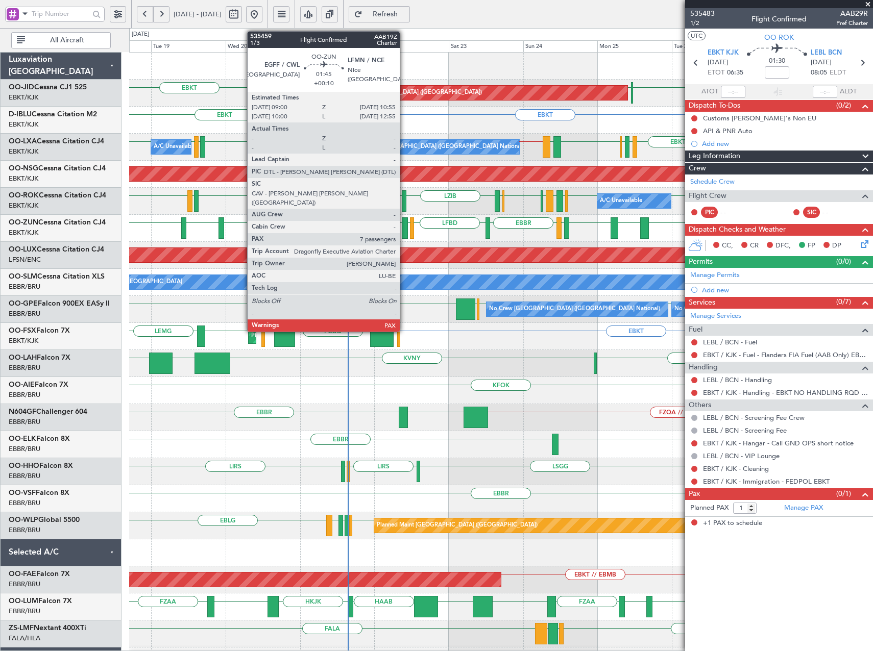
click at [404, 230] on div at bounding box center [405, 228] width 6 height 21
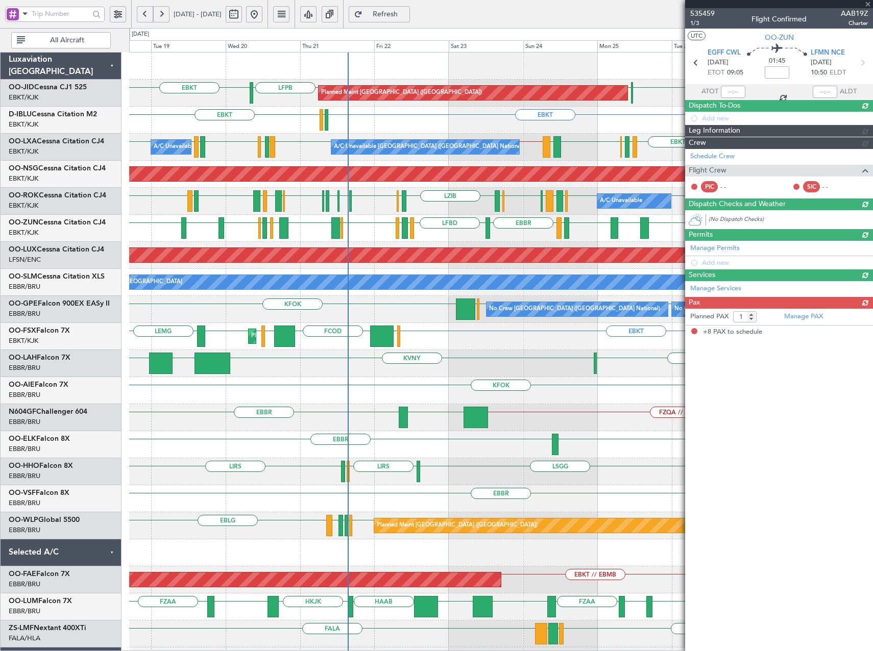
type input "+00:10"
type input "8"
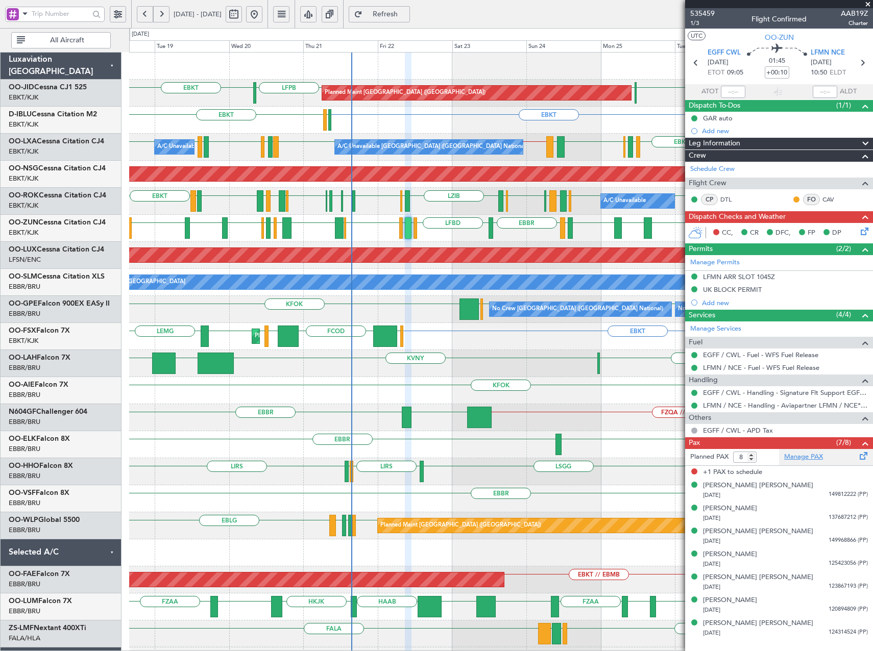
click at [789, 459] on link "Manage PAX" at bounding box center [803, 457] width 39 height 10
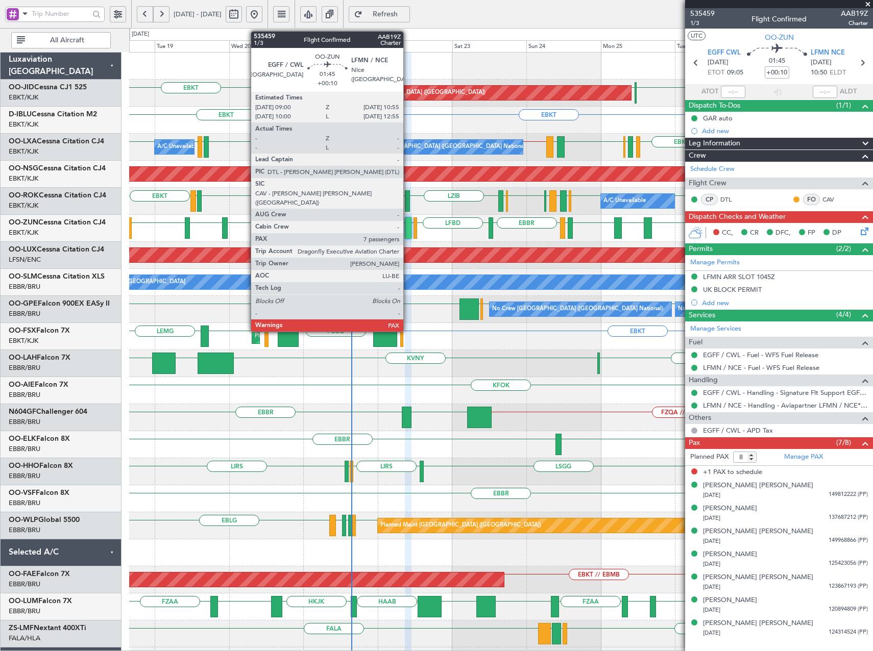
click at [408, 227] on div at bounding box center [408, 228] width 6 height 21
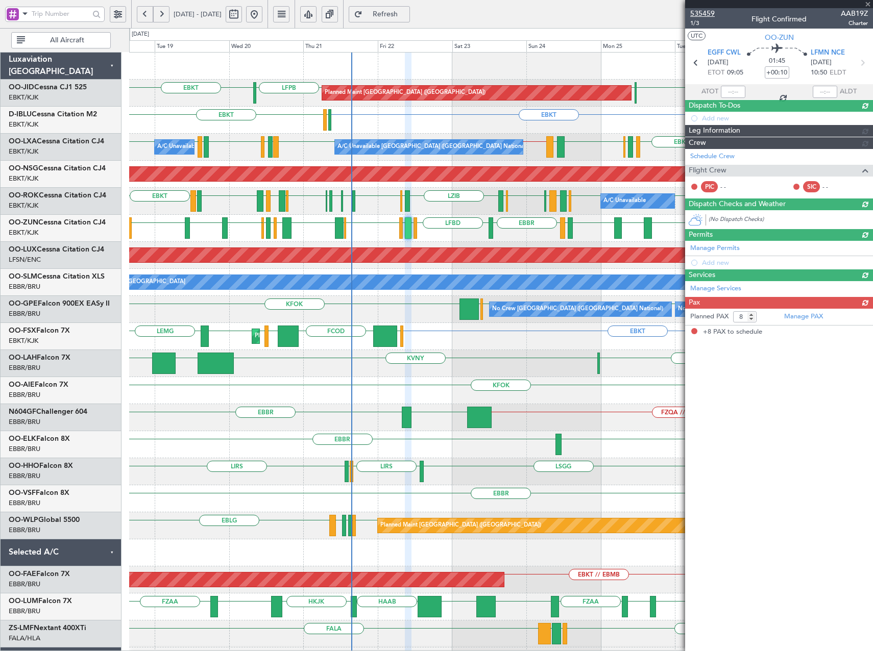
click at [707, 12] on span "535459" at bounding box center [702, 13] width 25 height 11
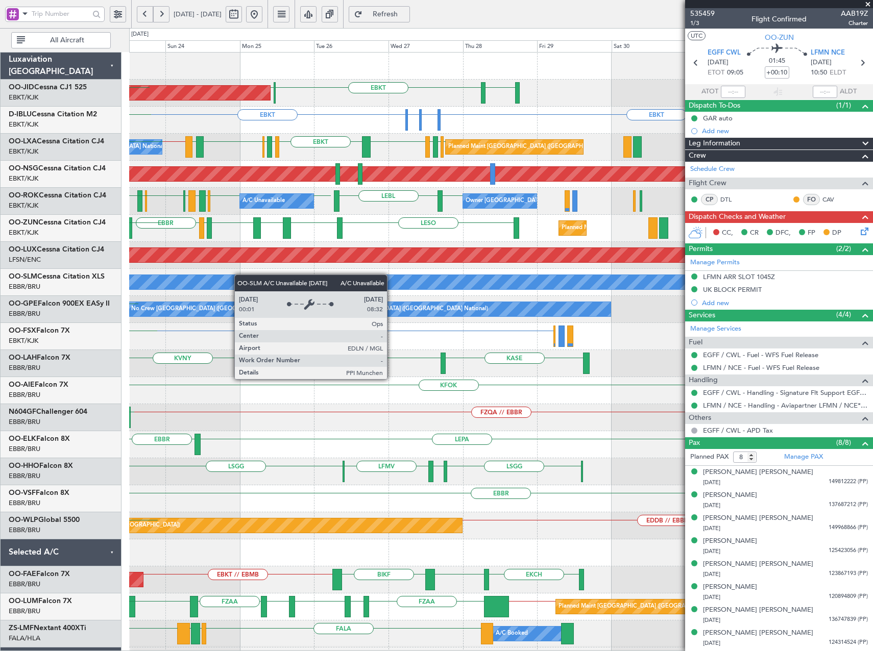
click at [237, 275] on div "EGNT EBKT LFPB Planned Maint Paris (Le Bourget) Planned Maint Kortrijk-Wevelgem…" at bounding box center [500, 377] width 743 height 649
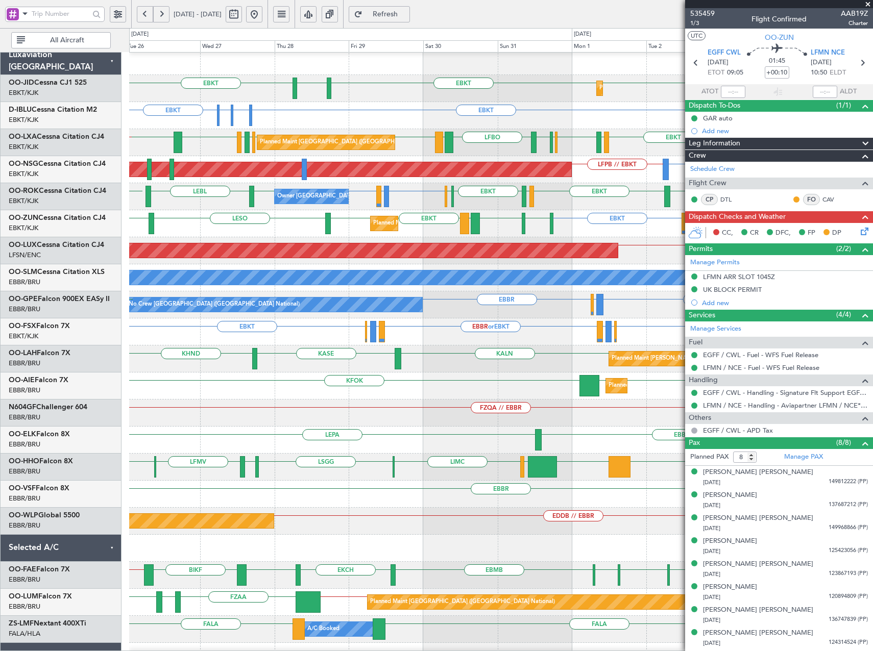
scroll to position [5, 0]
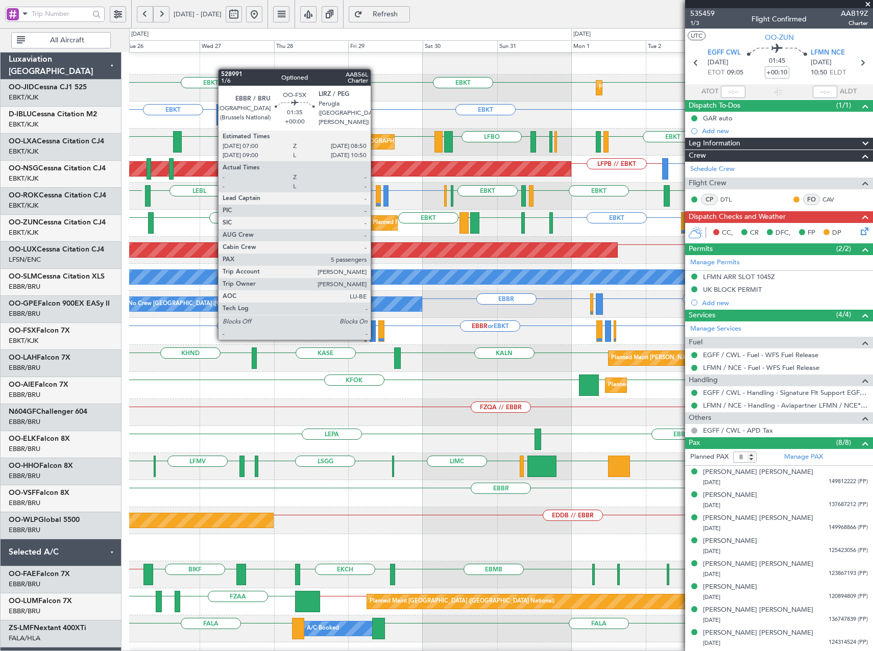
scroll to position [5, 0]
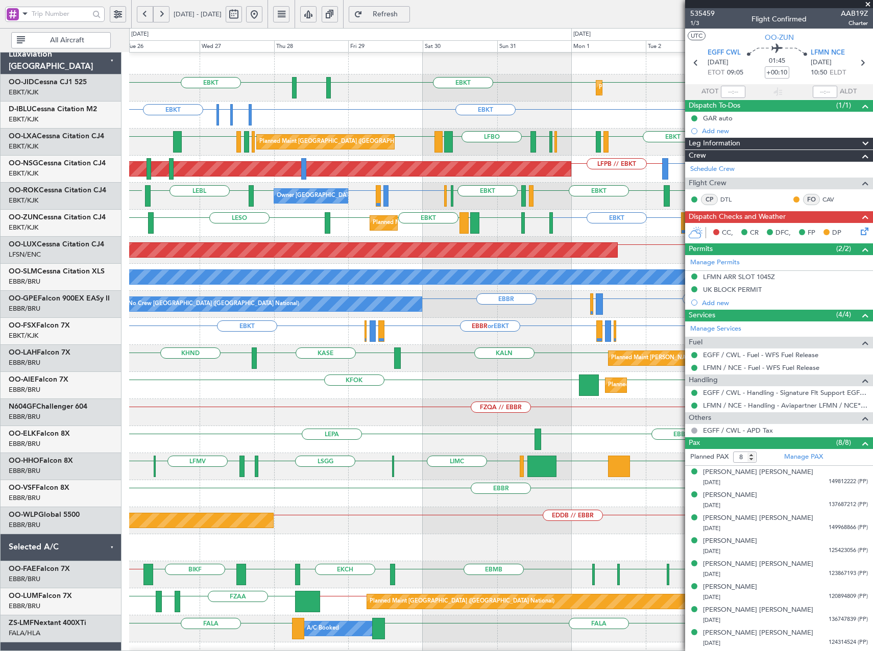
click at [406, 14] on span "Refresh" at bounding box center [386, 14] width 42 height 7
drag, startPoint x: 872, startPoint y: 3, endPoint x: 848, endPoint y: 17, distance: 27.7
click at [872, 4] on span at bounding box center [868, 4] width 10 height 9
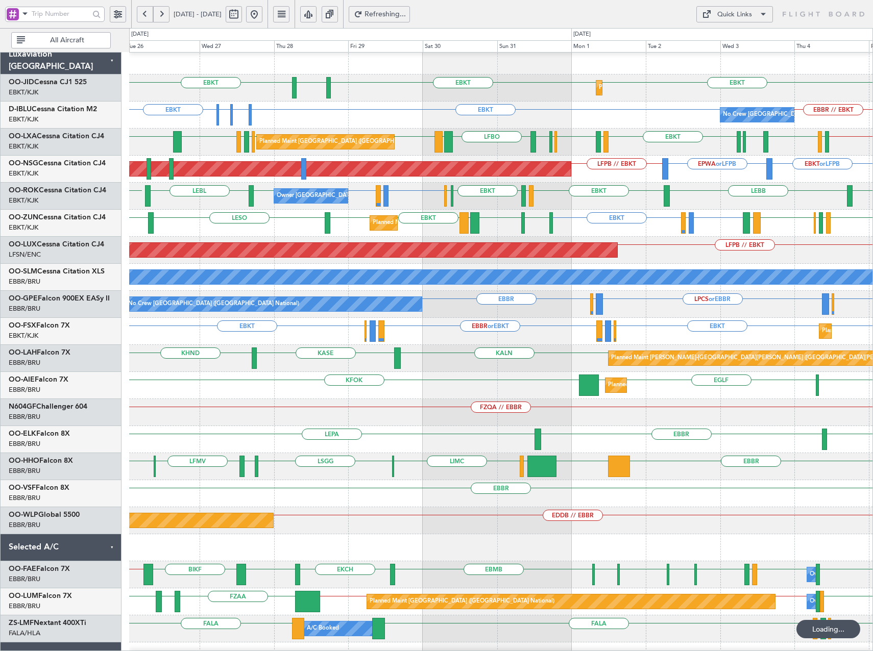
type input "0"
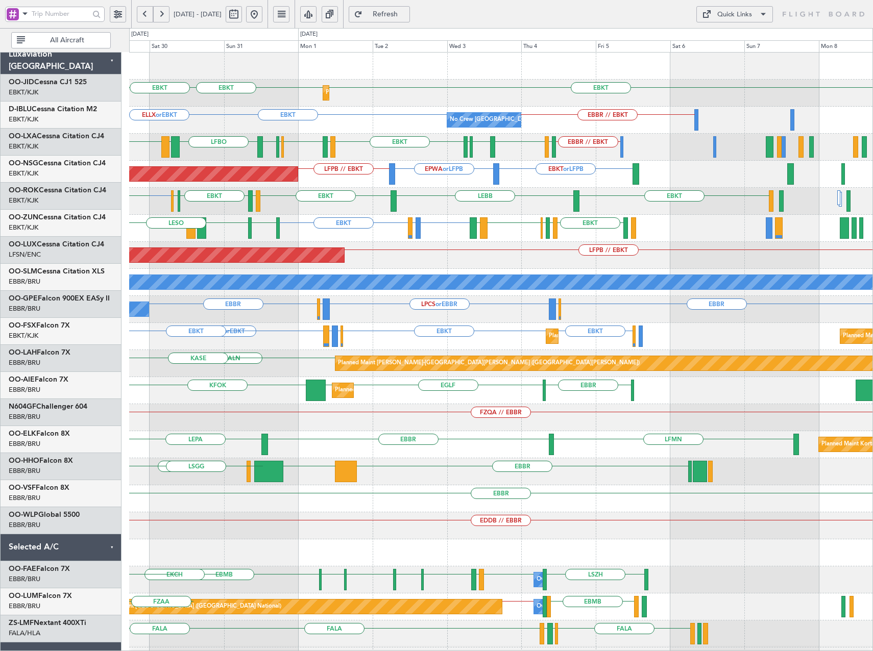
scroll to position [0, 0]
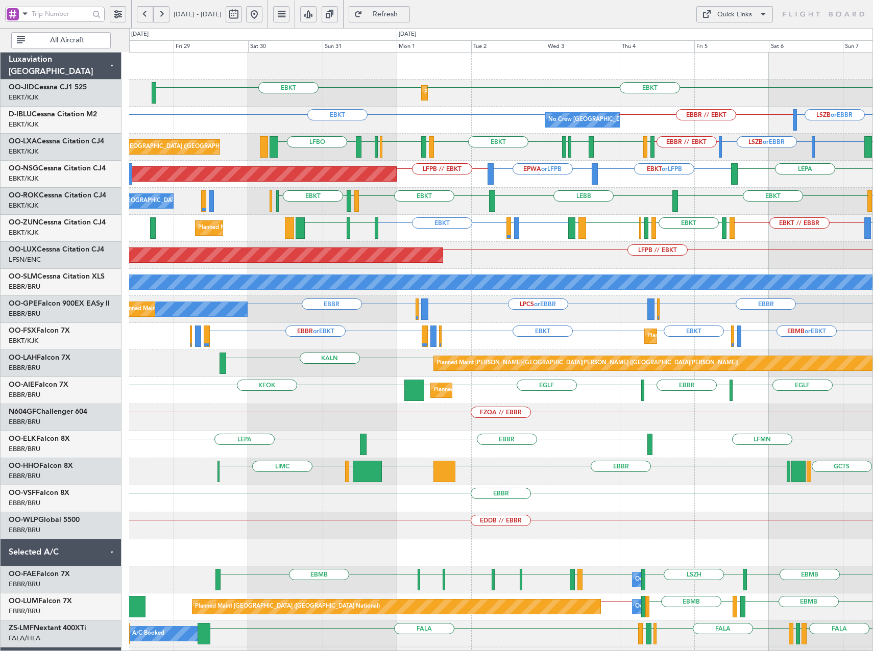
click at [546, 233] on div "EBKT EBKT Planned Maint Kortrijk-Wevelgem LSZB or EBBR EBBR // EBKT EBKT No Cre…" at bounding box center [500, 377] width 743 height 649
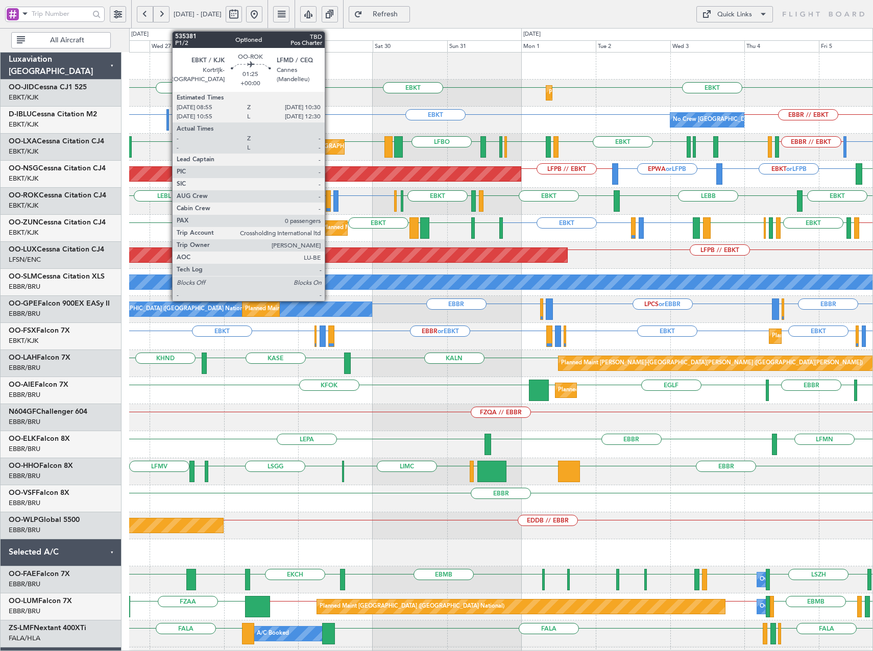
click at [329, 201] on div at bounding box center [328, 200] width 5 height 21
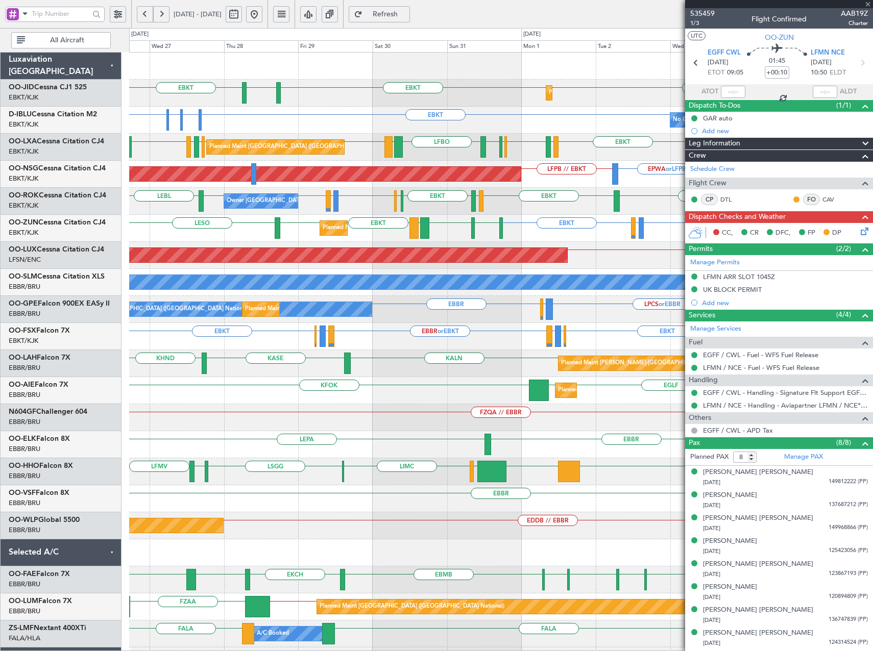
type input "0"
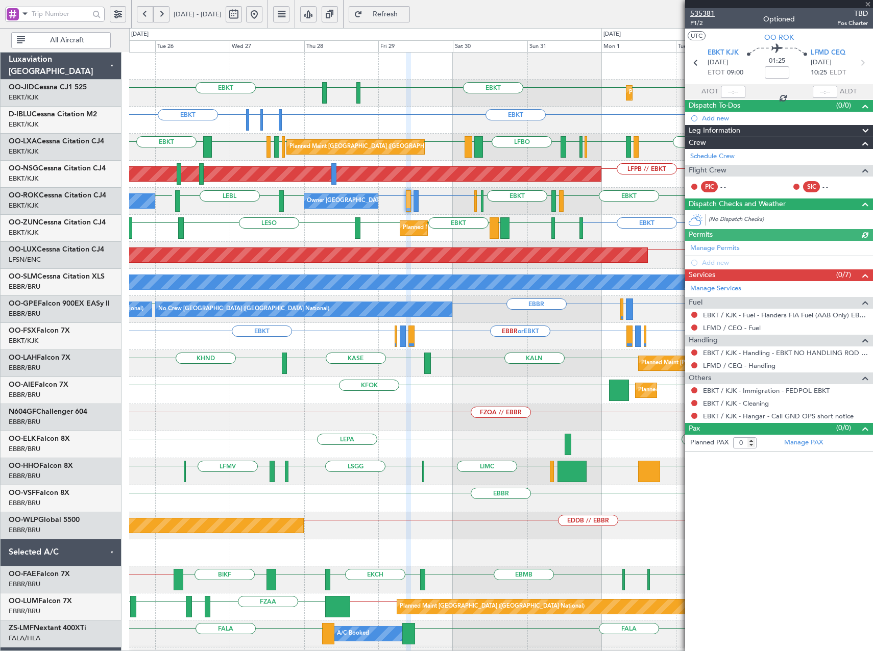
click at [705, 14] on span "535381" at bounding box center [702, 13] width 25 height 11
click at [406, 18] on span "Refresh" at bounding box center [386, 14] width 42 height 7
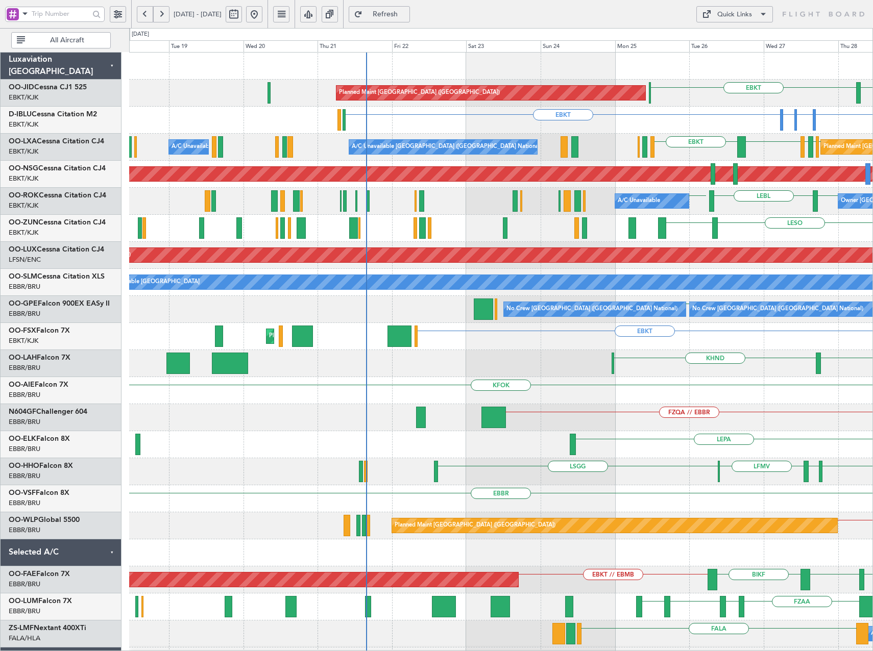
click at [865, 522] on div "EGNT EBKT Planned Maint Paris (Le Bourget) EBKT EBKT EBKT EHAM or EBKT ELLX or …" at bounding box center [500, 405] width 743 height 704
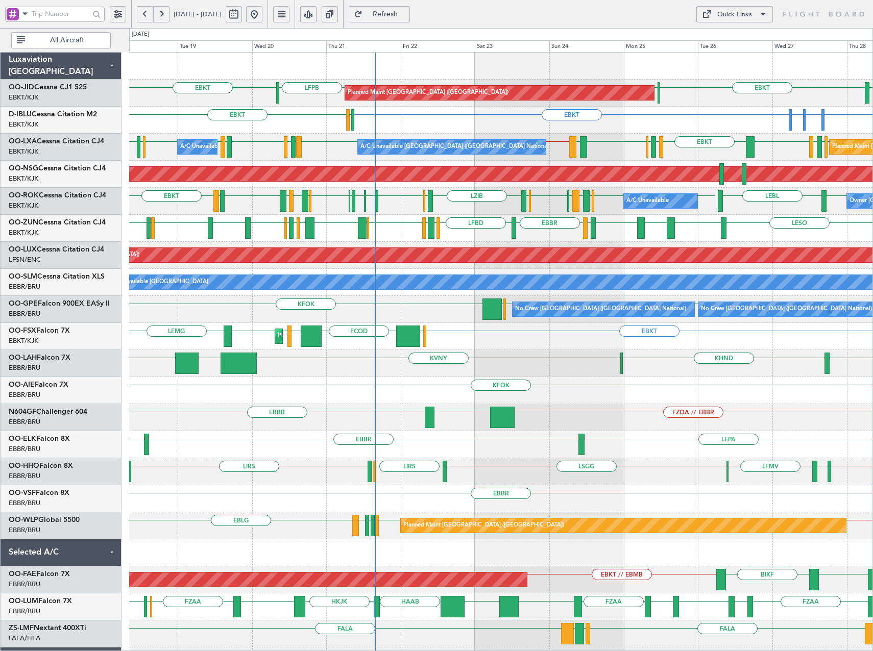
click at [189, 114] on div "LFPB EBKT EGNT EBKT LFPB Planned Maint Paris (Le Bourget) EBKT EBKT EHAM or EBK…" at bounding box center [500, 377] width 743 height 649
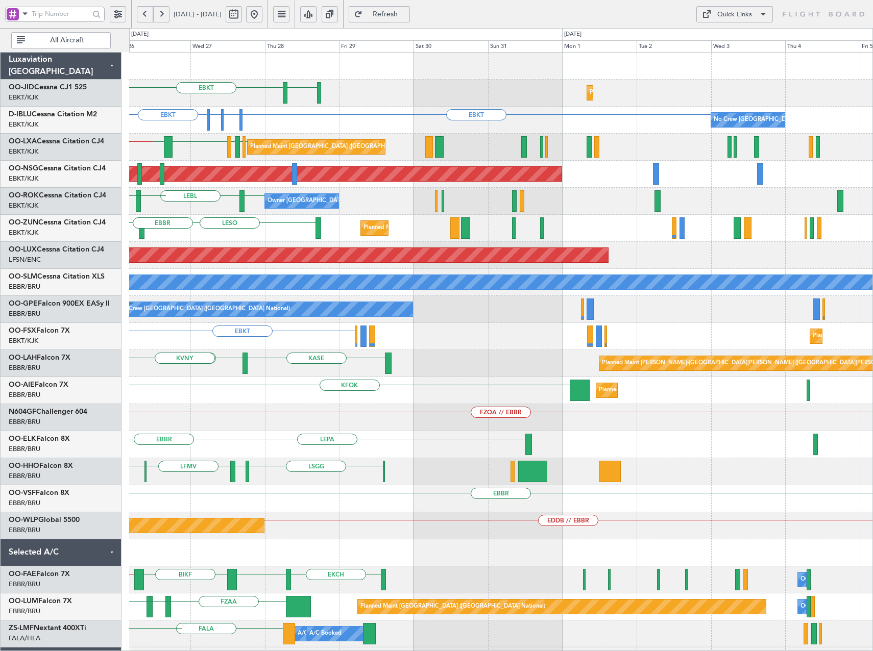
click at [183, 183] on div "EGNT EBKT Planned Maint Kortrijk-Wevelgem LFPB Planned Maint Paris (Le Bourget)…" at bounding box center [500, 377] width 743 height 649
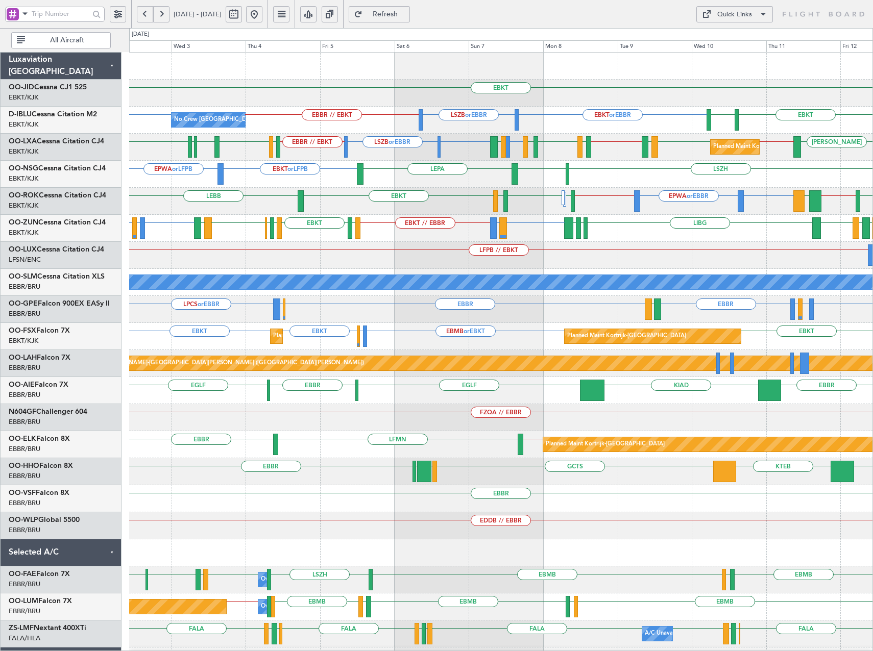
click at [733, 19] on div "Quick Links" at bounding box center [734, 15] width 35 height 10
click at [734, 39] on button "Trip Builder" at bounding box center [734, 39] width 77 height 25
click at [757, 12] on span at bounding box center [763, 14] width 12 height 12
click at [733, 41] on button "Trip Builder" at bounding box center [734, 39] width 77 height 25
click at [406, 13] on span "Refresh" at bounding box center [386, 14] width 42 height 7
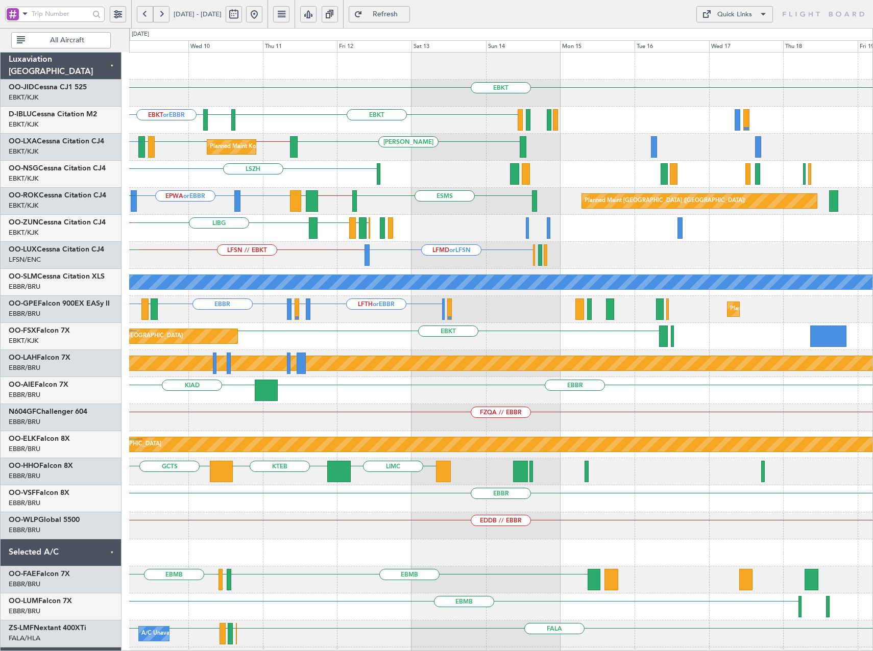
click at [290, 319] on div "LFTH or EBBR EBBR LFTH or EBBR EBBR EBBR EVRA Planned Maint Brussels (Brussels …" at bounding box center [500, 309] width 743 height 27
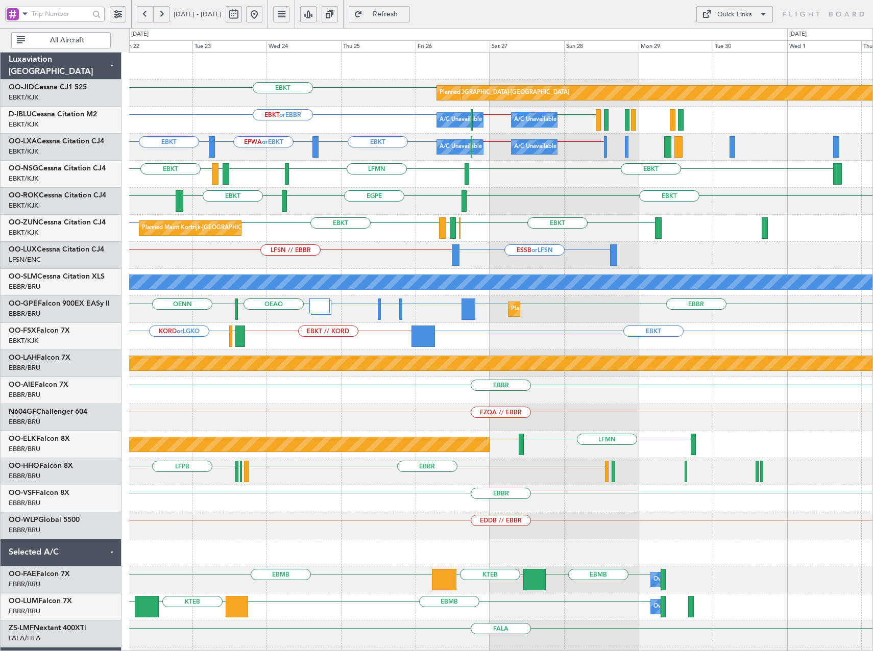
click at [428, 259] on div "LFSN // EBBR ESSB or LFSN" at bounding box center [500, 255] width 743 height 27
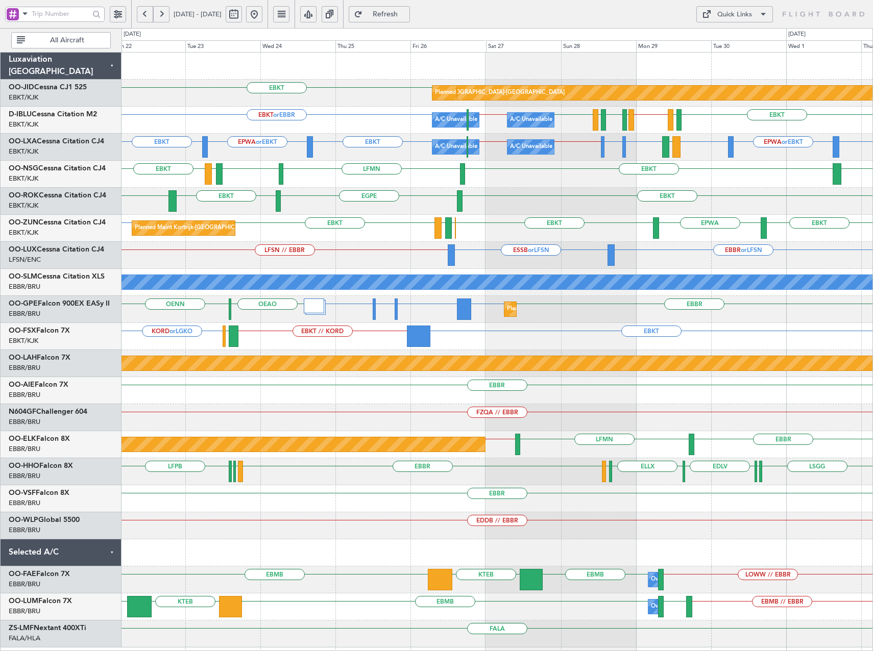
click at [406, 11] on span "Refresh" at bounding box center [386, 14] width 42 height 7
click at [406, 18] on span "Refresh" at bounding box center [386, 14] width 42 height 7
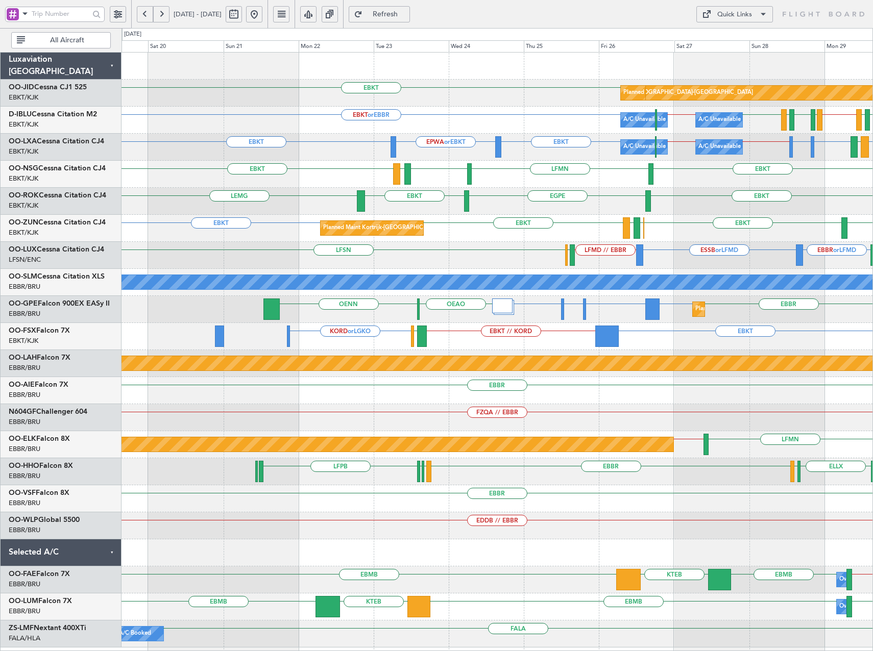
click at [544, 398] on div "EBKT null Kortrijk-Wevelgem Planned Maint Kortrijk-Wevelgem EBKT or EBBR EBKT L…" at bounding box center [497, 350] width 751 height 595
click at [406, 15] on span "Refresh" at bounding box center [386, 14] width 42 height 7
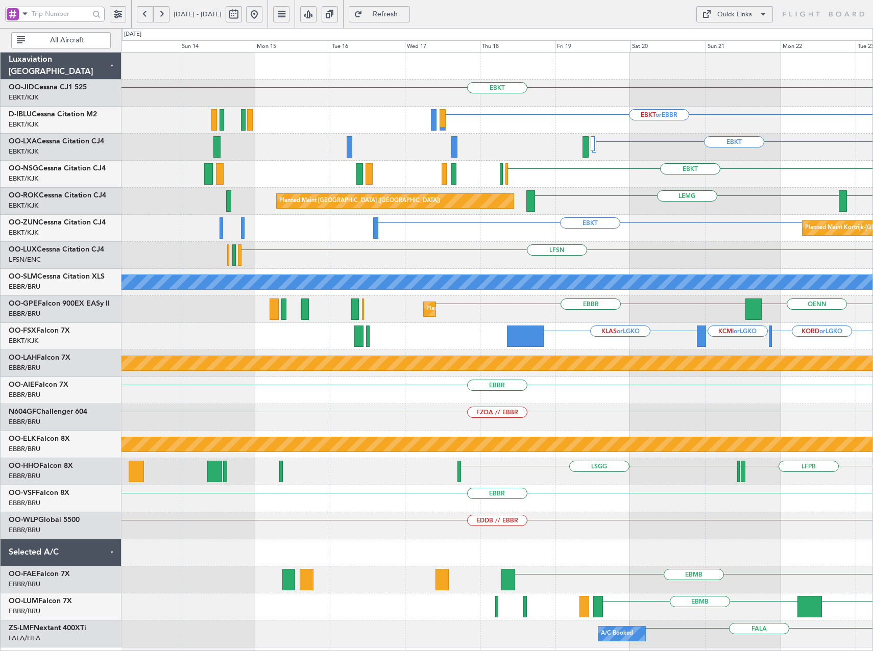
click at [823, 386] on div "EBKT EBKT or EBBR EBKT EPWA or EBKT EBKT Planned Maint Kortrijk-Wevelgem EBKT L…" at bounding box center [497, 350] width 751 height 595
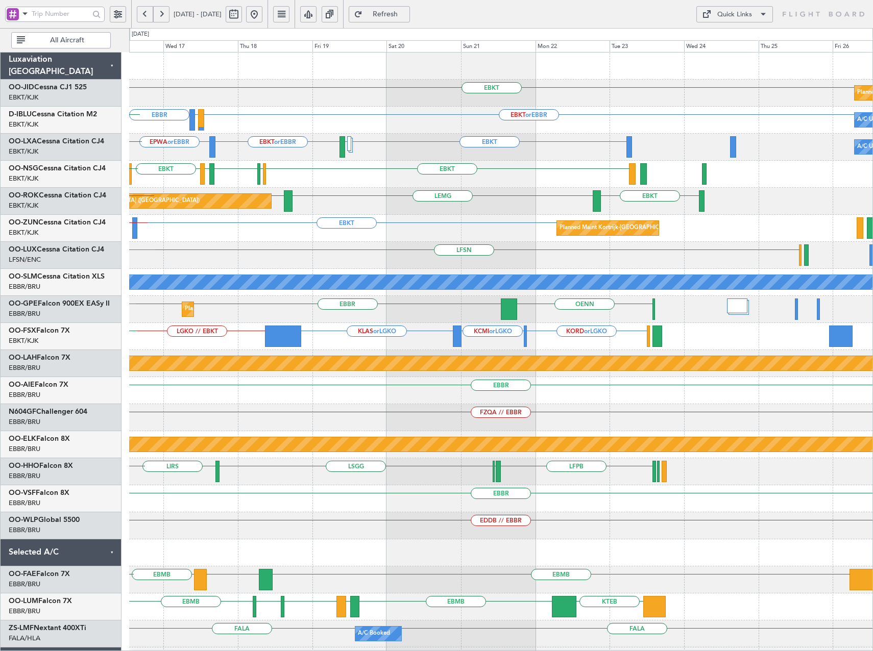
click at [414, 346] on div "KORD or LGKO KCMI or LGKO KLAS or LGKO LGKO // EBKT LGAV EBKT" at bounding box center [500, 336] width 743 height 27
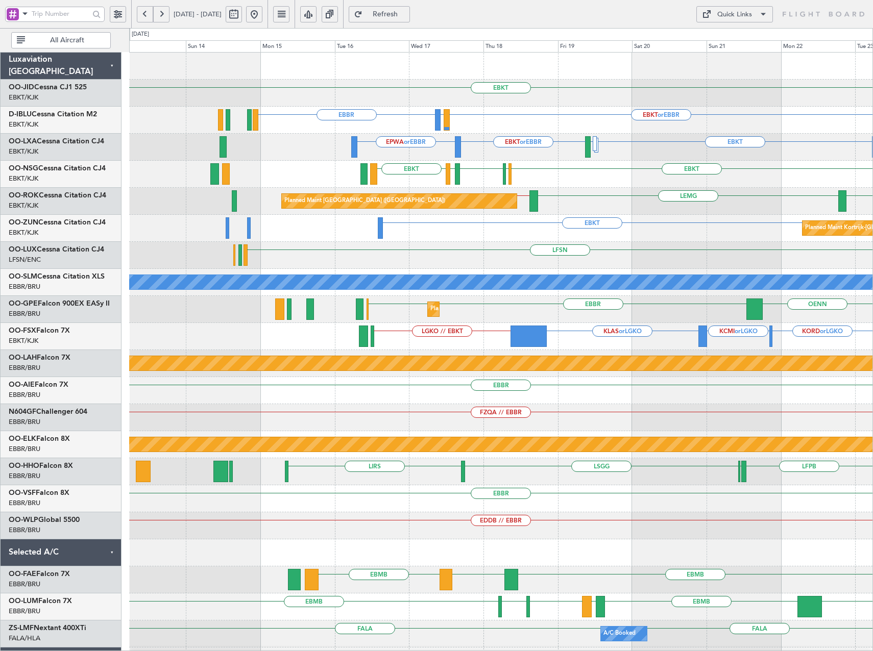
click at [873, 356] on html "16 Sep 2025 - 26 Sep 2025 Refresh Quick Links All Aircraft EBKT EBKT or EBBR LI…" at bounding box center [436, 325] width 873 height 651
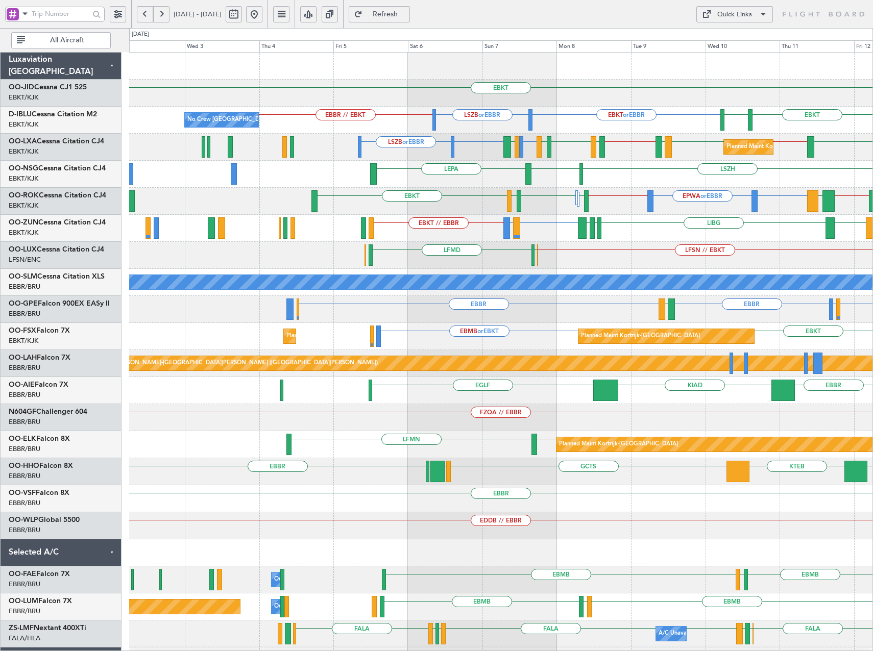
click at [608, 380] on div "EBKT Planned Maint Kortrijk-Wevelgem LSZB or EBBR EBBR // EBKT EBKT or EBBR LSZ…" at bounding box center [500, 377] width 743 height 649
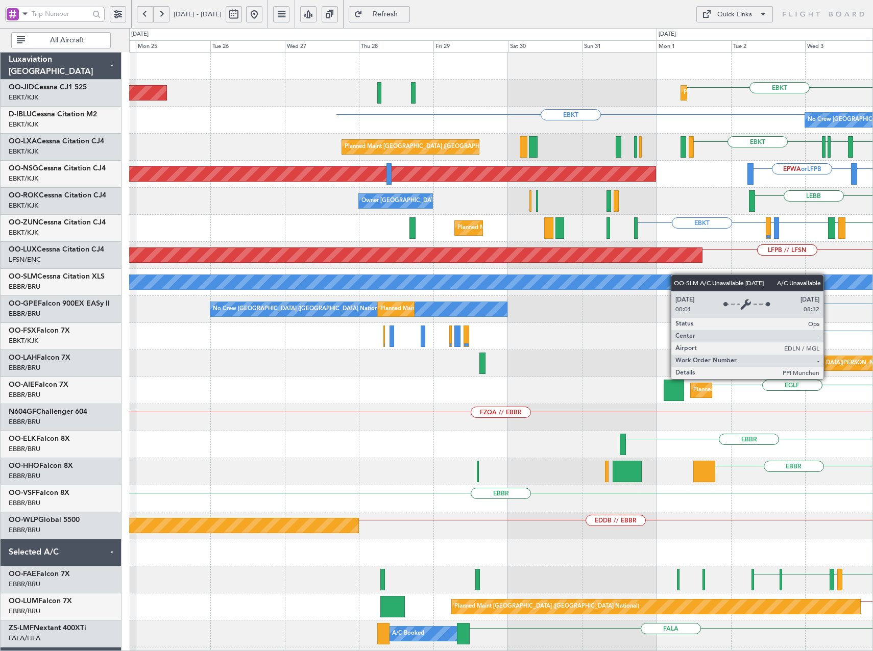
click at [679, 275] on div "EBKT Planned Maint Kortrijk-Wevelgem Planned Maint Paris (Le Bourget) No Crew B…" at bounding box center [500, 377] width 743 height 649
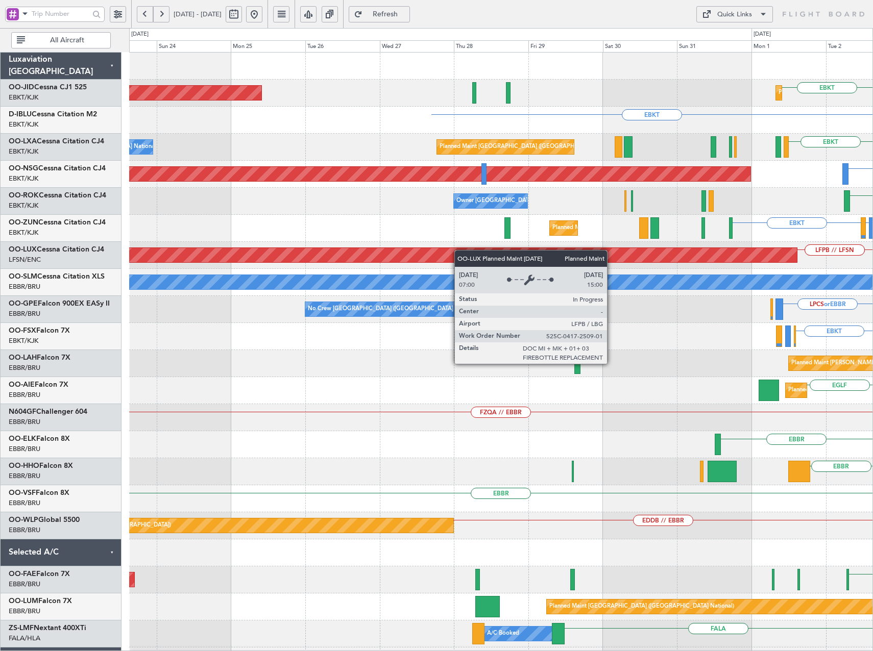
click at [482, 257] on div "EBKT Planned Maint Kortrijk-Wevelgem Planned Maint Paris (Le Bourget) EBKT No C…" at bounding box center [500, 377] width 743 height 649
